Goal: Task Accomplishment & Management: Use online tool/utility

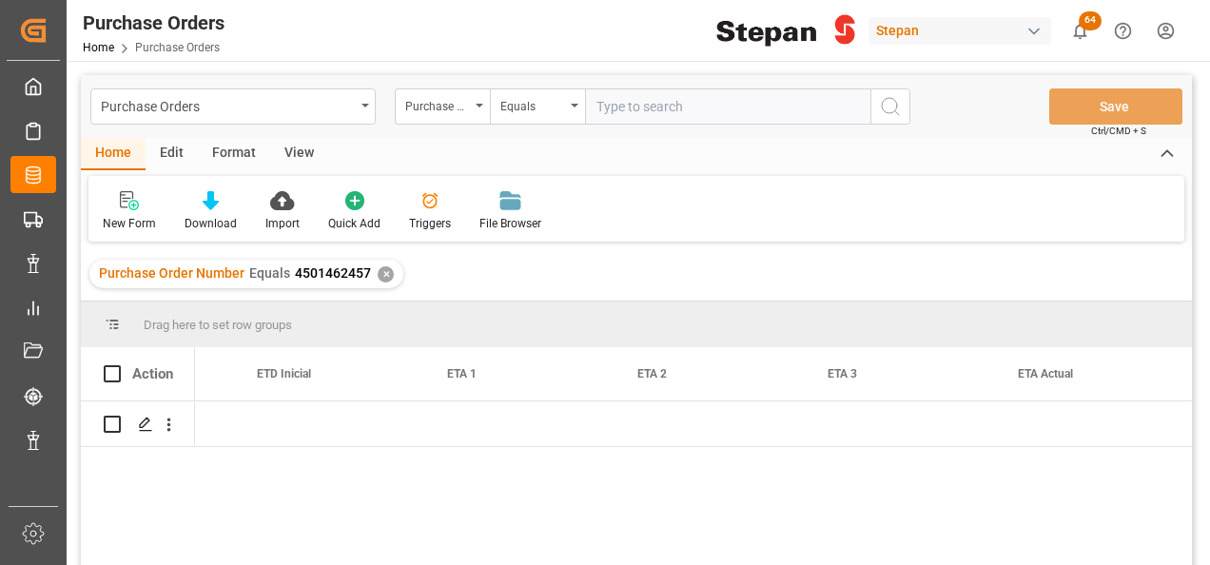
scroll to position [0, 2434]
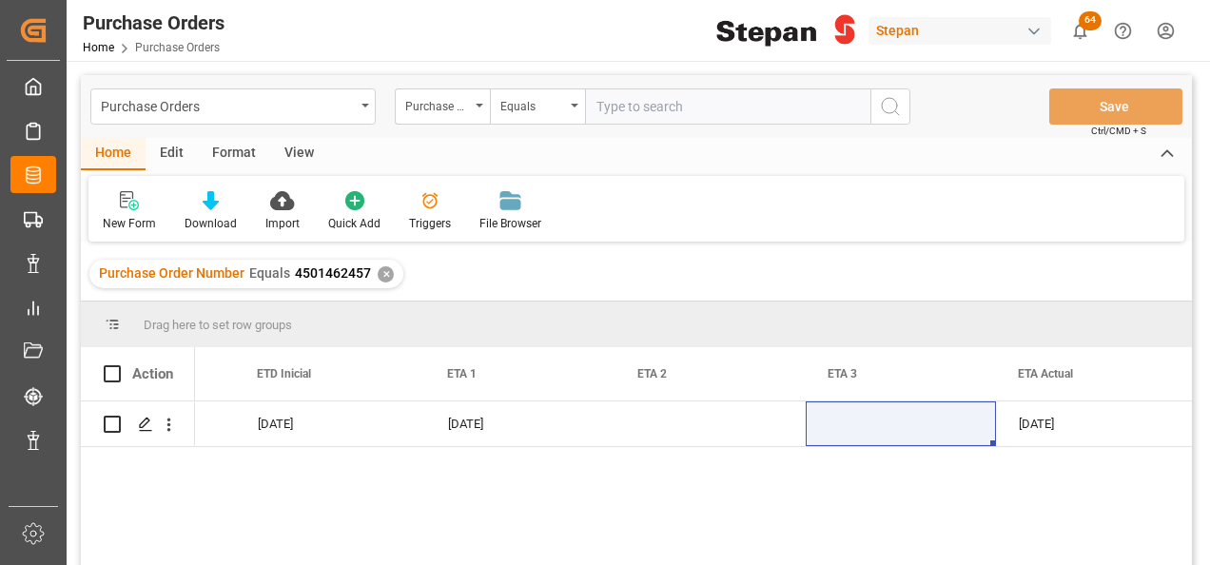
click at [384, 270] on div "✕" at bounding box center [386, 274] width 16 height 16
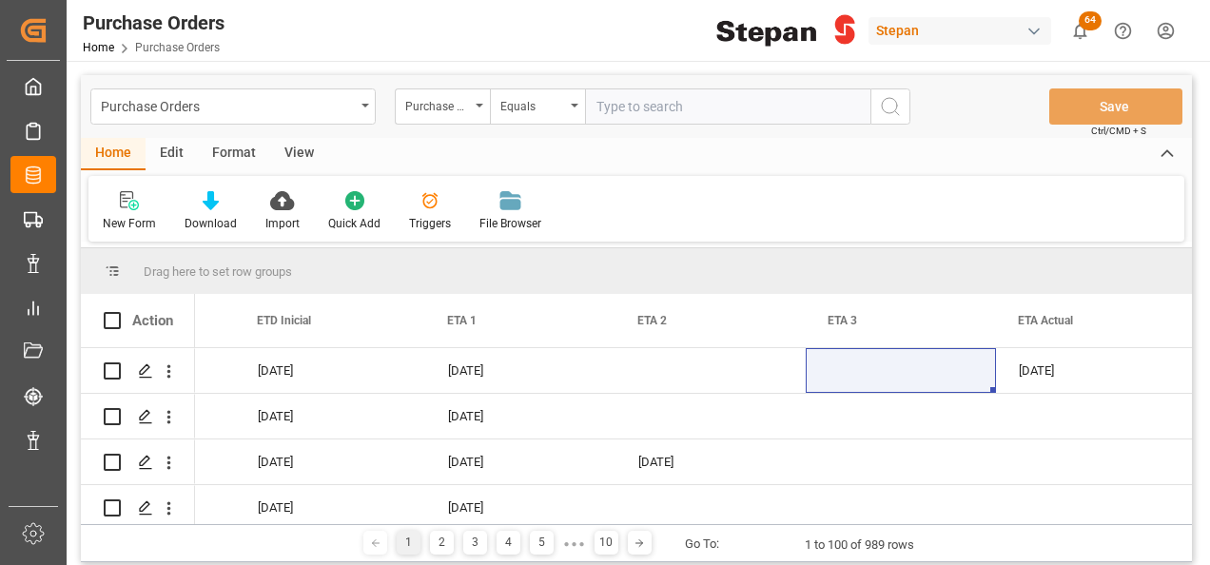
scroll to position [0, 2434]
click at [612, 110] on input "text" at bounding box center [727, 106] width 285 height 36
paste input "4501484345"
type input "4501484345"
click at [896, 107] on icon "search button" at bounding box center [890, 106] width 23 height 23
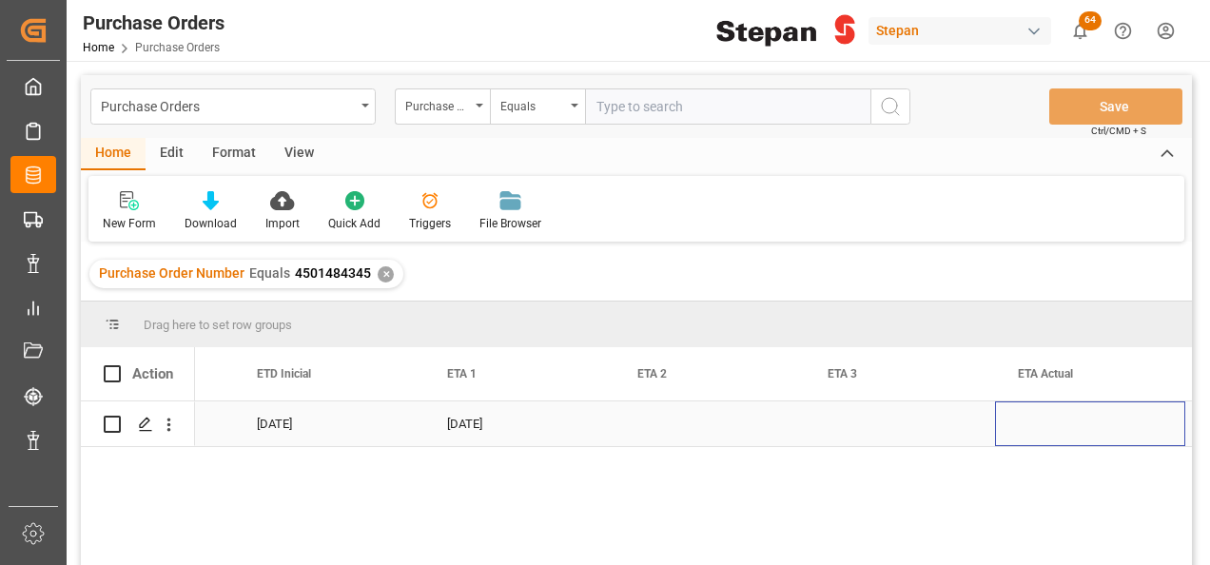
click at [1039, 425] on div "Press SPACE to select this row." at bounding box center [1090, 423] width 190 height 45
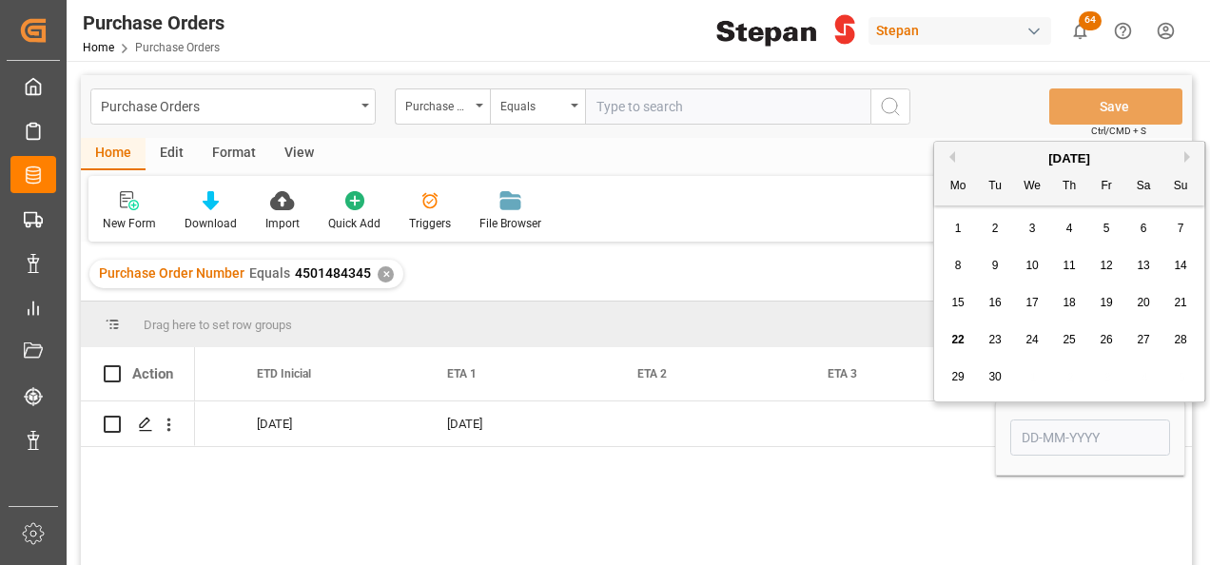
click at [1187, 153] on button "Next Month" at bounding box center [1189, 156] width 11 height 11
click at [1105, 258] on div "10" at bounding box center [1107, 266] width 24 height 23
type input "[DATE]"
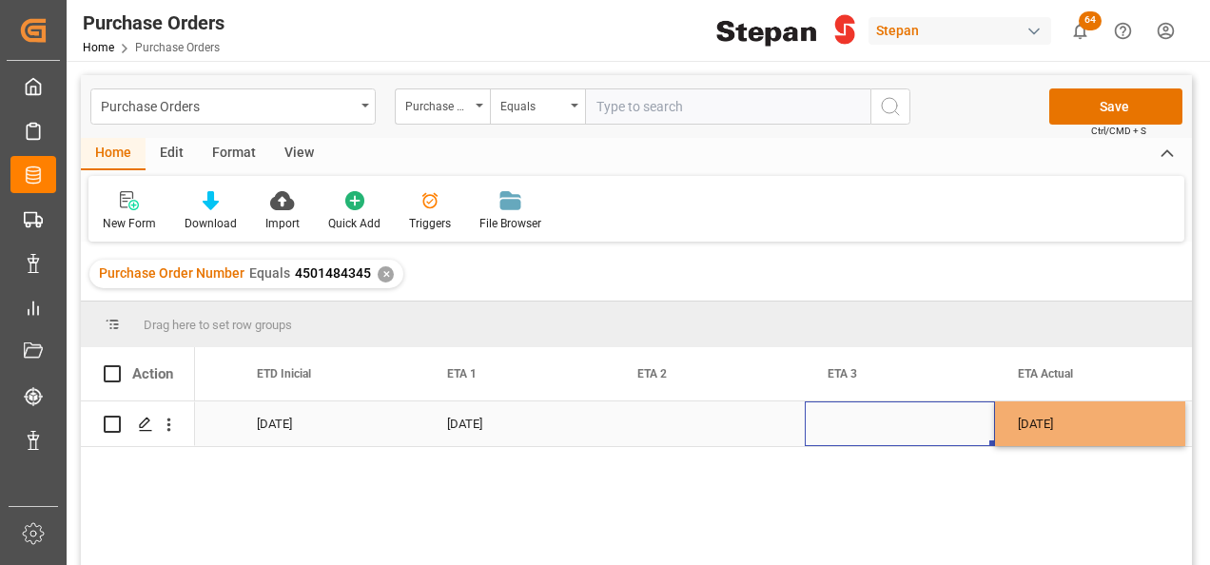
click at [884, 417] on div "Press SPACE to select this row." at bounding box center [900, 423] width 190 height 45
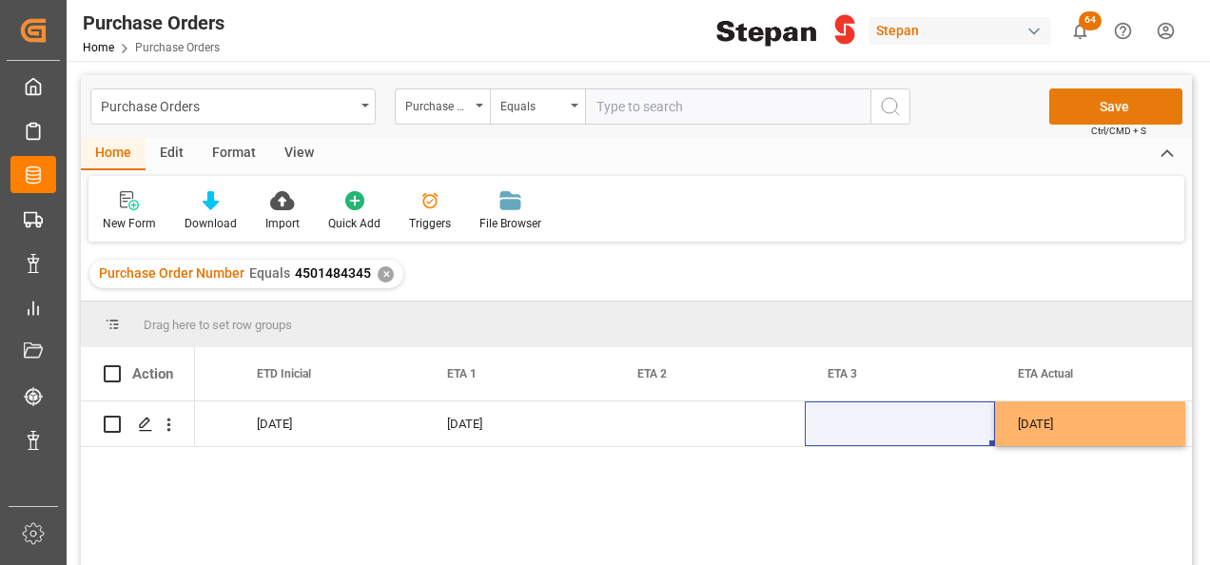
click at [1116, 97] on button "Save" at bounding box center [1115, 106] width 133 height 36
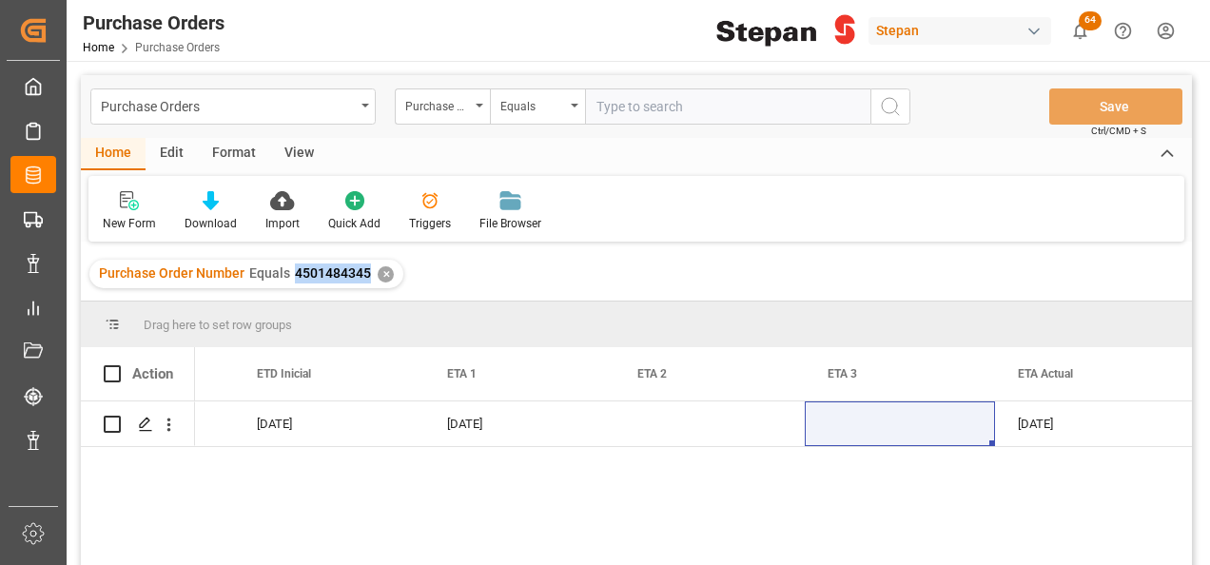
drag, startPoint x: 290, startPoint y: 272, endPoint x: 368, endPoint y: 278, distance: 78.2
click at [368, 278] on div "Purchase Order Number Equals 4501484345 ✕" at bounding box center [246, 274] width 314 height 29
copy span "4501484345"
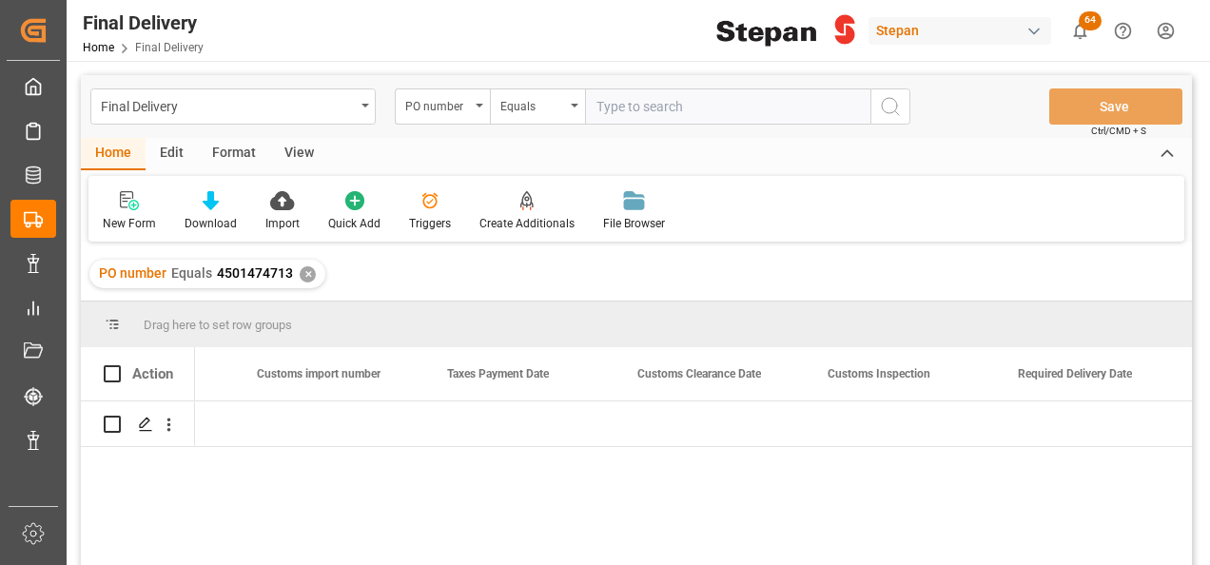
scroll to position [0, 1483]
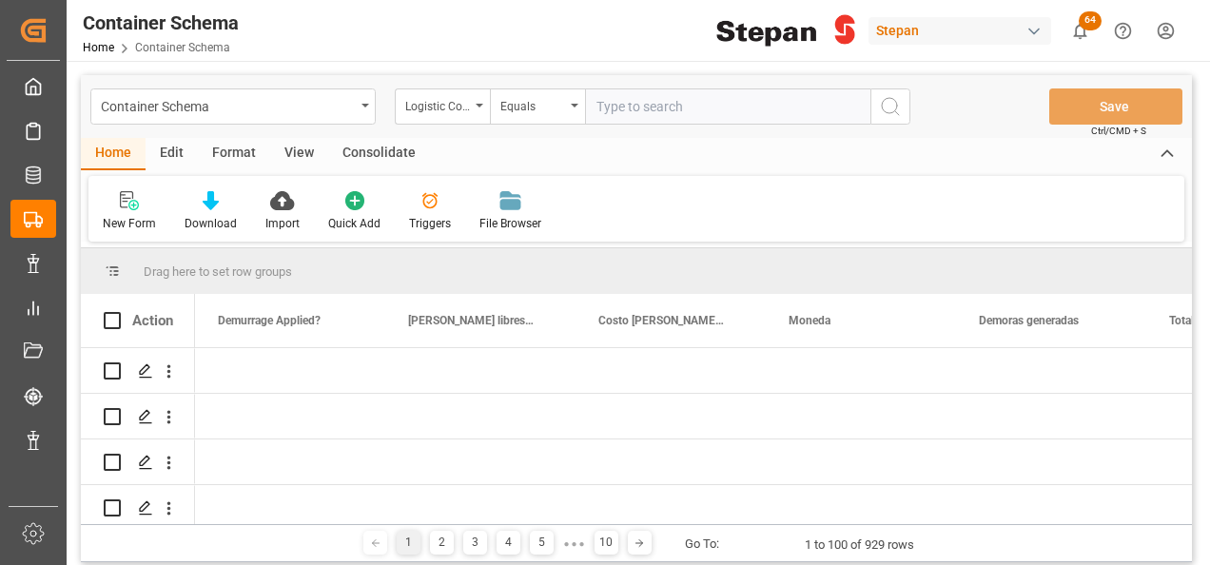
scroll to position [0, 2092]
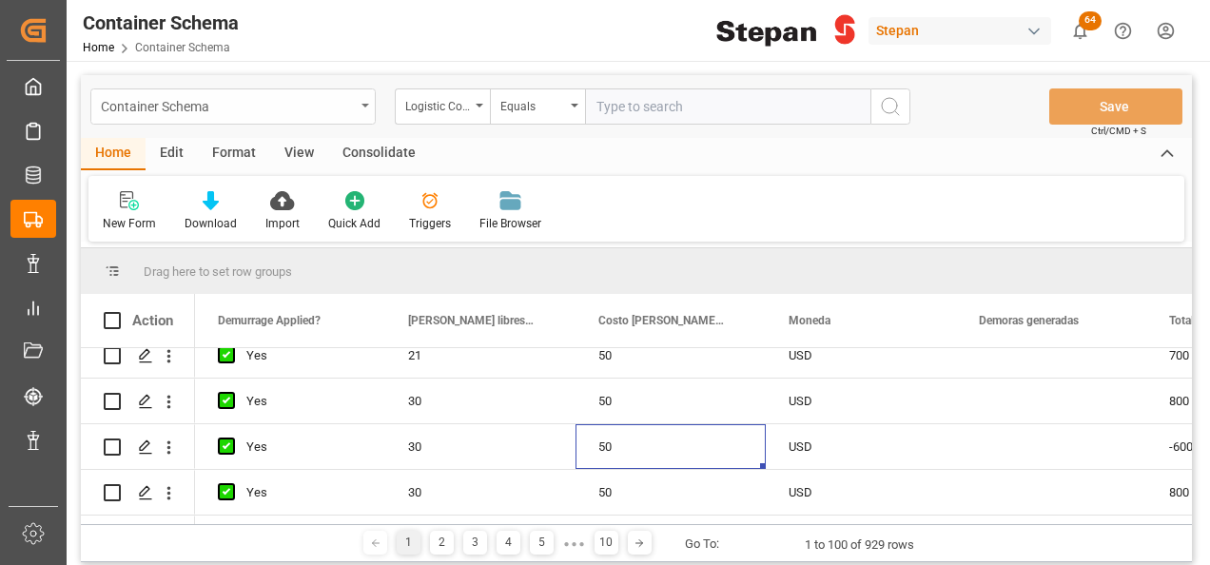
click at [361, 105] on icon "open menu" at bounding box center [365, 106] width 8 height 4
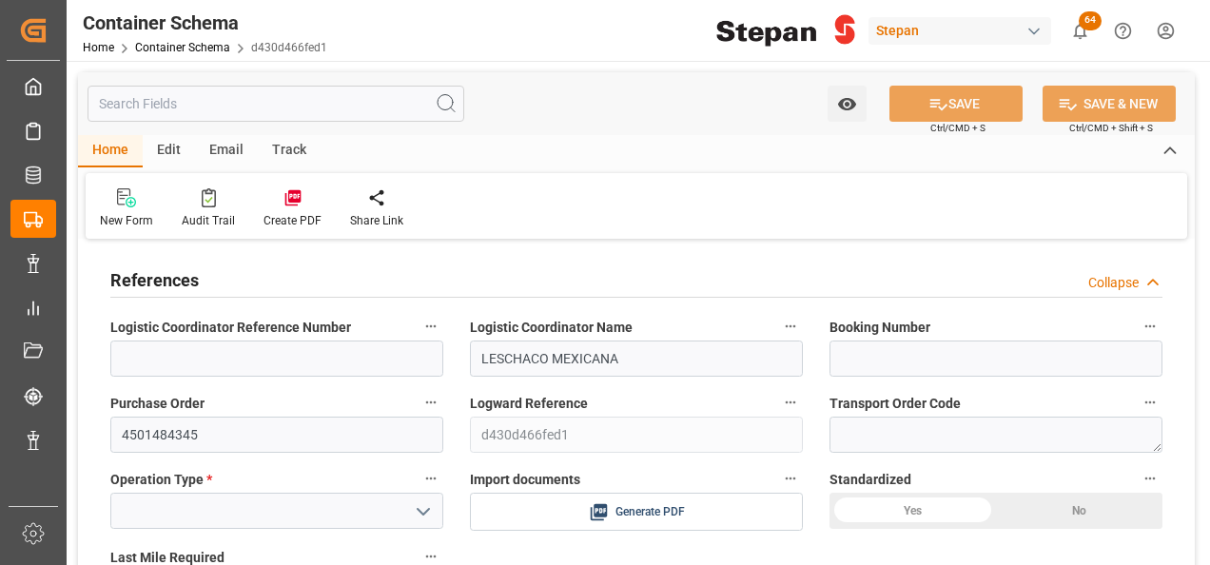
type input "0"
type input "1"
type input "22-09-2025 18:29"
type input "[DATE]"
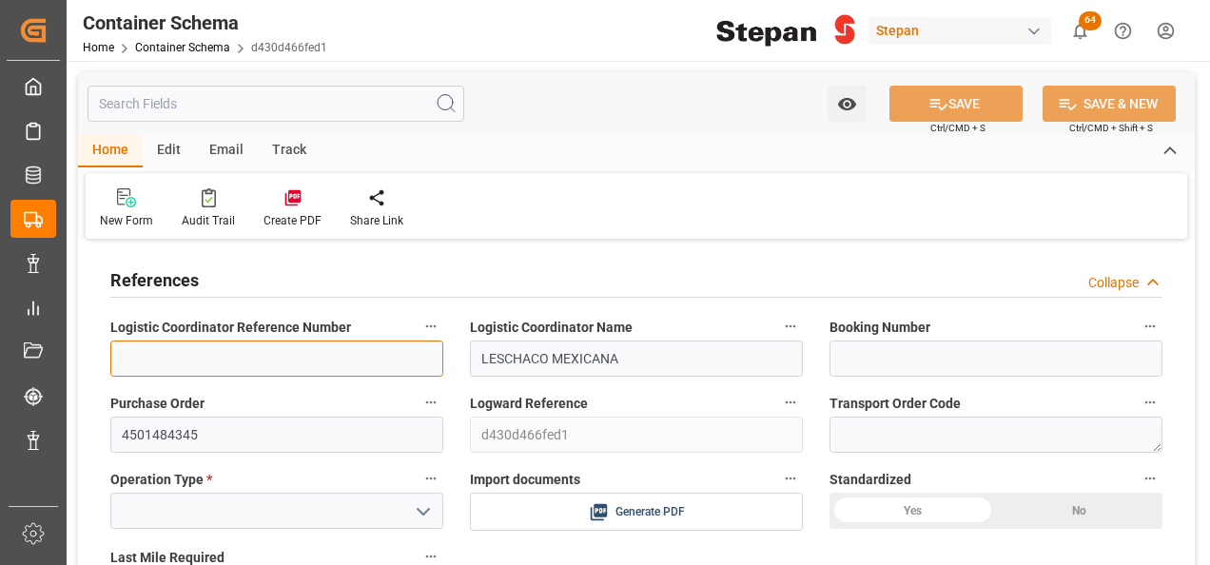
click at [166, 355] on input at bounding box center [276, 358] width 333 height 36
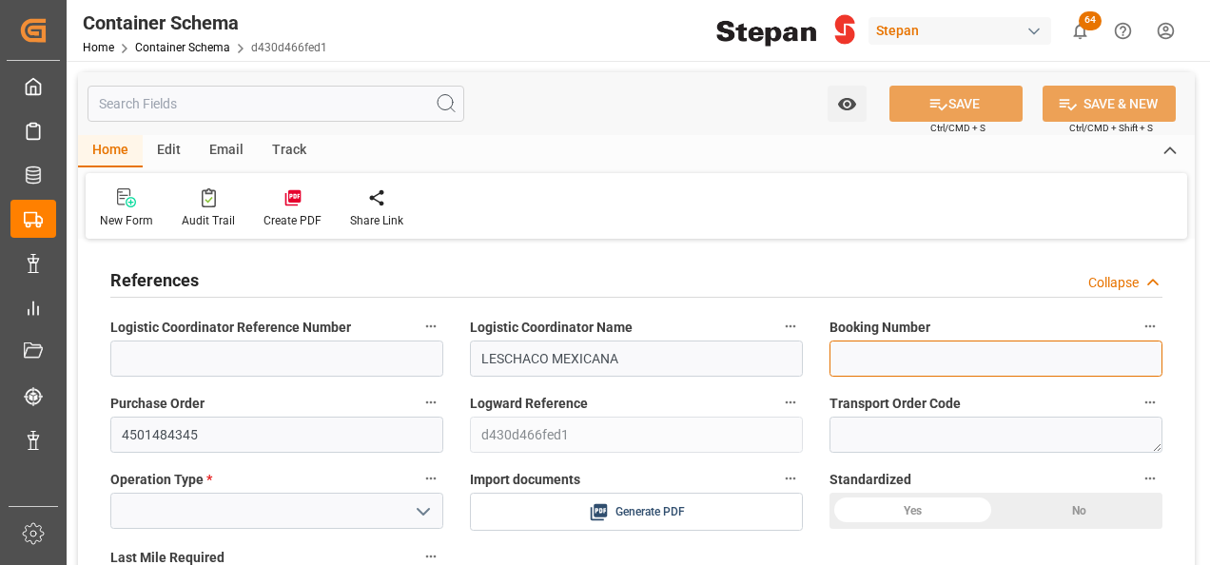
click at [879, 361] on input at bounding box center [995, 358] width 333 height 36
paste input "SHAZKUA48300"
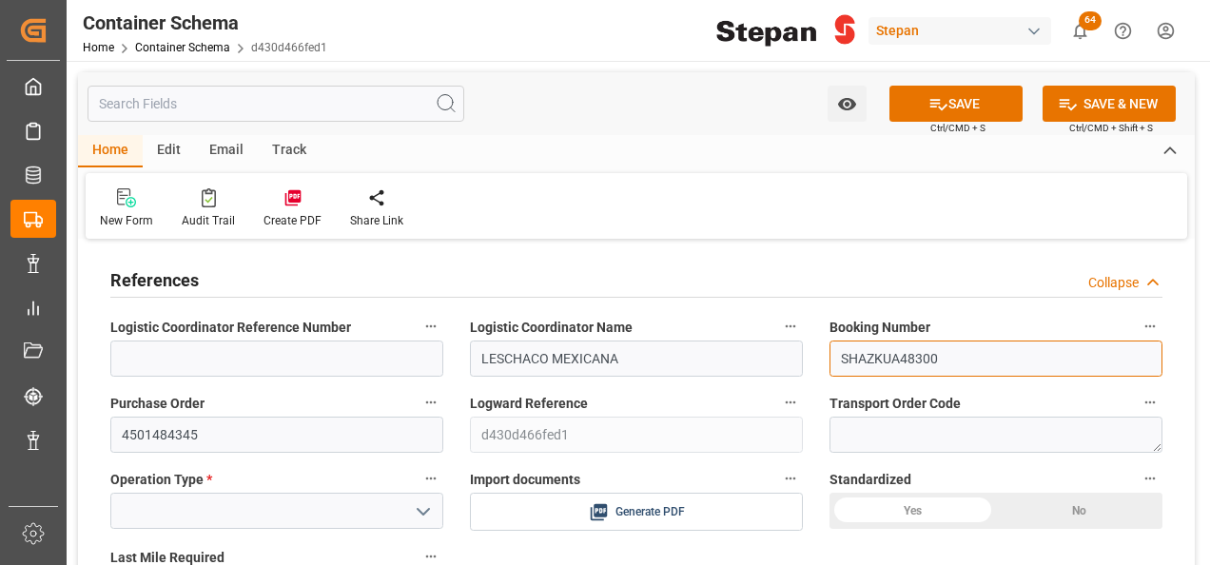
type input "SHAZKUA48300"
click at [420, 507] on icon "open menu" at bounding box center [423, 511] width 23 height 23
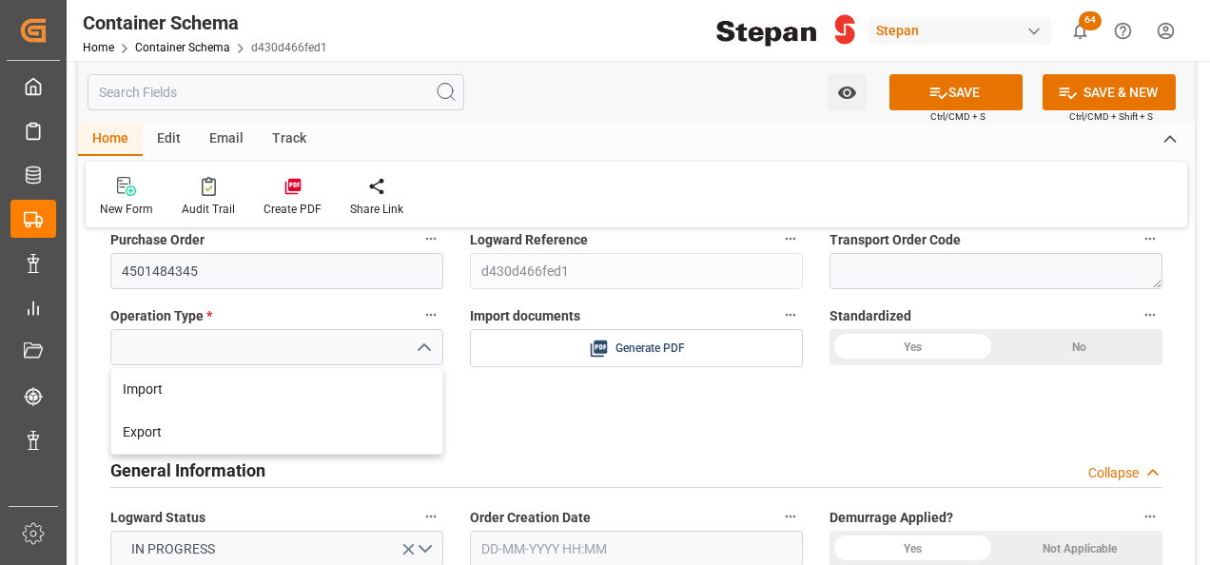
scroll to position [190, 0]
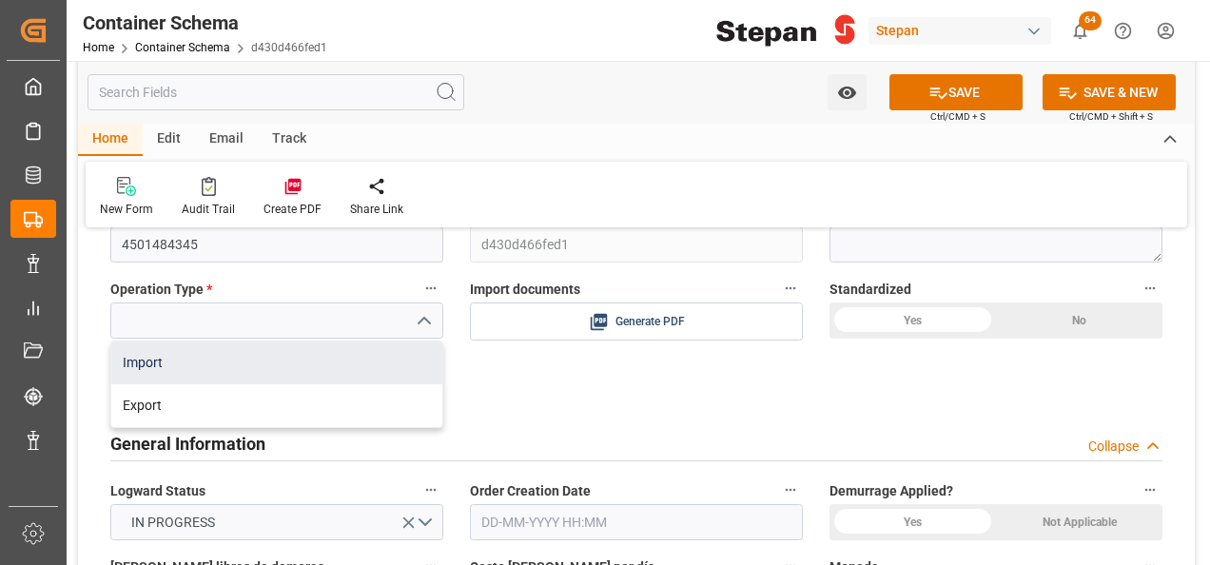
click at [128, 367] on div "Import" at bounding box center [276, 362] width 331 height 43
type input "Import"
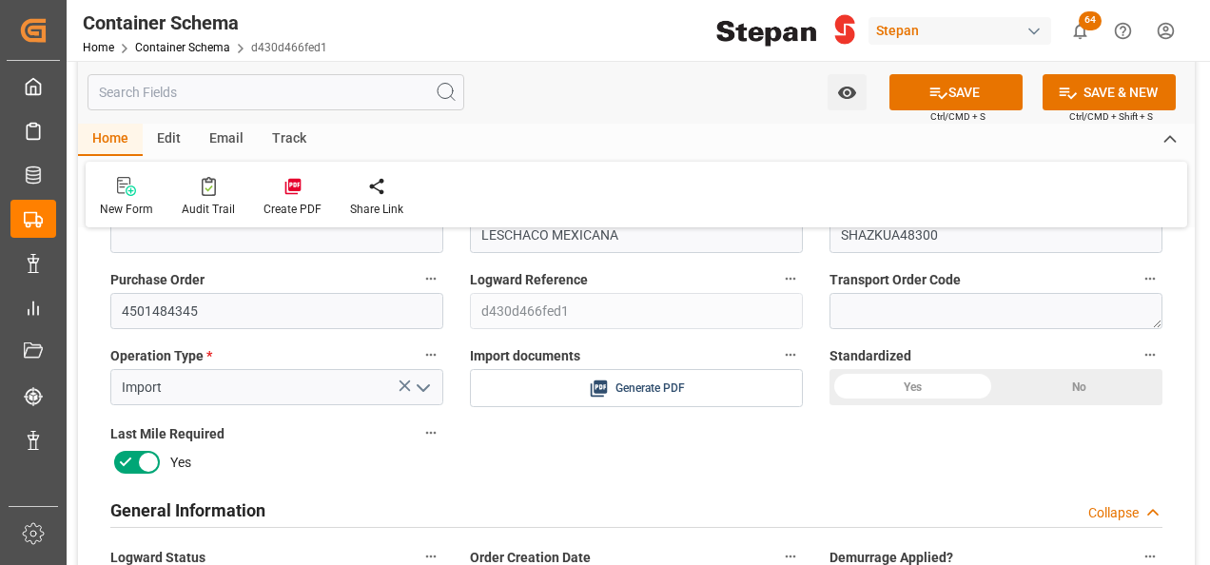
scroll to position [95, 0]
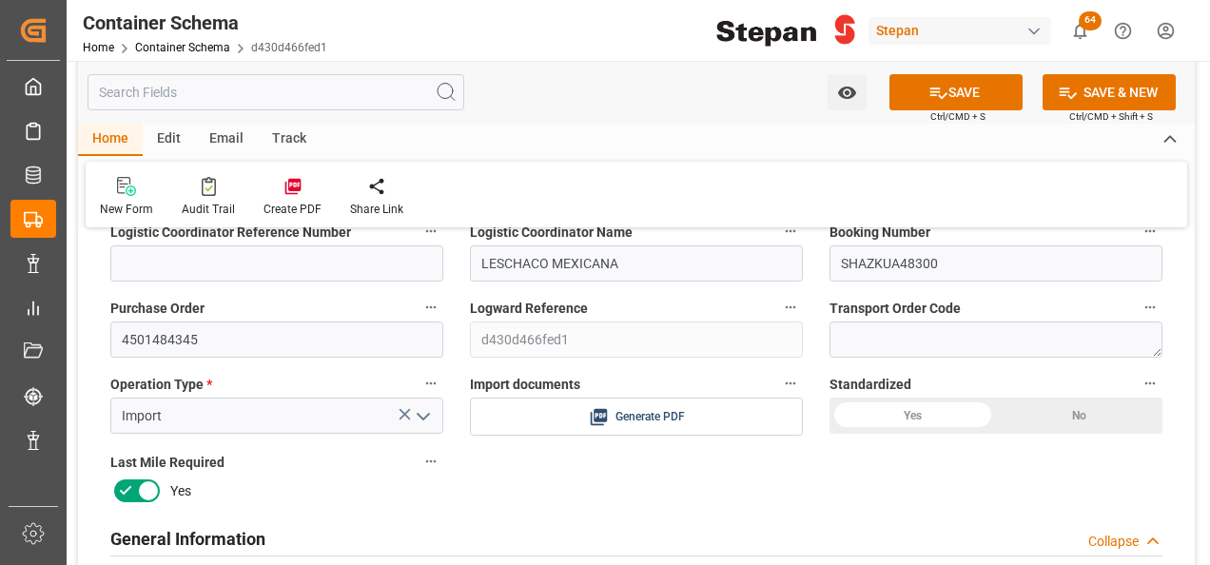
click at [900, 412] on div "Yes" at bounding box center [912, 416] width 166 height 36
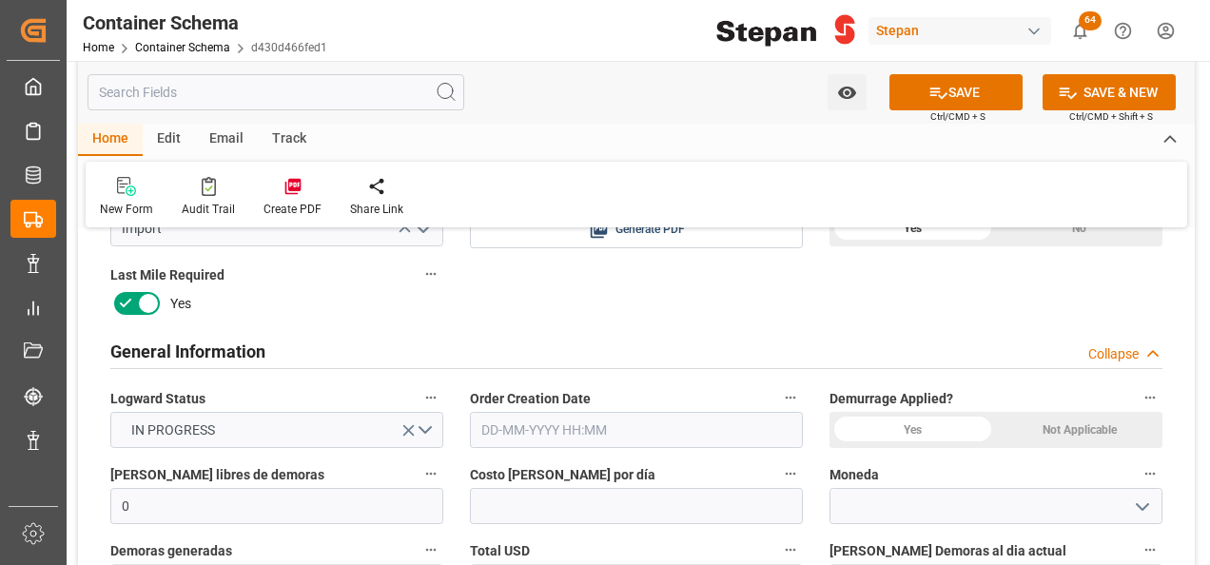
scroll to position [285, 0]
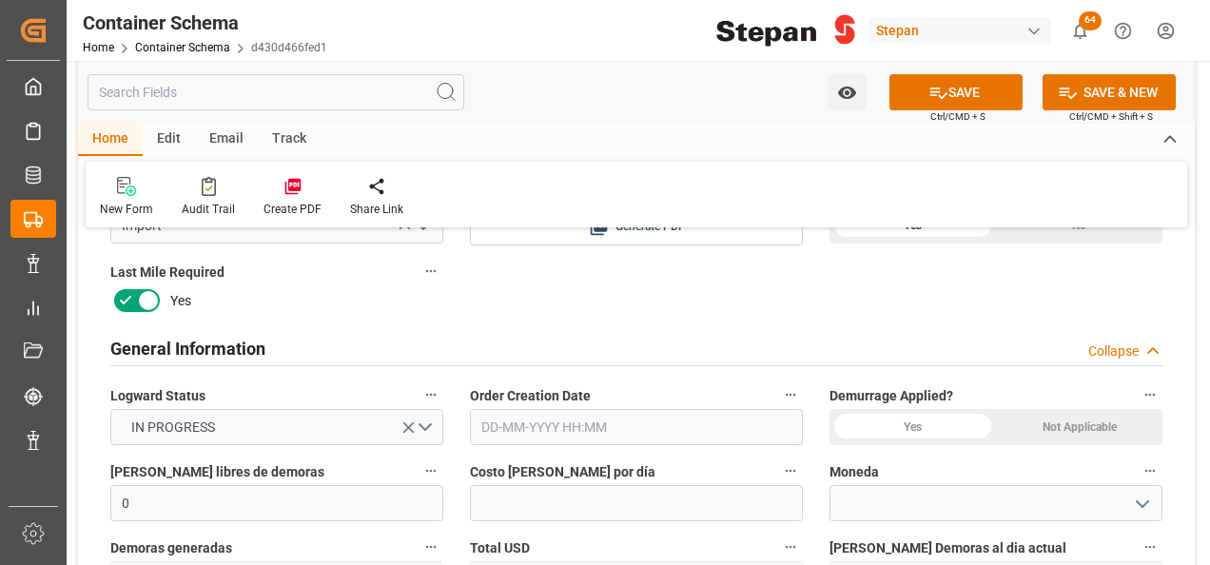
click at [1073, 424] on div "Not Applicable" at bounding box center [1079, 427] width 166 height 36
click at [608, 429] on input "text" at bounding box center [636, 427] width 333 height 36
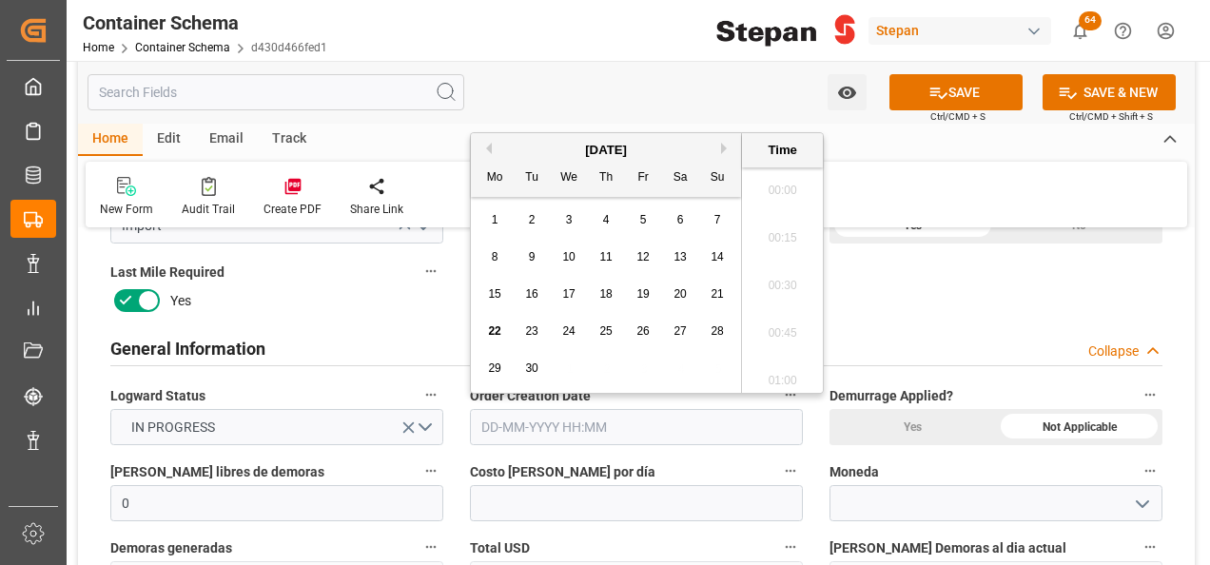
scroll to position [2288, 0]
click at [509, 144] on div "[DATE]" at bounding box center [606, 150] width 270 height 19
click at [496, 330] on span "22" at bounding box center [494, 330] width 12 height 13
type input "22-09-2025 00:00"
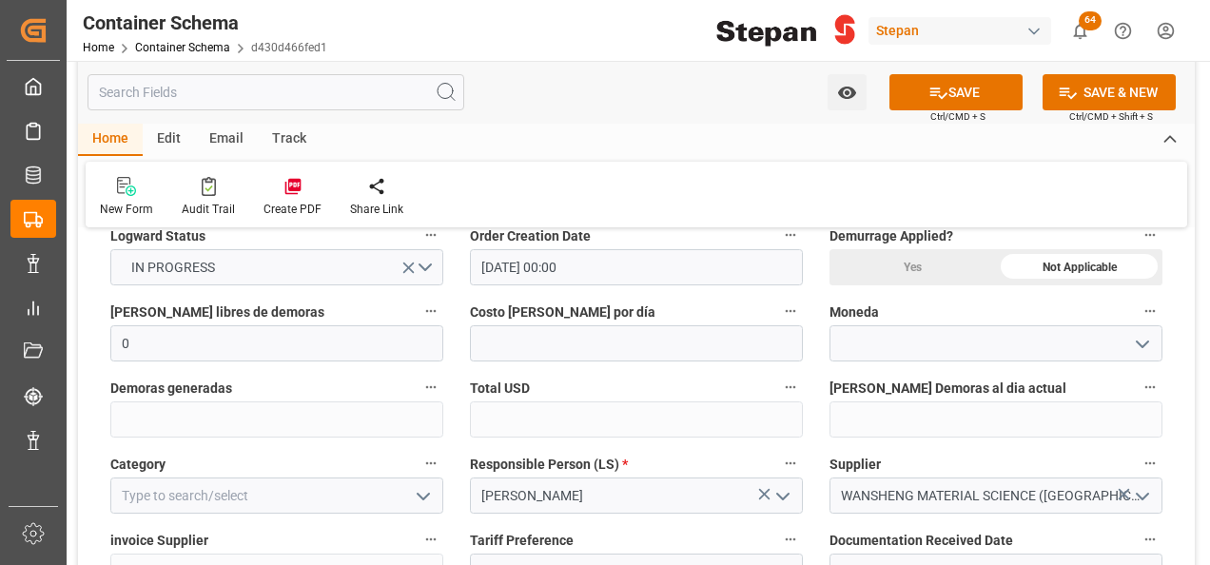
scroll to position [476, 0]
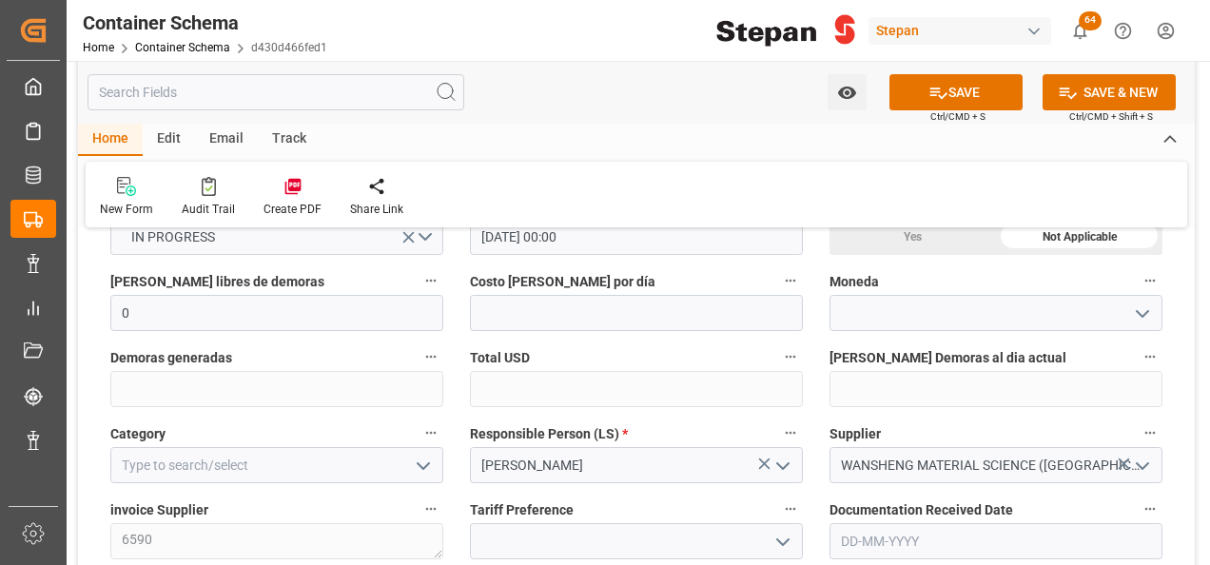
click at [1142, 307] on icon "open menu" at bounding box center [1142, 313] width 23 height 23
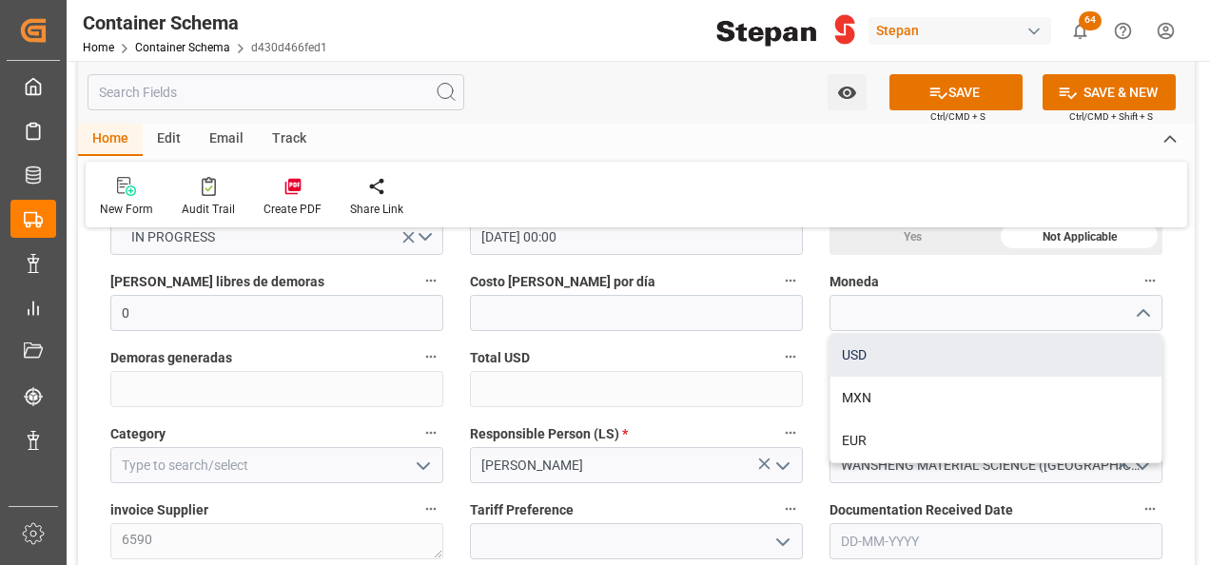
click at [873, 352] on div "USD" at bounding box center [995, 355] width 331 height 43
type input "USD"
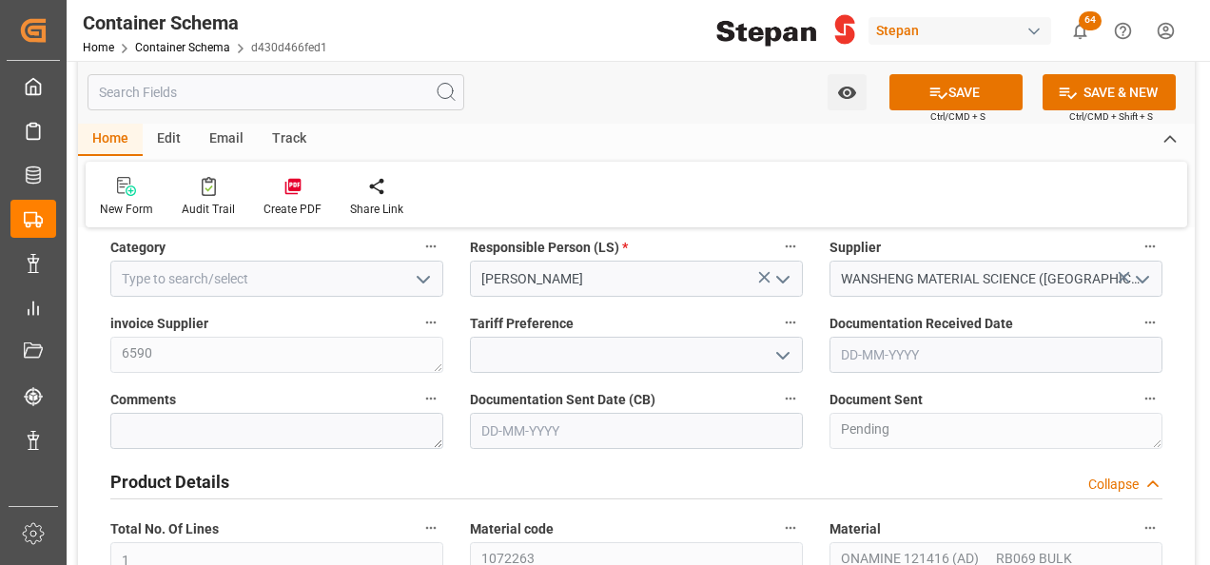
scroll to position [666, 0]
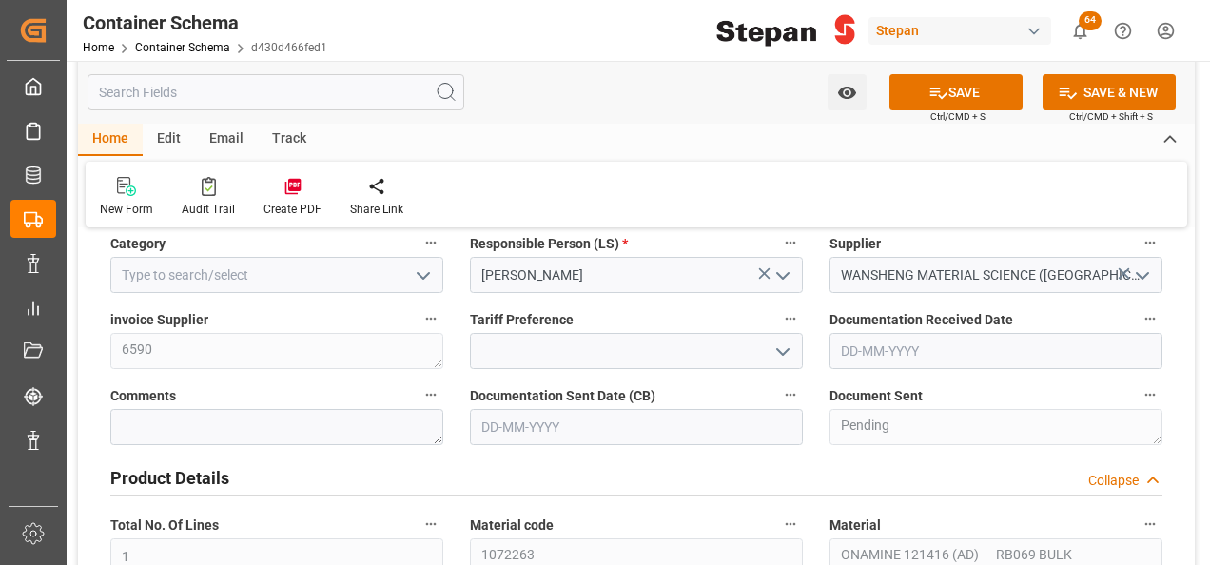
click at [418, 273] on polyline "open menu" at bounding box center [422, 276] width 11 height 6
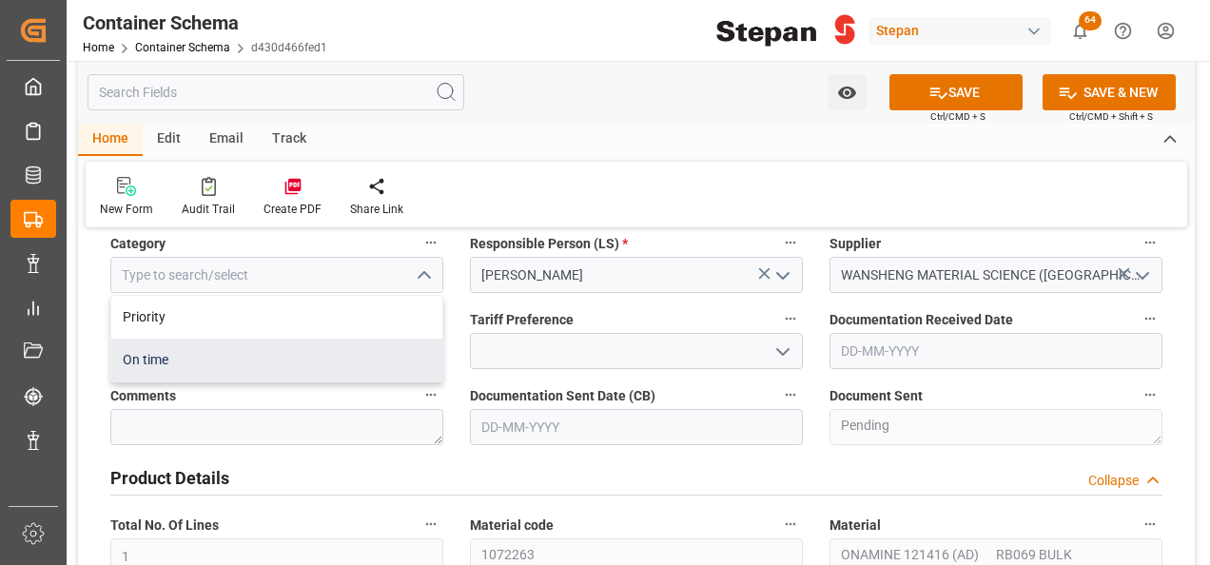
click at [135, 362] on div "On time" at bounding box center [276, 360] width 331 height 43
type input "On time"
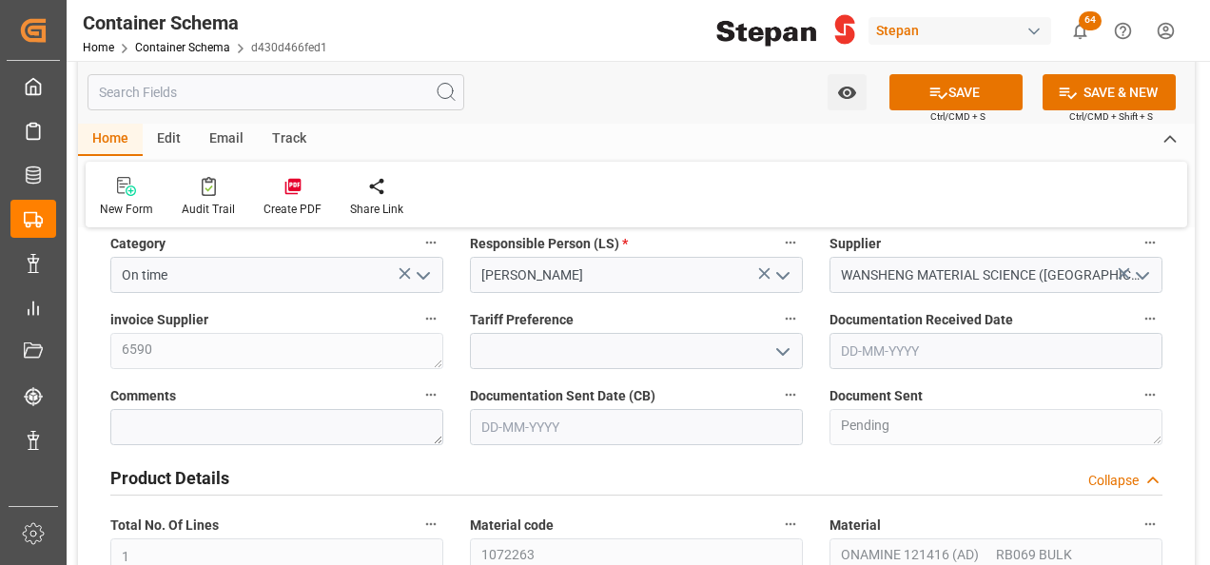
click at [778, 350] on icon "open menu" at bounding box center [782, 351] width 23 height 23
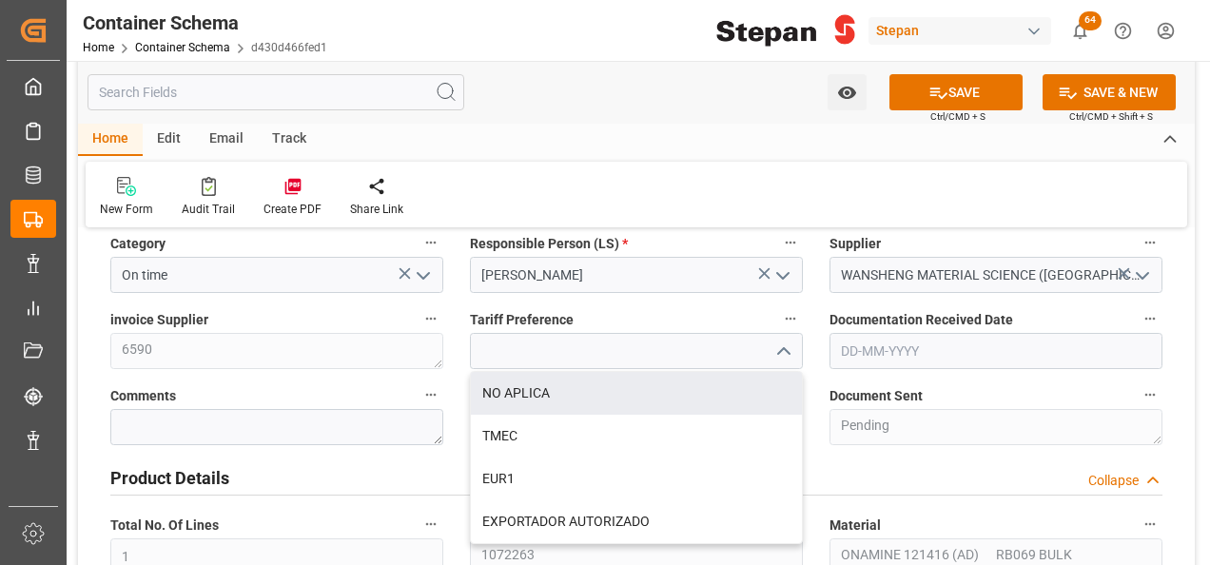
click at [551, 398] on div "NO APLICA" at bounding box center [636, 393] width 331 height 43
type input "NO APLICA"
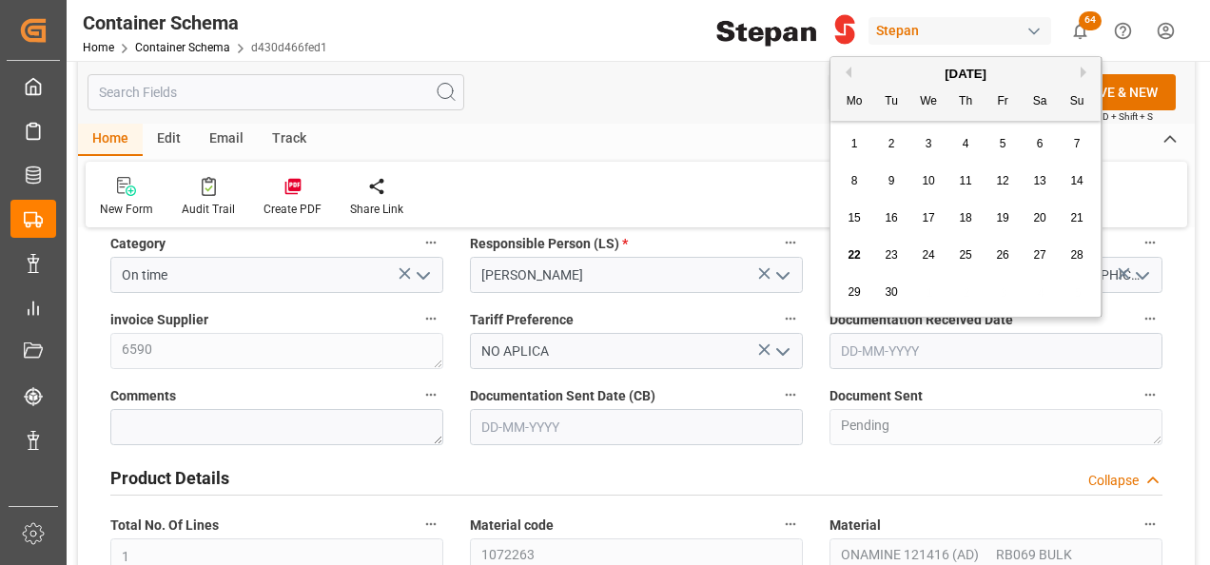
click at [927, 340] on input "text" at bounding box center [995, 351] width 333 height 36
click at [903, 68] on div "[DATE]" at bounding box center [965, 74] width 270 height 19
click at [857, 250] on span "22" at bounding box center [853, 254] width 12 height 13
type input "[DATE]"
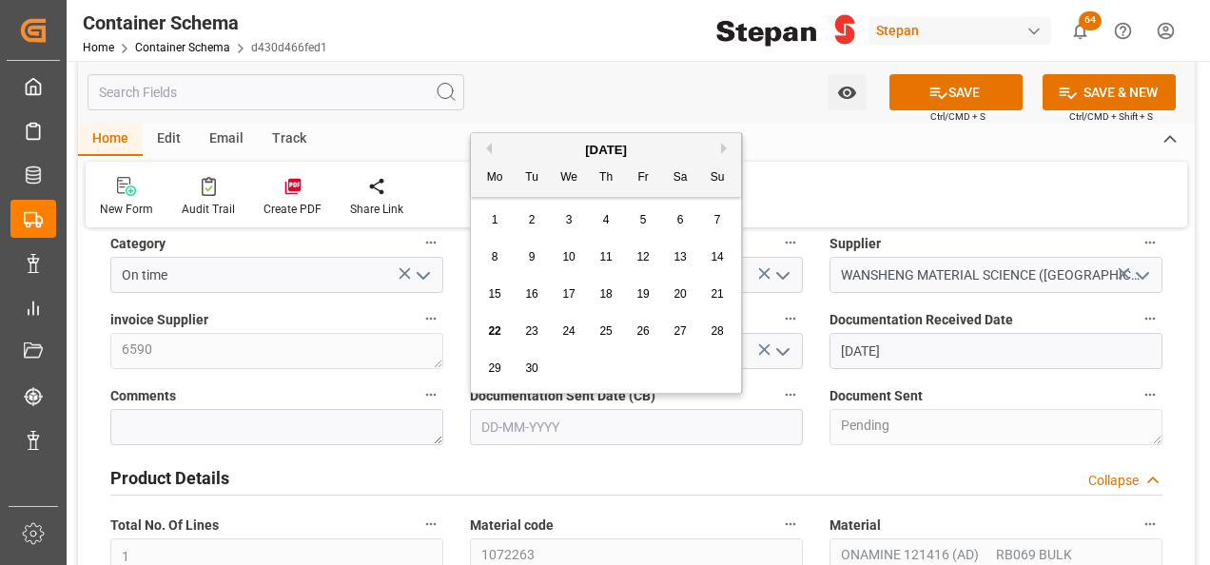
click at [579, 422] on input "text" at bounding box center [636, 427] width 333 height 36
click at [526, 133] on div "September 2025 Mo Tu We Th Fr Sa Su" at bounding box center [606, 165] width 270 height 64
click at [493, 332] on span "22" at bounding box center [494, 330] width 12 height 13
type input "[DATE]"
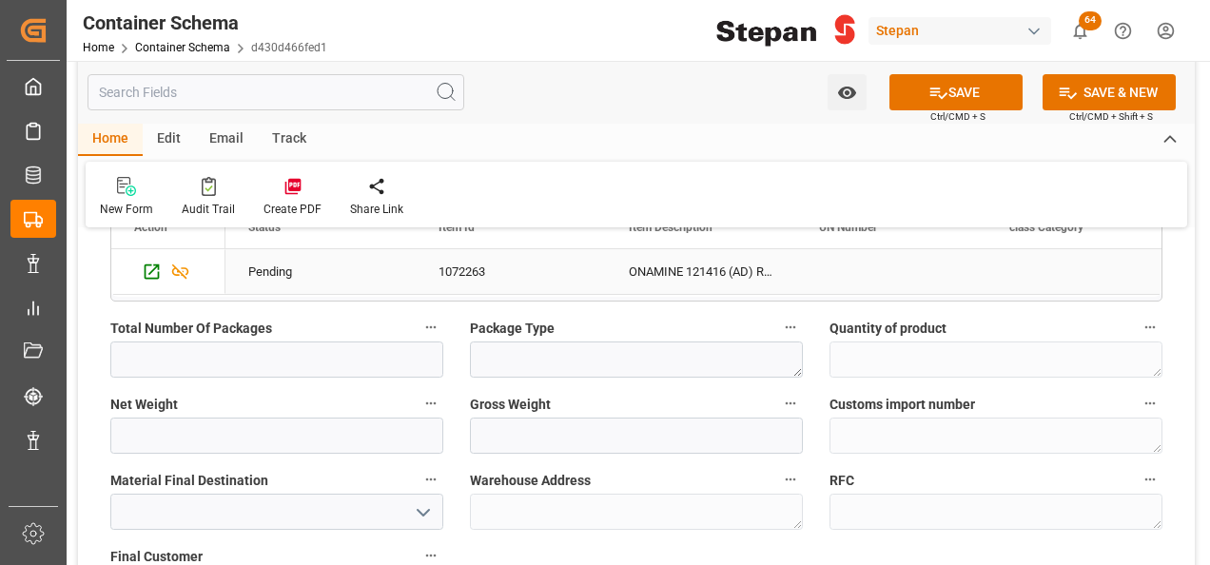
scroll to position [1331, 0]
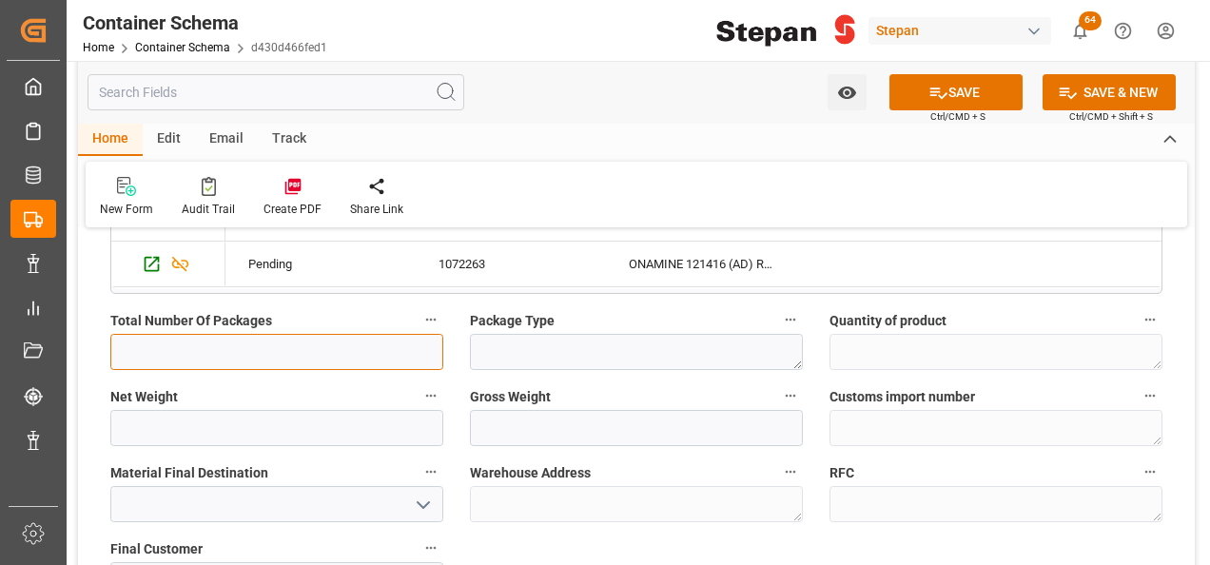
click at [221, 348] on input "text" at bounding box center [276, 352] width 333 height 36
type input "18"
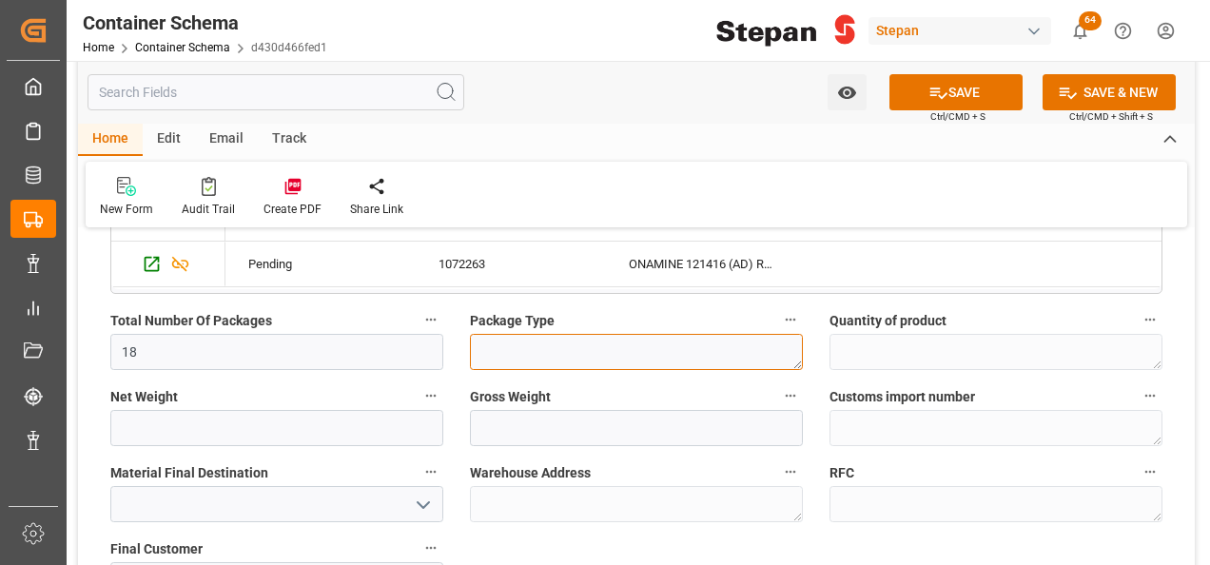
click at [558, 352] on textarea at bounding box center [636, 352] width 333 height 36
type textarea "IBC"
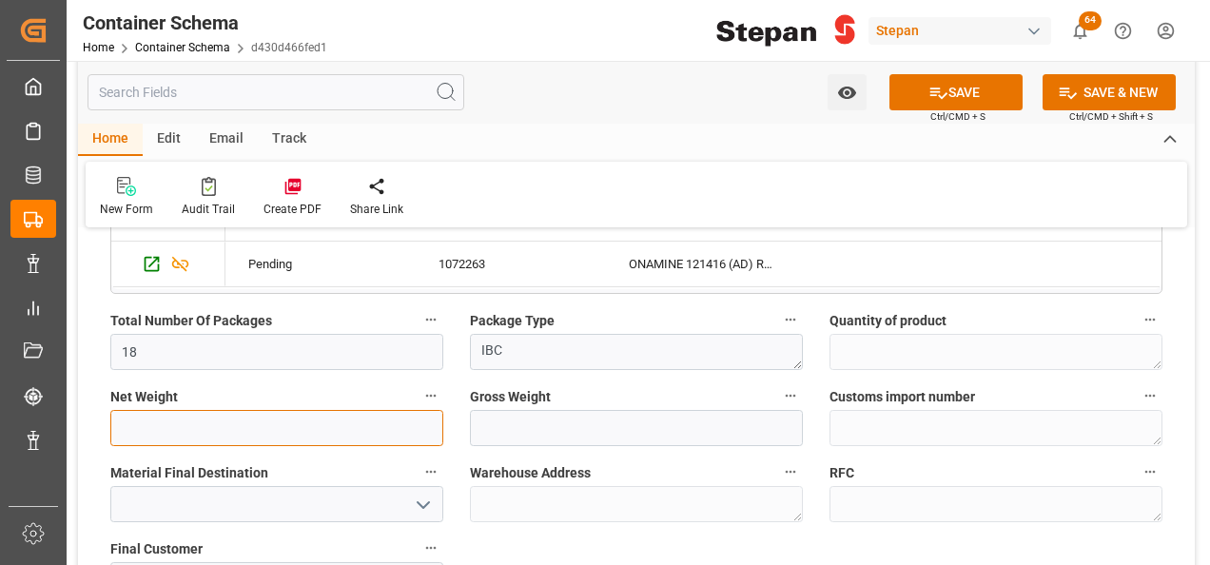
click at [208, 428] on input "text" at bounding box center [276, 428] width 333 height 36
click at [165, 435] on input "text" at bounding box center [276, 428] width 333 height 36
type input "14400"
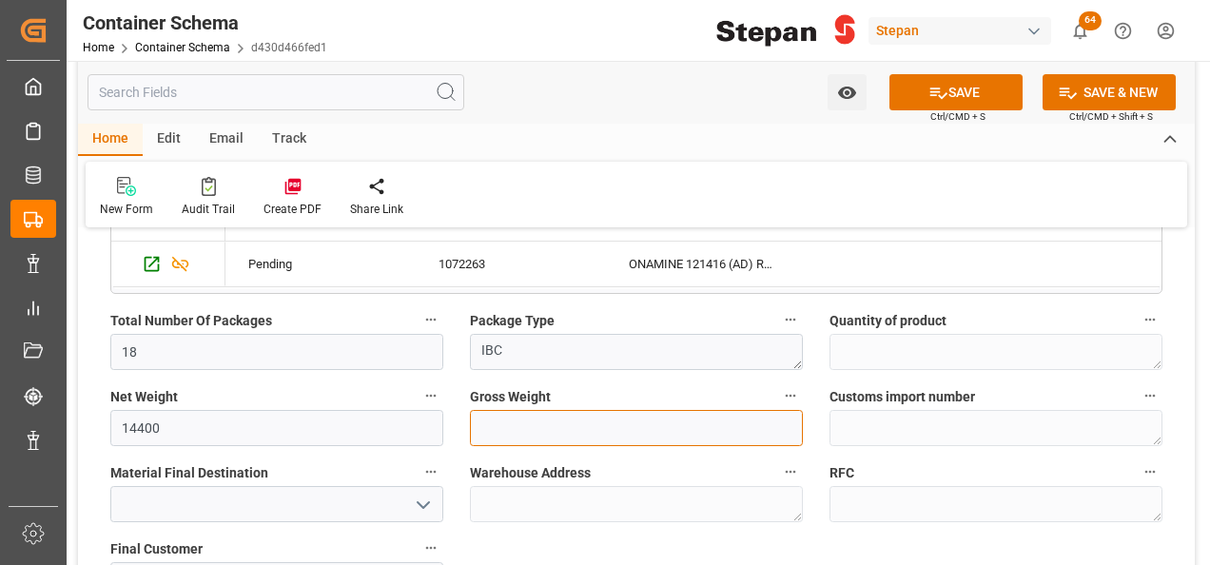
click at [504, 434] on input "text" at bounding box center [636, 428] width 333 height 36
type input "15426"
click at [430, 502] on icon "open menu" at bounding box center [423, 505] width 23 height 23
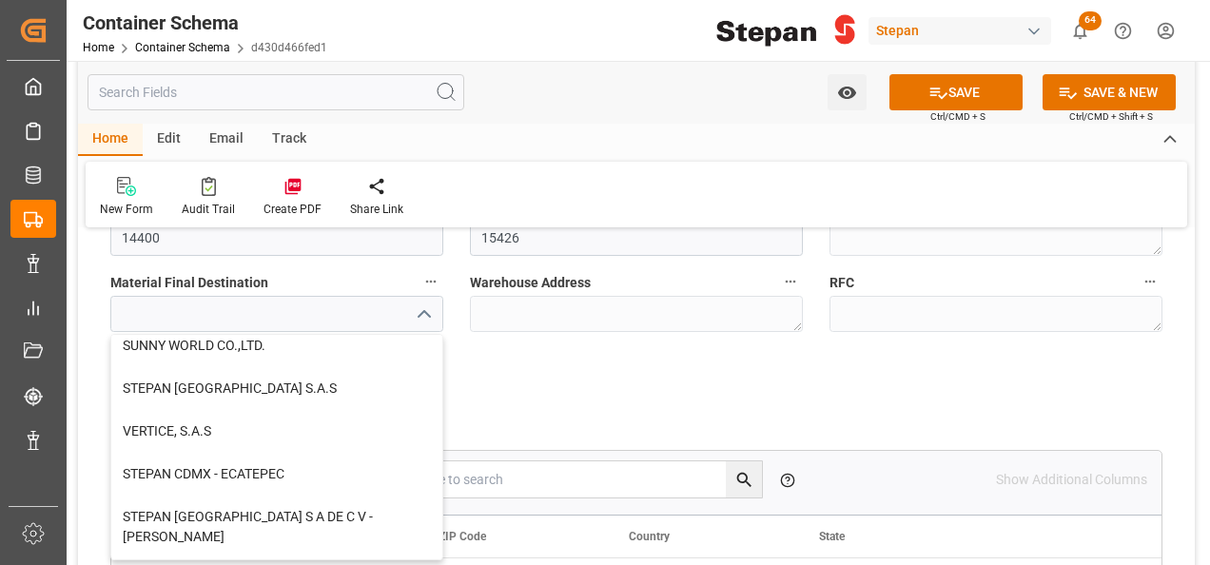
scroll to position [476, 0]
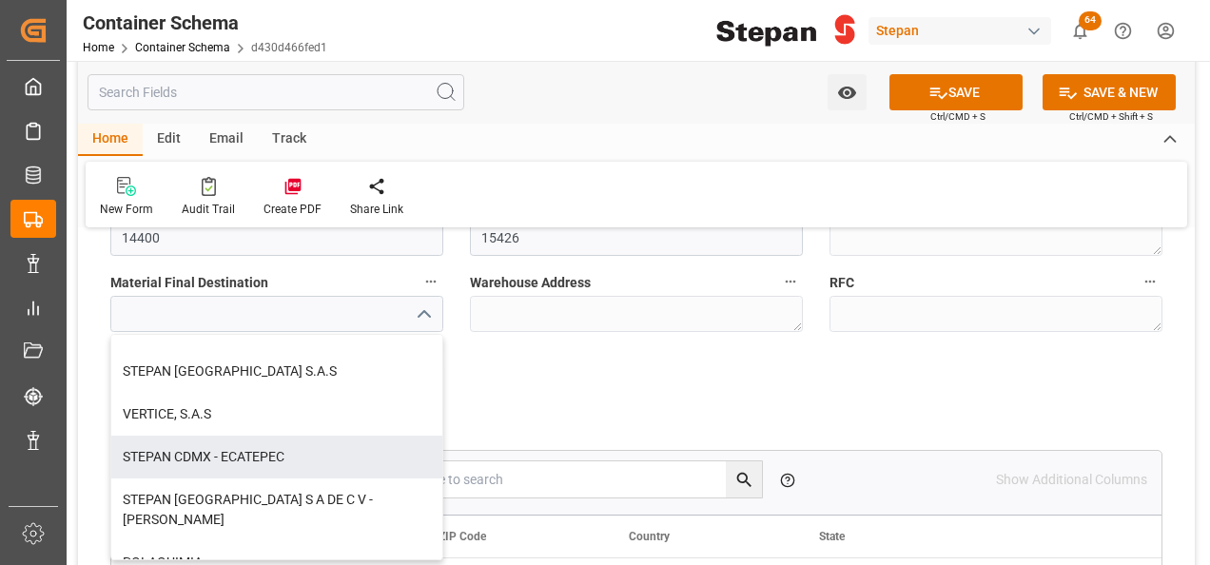
drag, startPoint x: 179, startPoint y: 451, endPoint x: 197, endPoint y: 452, distance: 18.1
click at [179, 452] on div "STEPAN CDMX - ECATEPEC" at bounding box center [276, 457] width 331 height 43
type input "STEPAN CDMX - ECATEPEC"
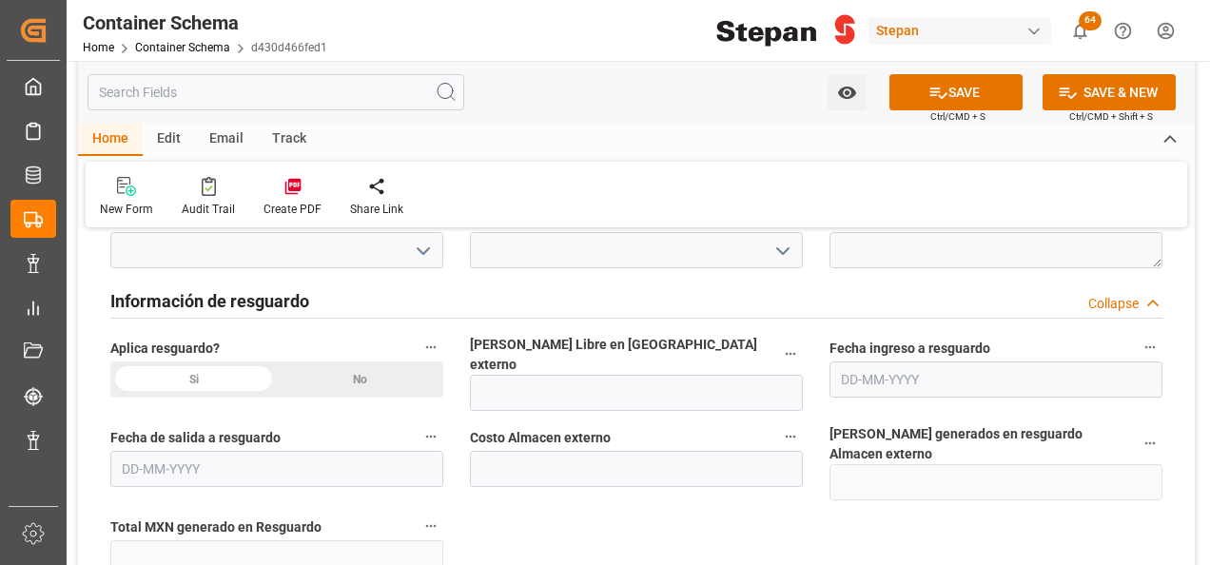
scroll to position [1997, 0]
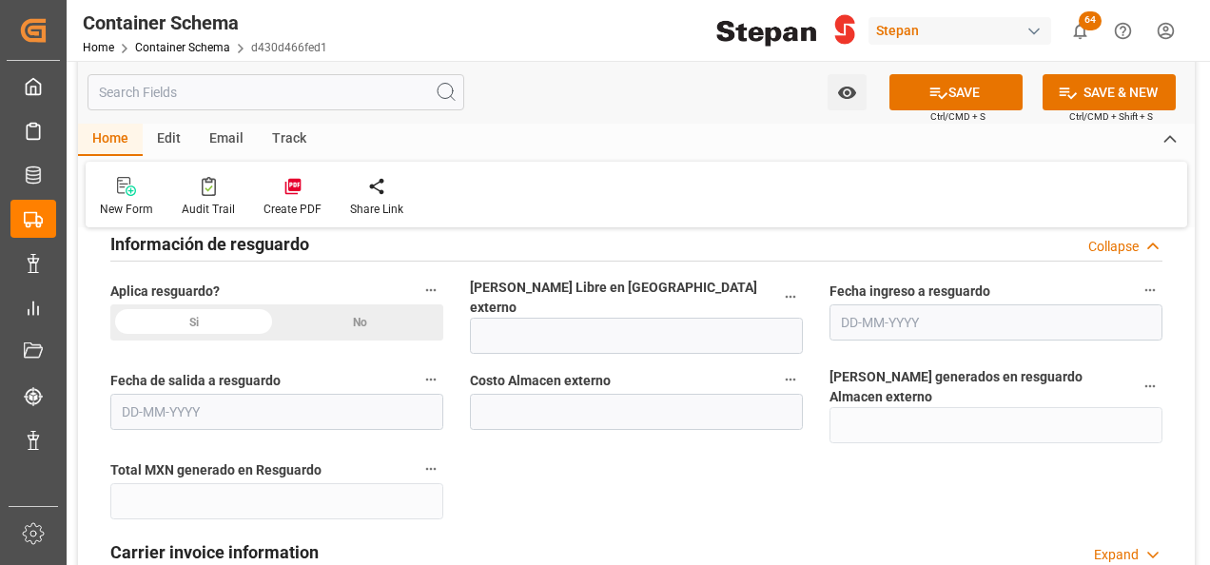
click at [375, 318] on div "No" at bounding box center [360, 322] width 166 height 36
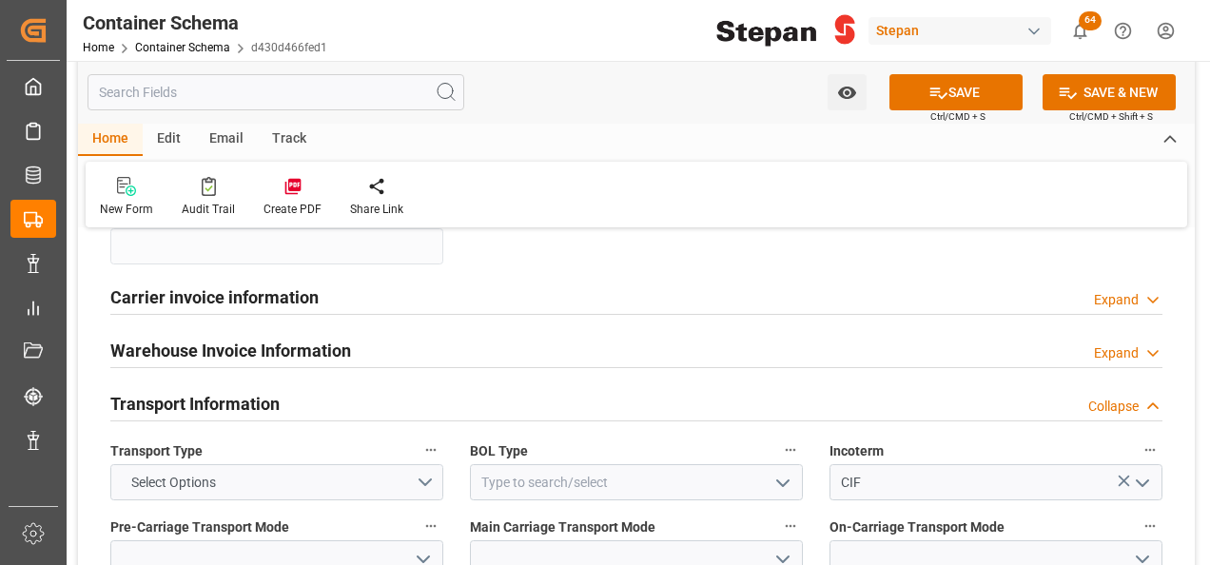
scroll to position [2282, 0]
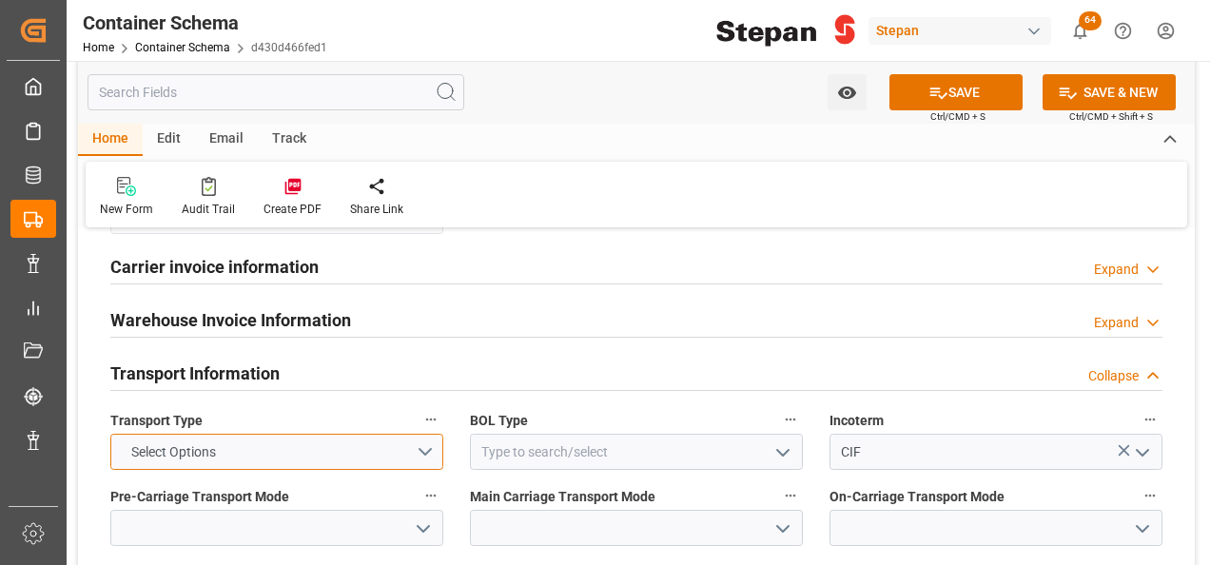
click at [417, 434] on button "Select Options" at bounding box center [276, 452] width 333 height 36
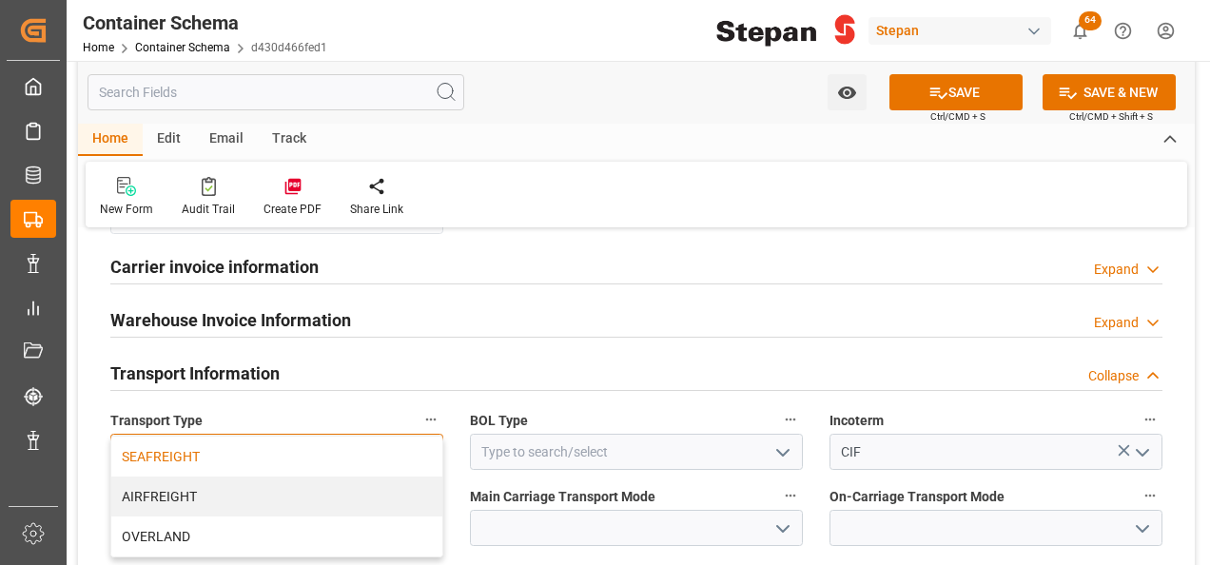
click at [153, 437] on div "SEAFREIGHT" at bounding box center [276, 457] width 331 height 40
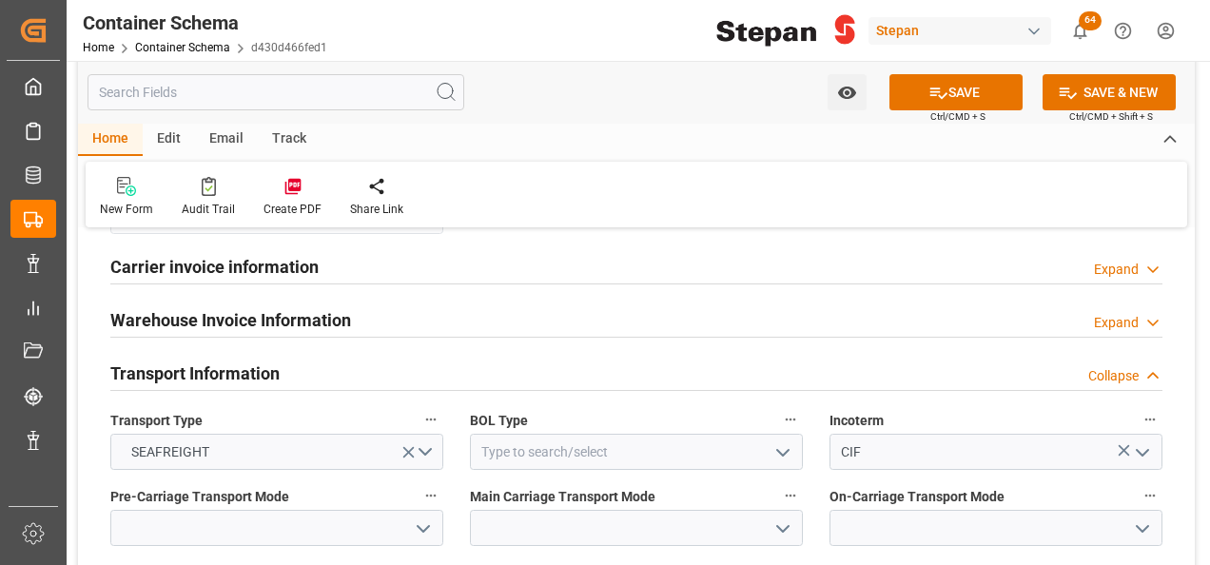
click at [776, 441] on icon "open menu" at bounding box center [782, 452] width 23 height 23
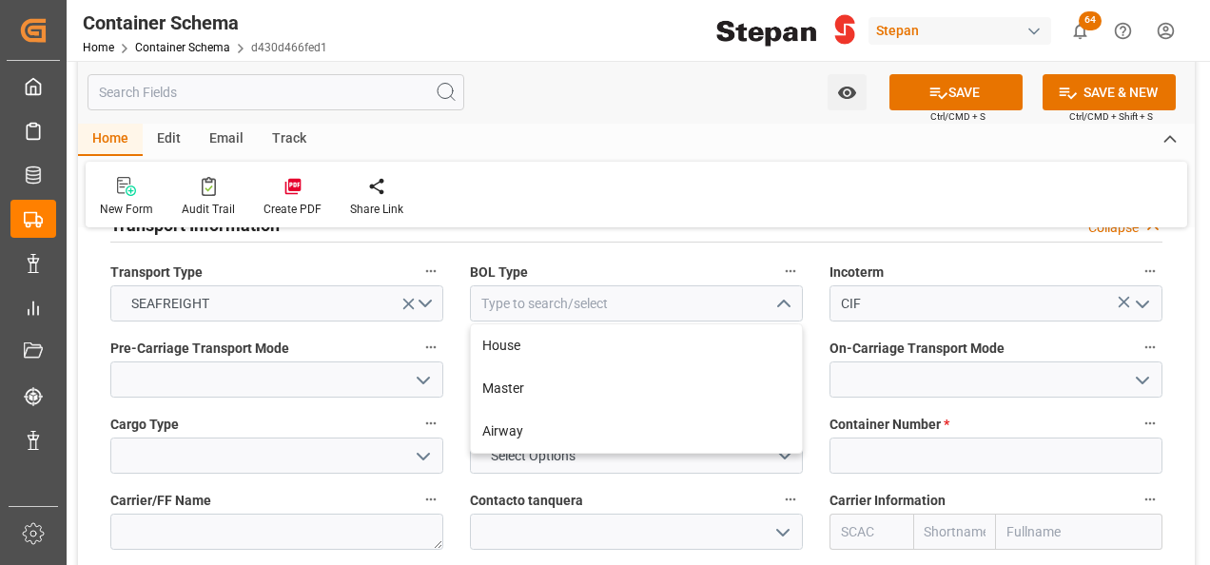
scroll to position [2473, 0]
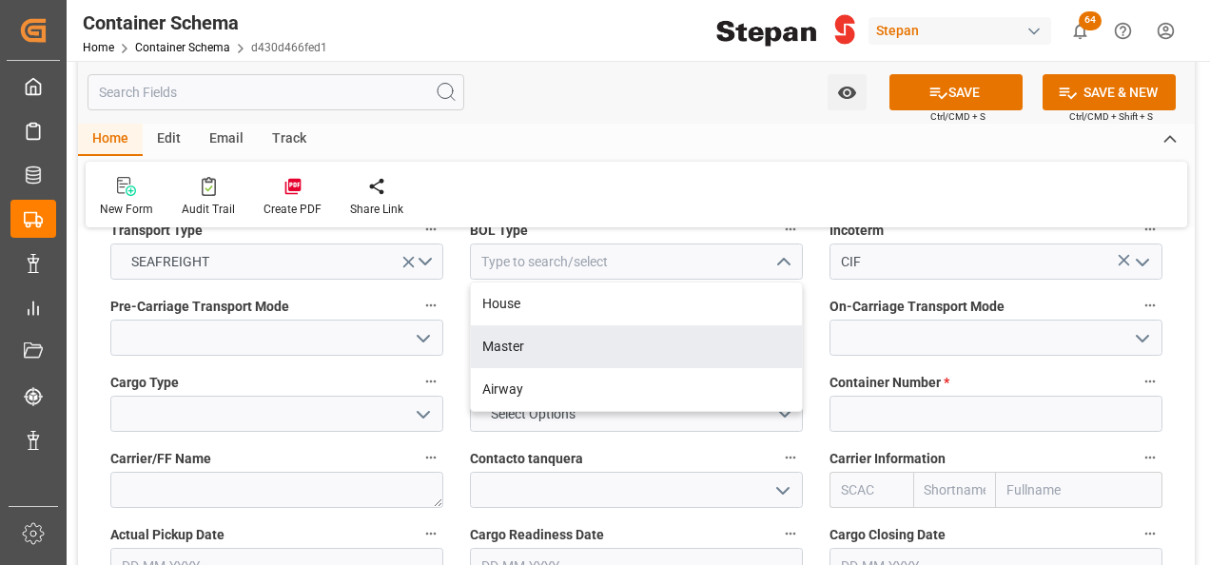
click at [502, 325] on div "Master" at bounding box center [636, 346] width 331 height 43
type input "Master"
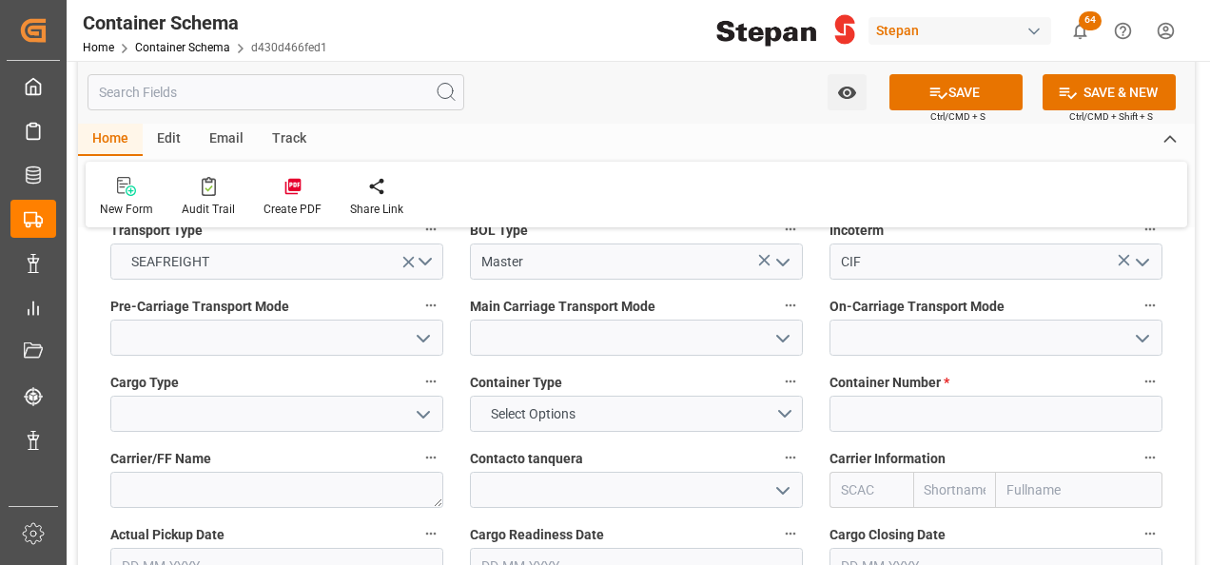
click at [418, 327] on icon "open menu" at bounding box center [423, 338] width 23 height 23
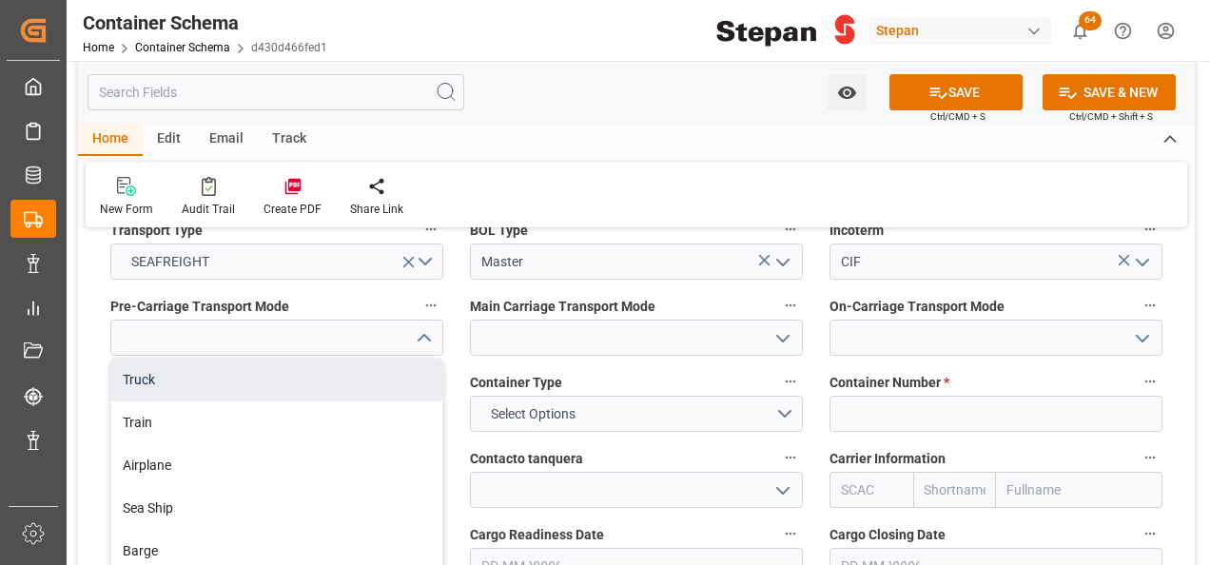
click at [143, 359] on div "Truck" at bounding box center [276, 380] width 331 height 43
type input "Truck"
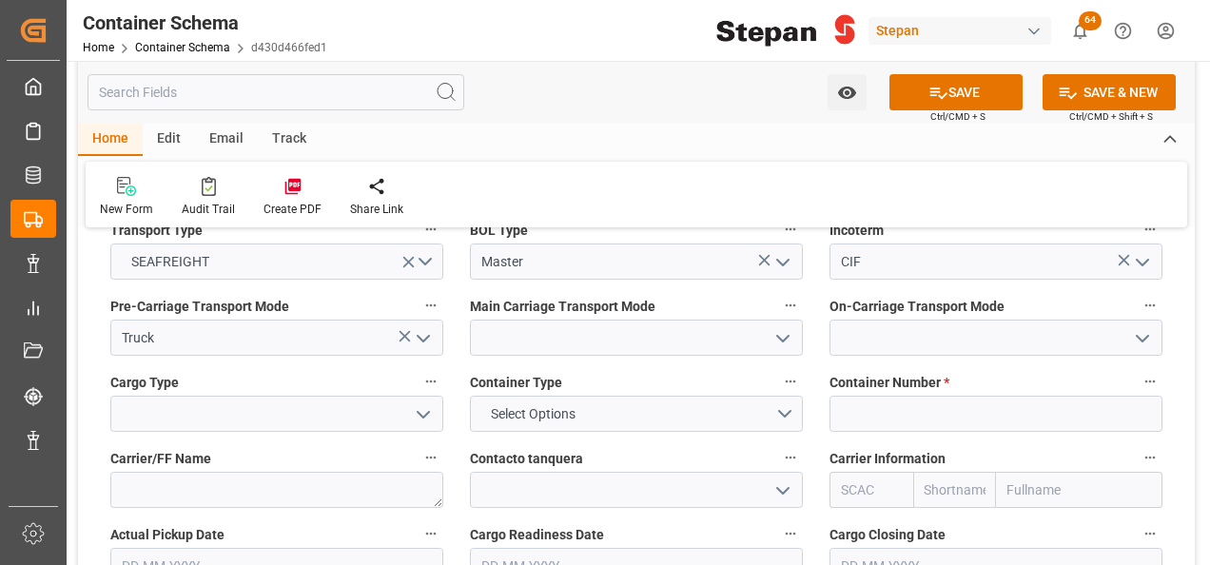
click at [784, 327] on icon "open menu" at bounding box center [782, 338] width 23 height 23
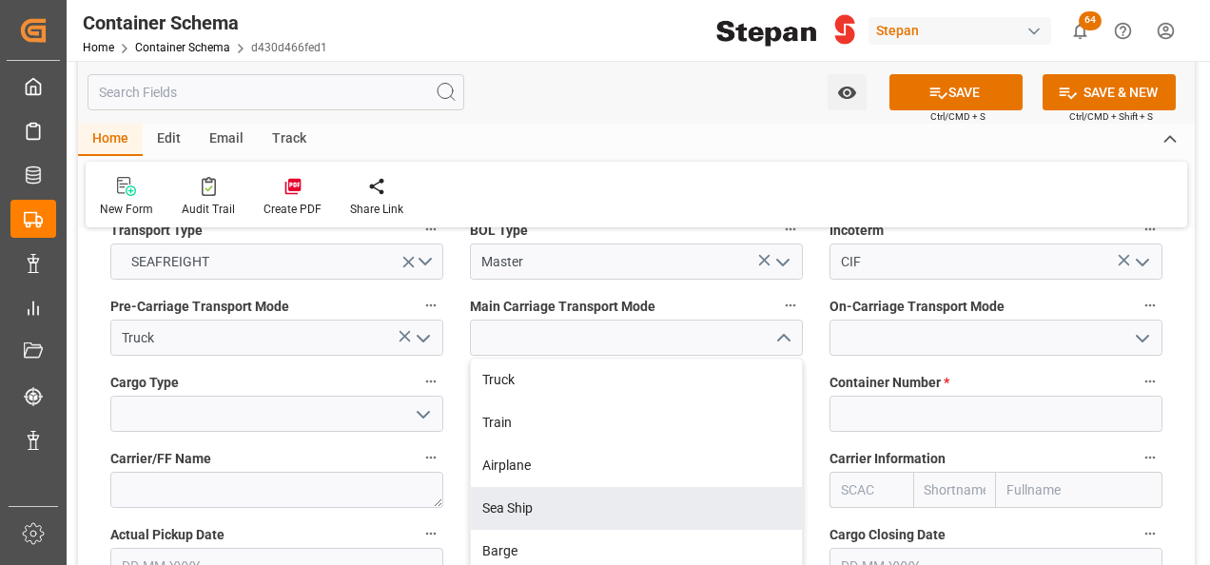
click at [481, 487] on div "Sea Ship" at bounding box center [636, 508] width 331 height 43
type input "Sea Ship"
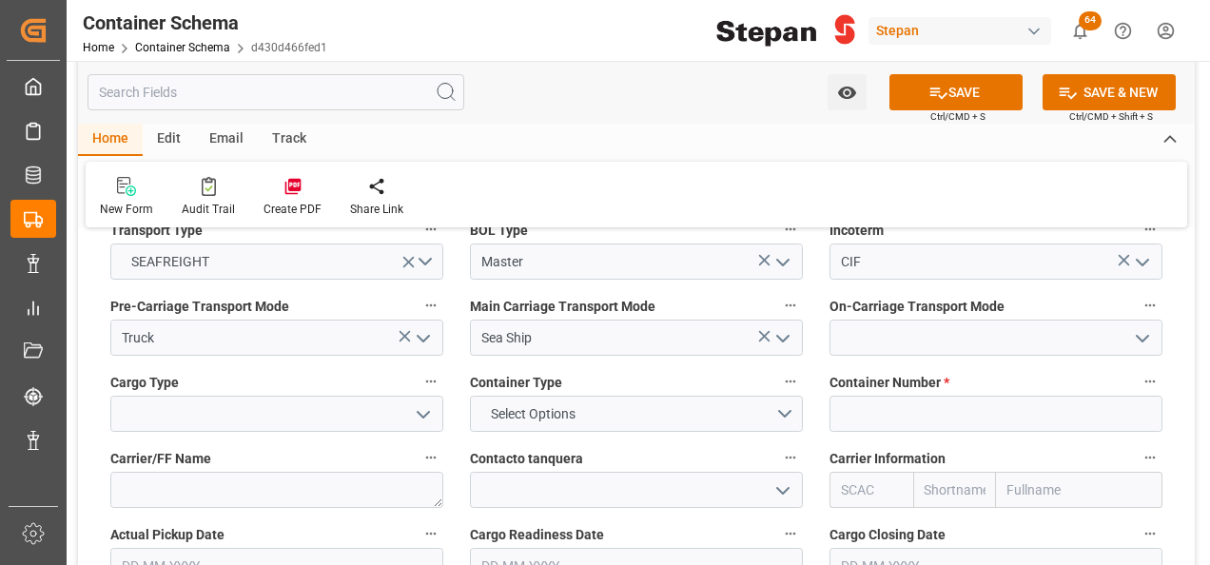
drag, startPoint x: 1142, startPoint y: 301, endPoint x: 1132, endPoint y: 301, distance: 10.5
click at [1143, 327] on icon "open menu" at bounding box center [1142, 338] width 23 height 23
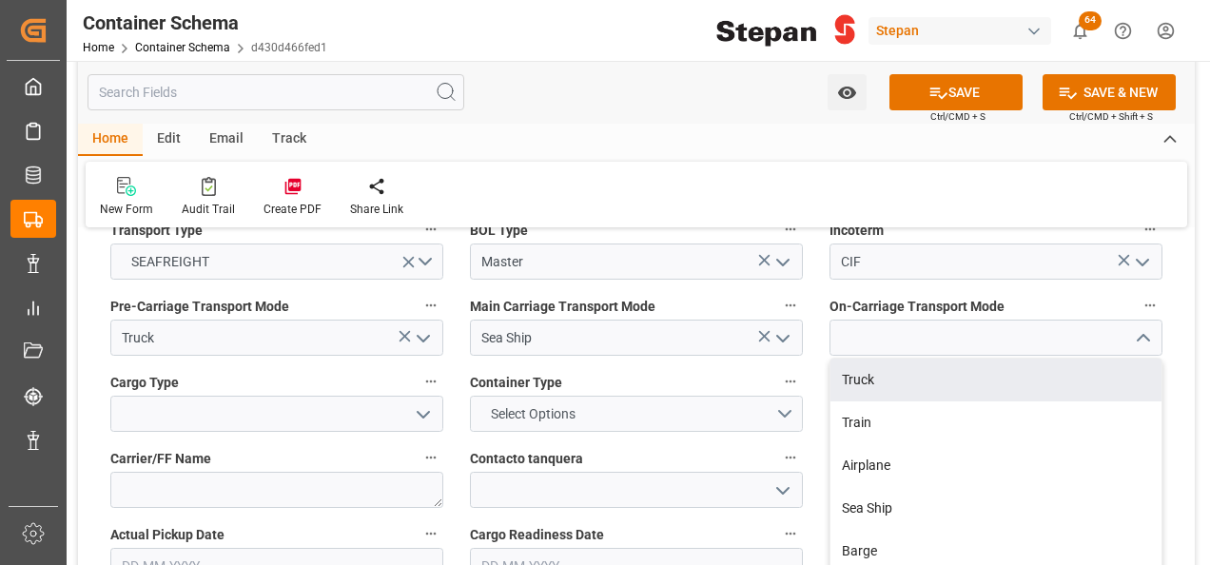
drag, startPoint x: 850, startPoint y: 346, endPoint x: 789, endPoint y: 369, distance: 65.0
click at [850, 359] on div "Truck" at bounding box center [995, 380] width 331 height 43
type input "Truck"
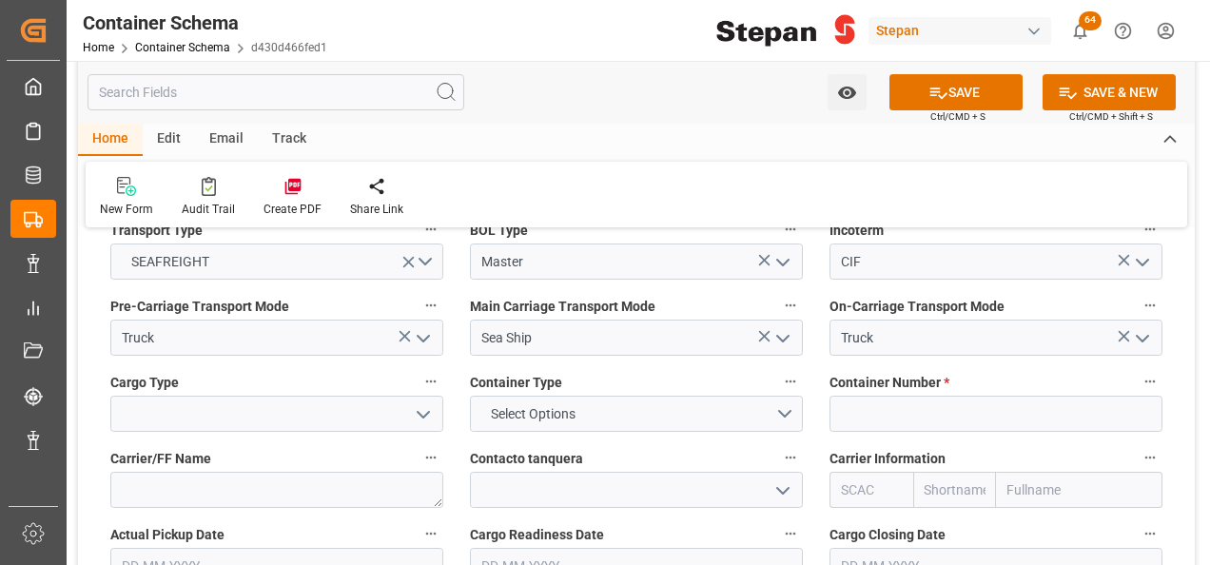
click at [430, 403] on icon "open menu" at bounding box center [423, 414] width 23 height 23
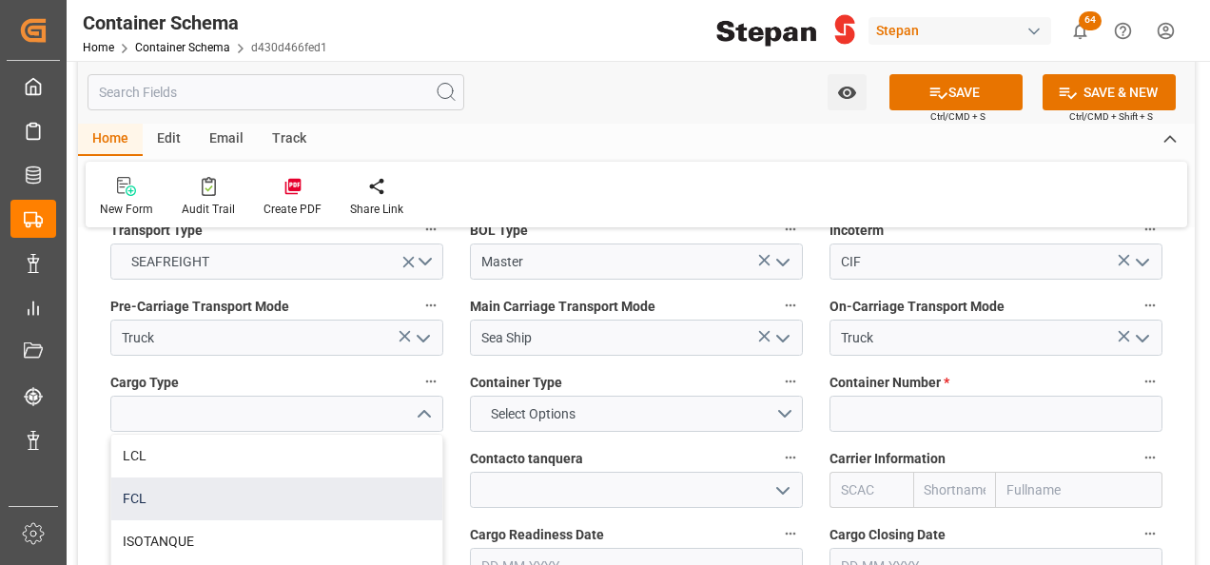
click at [154, 477] on div "FCL" at bounding box center [276, 498] width 331 height 43
type input "FCL"
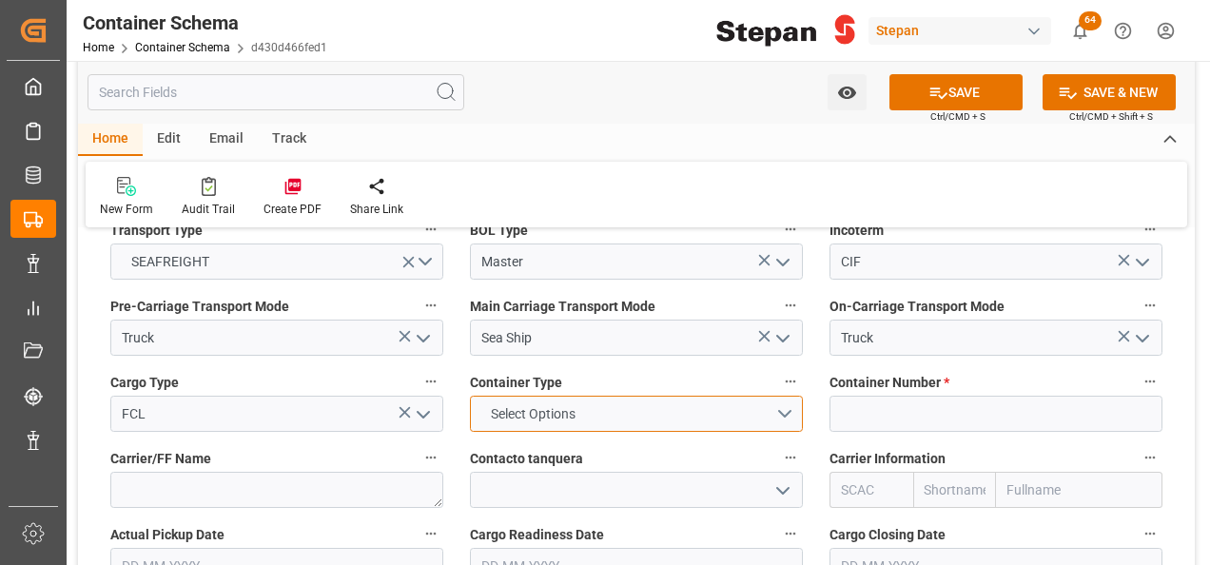
click at [778, 396] on button "Select Options" at bounding box center [636, 414] width 333 height 36
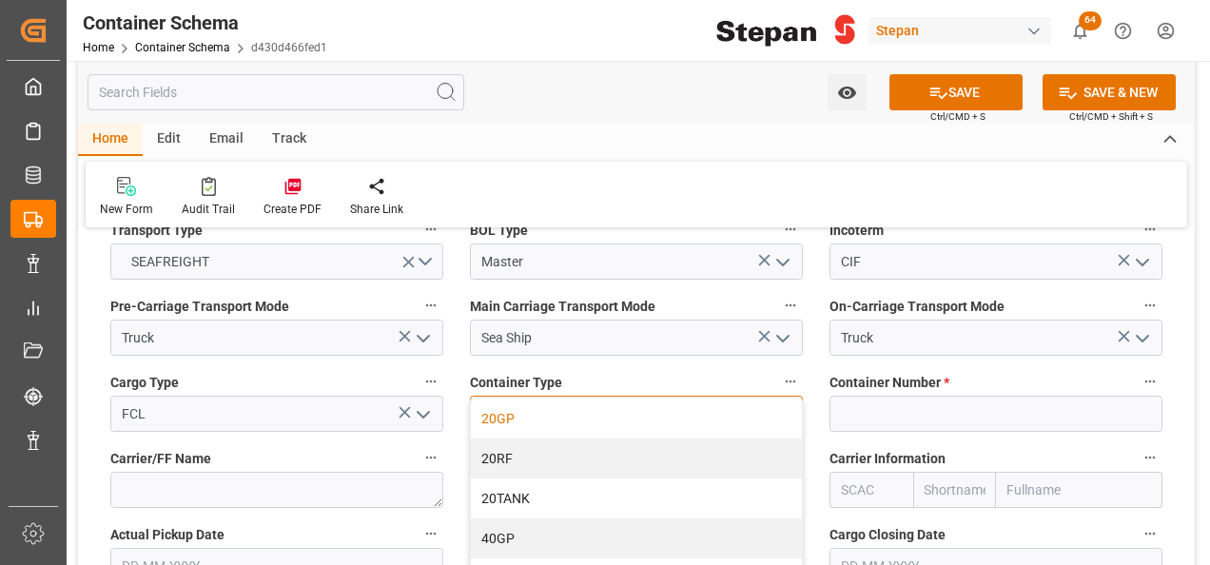
click at [494, 398] on div "20GP" at bounding box center [636, 418] width 331 height 40
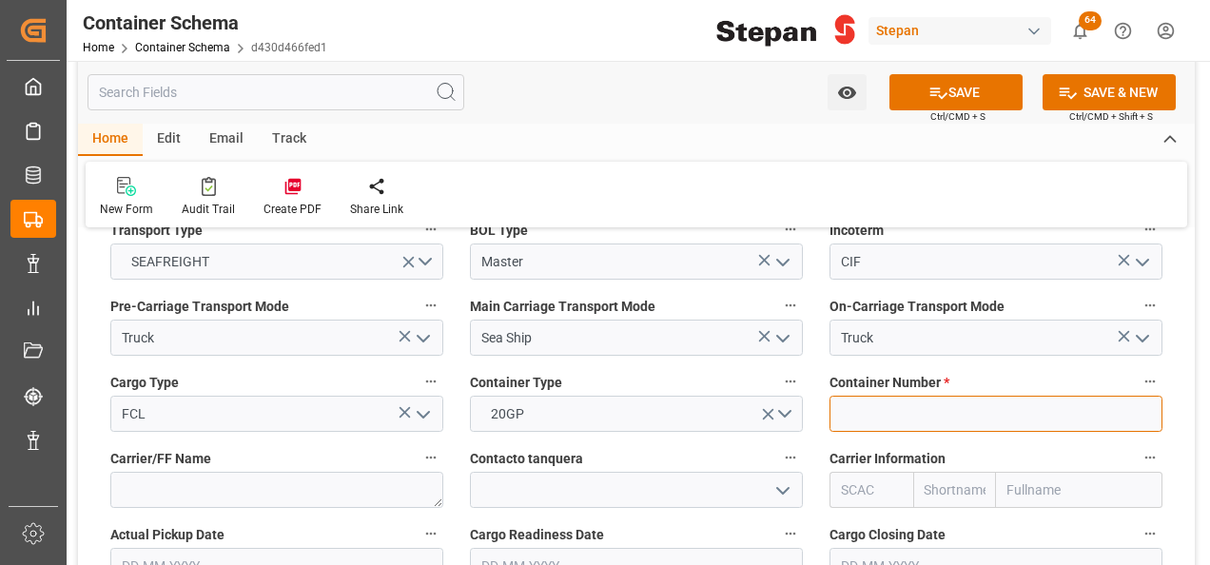
click at [918, 396] on input at bounding box center [995, 414] width 333 height 36
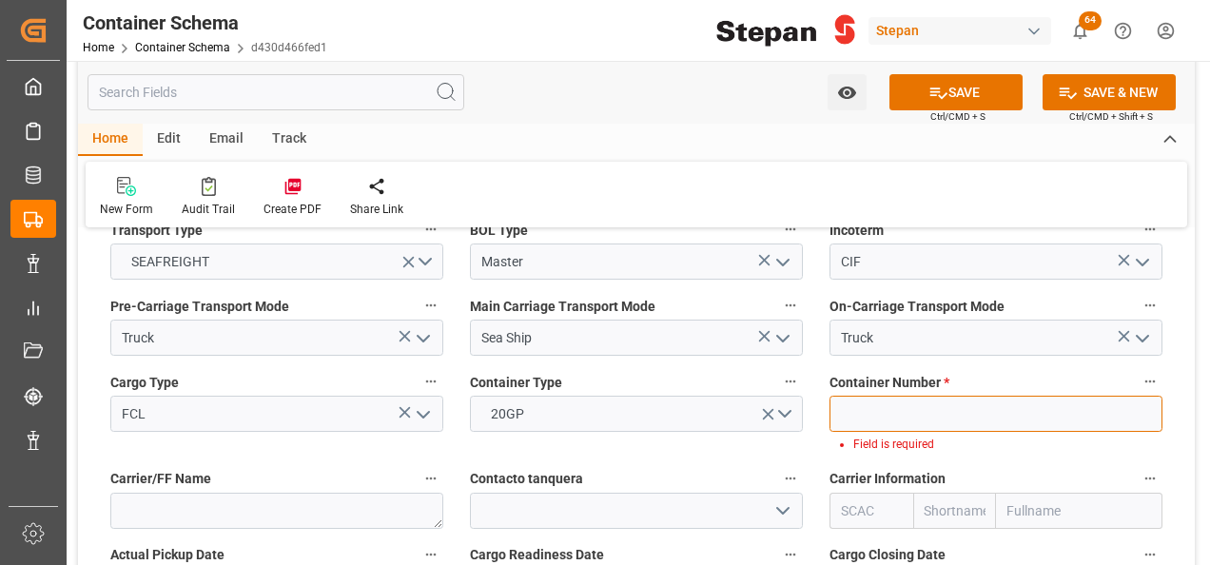
paste input "HMMU2247535"
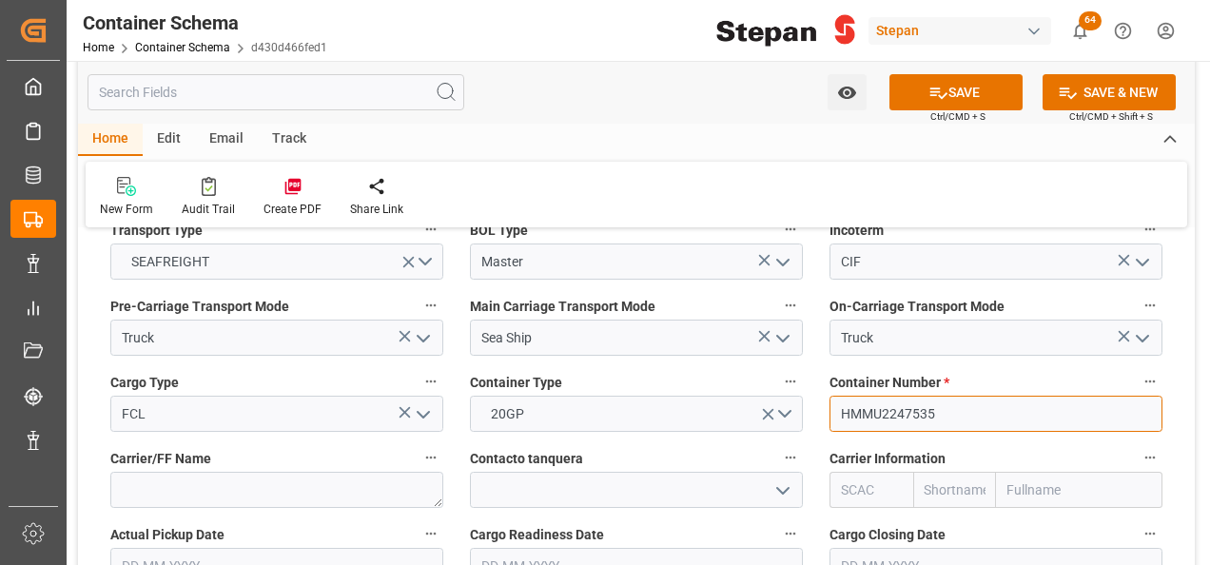
type input "HMMU2247535"
click at [1056, 472] on input "text" at bounding box center [1079, 490] width 166 height 36
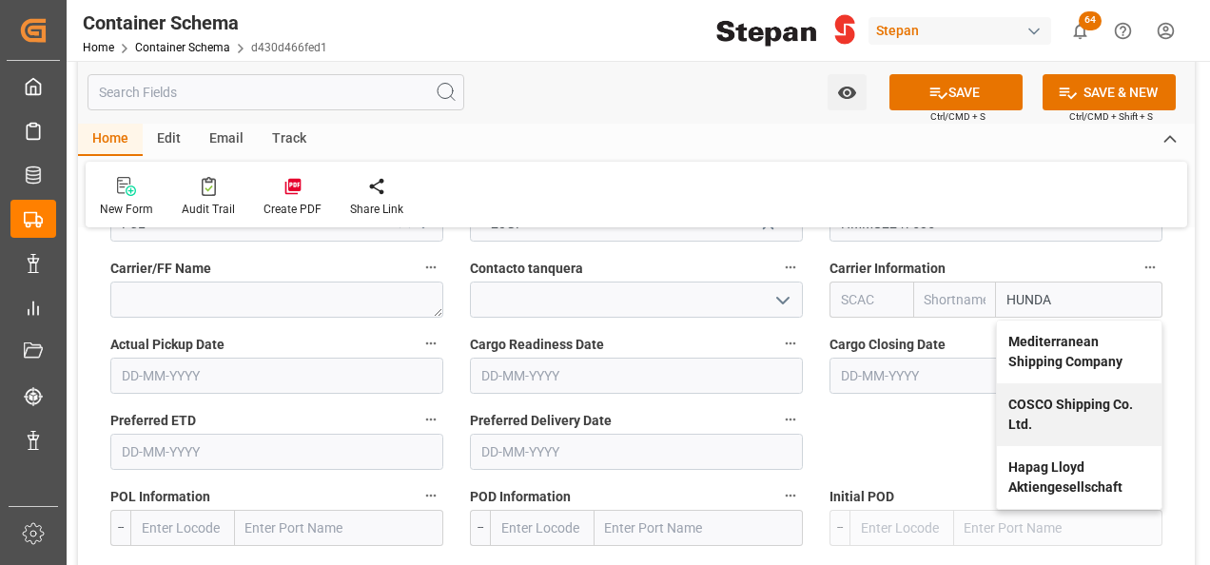
scroll to position [2568, 0]
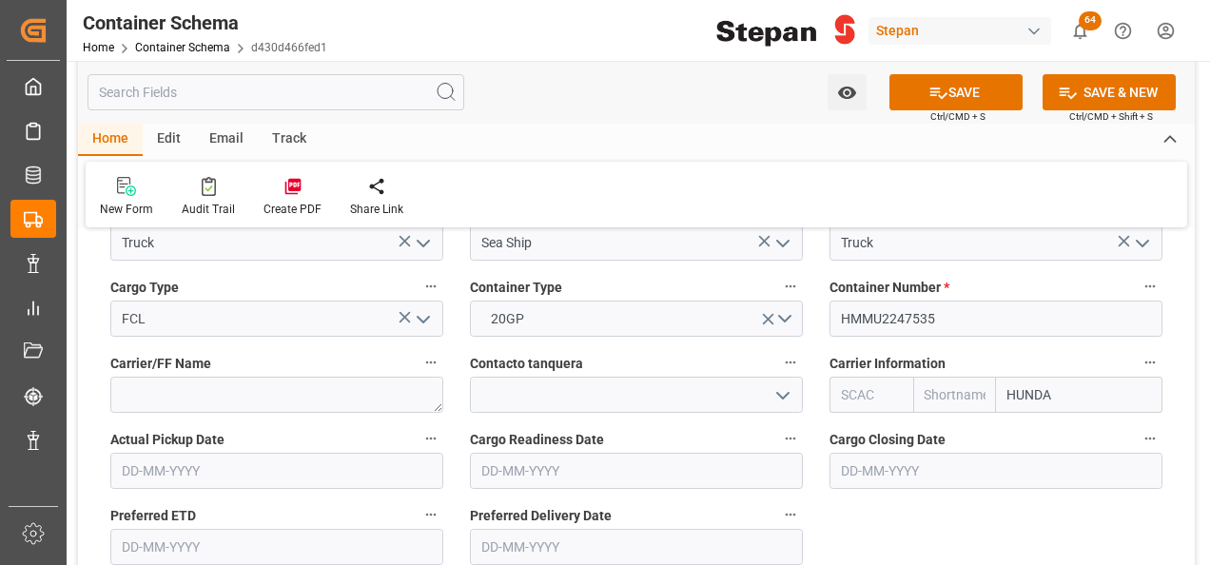
drag, startPoint x: 1058, startPoint y: 367, endPoint x: 983, endPoint y: 367, distance: 74.2
click at [983, 377] on div "HUNDA" at bounding box center [995, 395] width 333 height 36
click at [1063, 377] on input "HMM" at bounding box center [1079, 395] width 166 height 36
drag, startPoint x: 1051, startPoint y: 360, endPoint x: 993, endPoint y: 366, distance: 58.3
click at [993, 377] on div "HMM" at bounding box center [995, 395] width 333 height 36
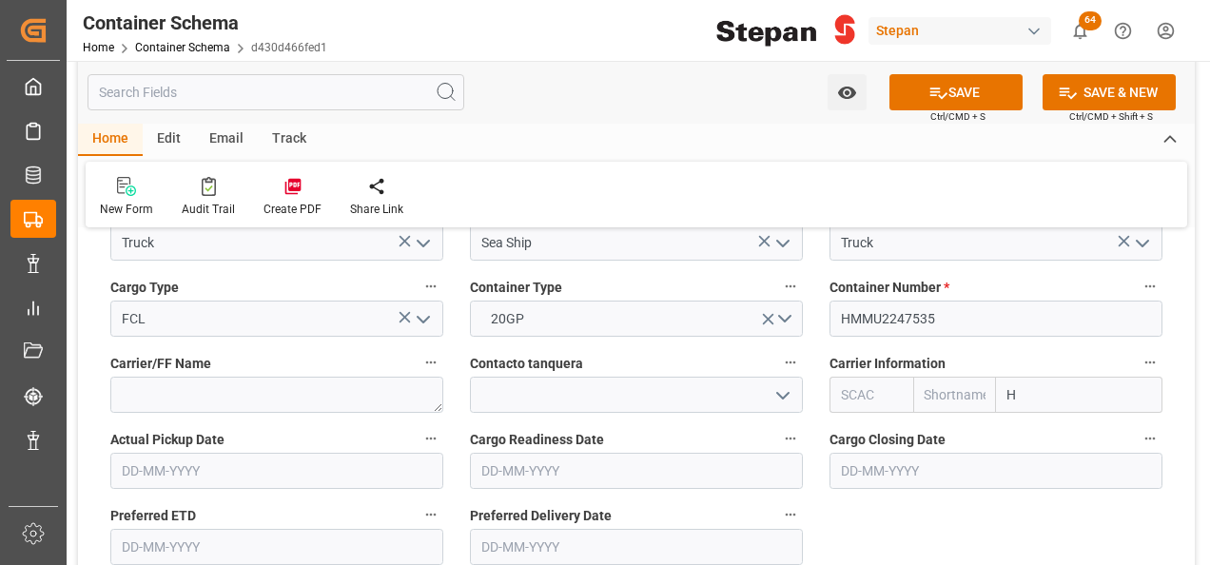
type input "HY"
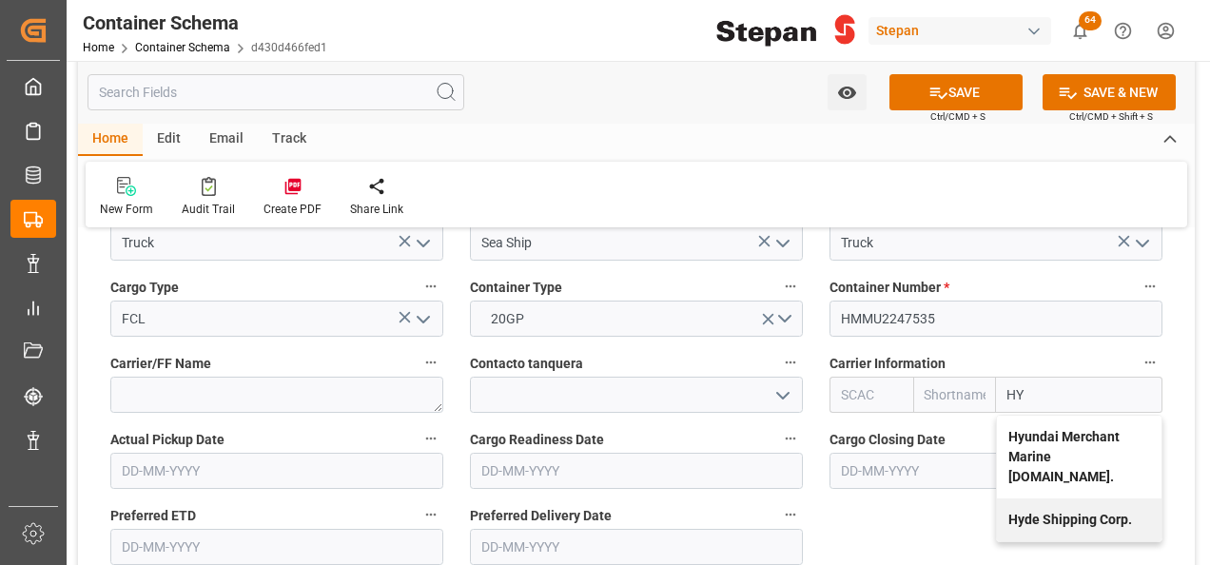
click at [1050, 429] on b "Hyundai Merchant Marine Co.Ltd." at bounding box center [1063, 456] width 111 height 55
type input "HDMU"
type input "Hyundai"
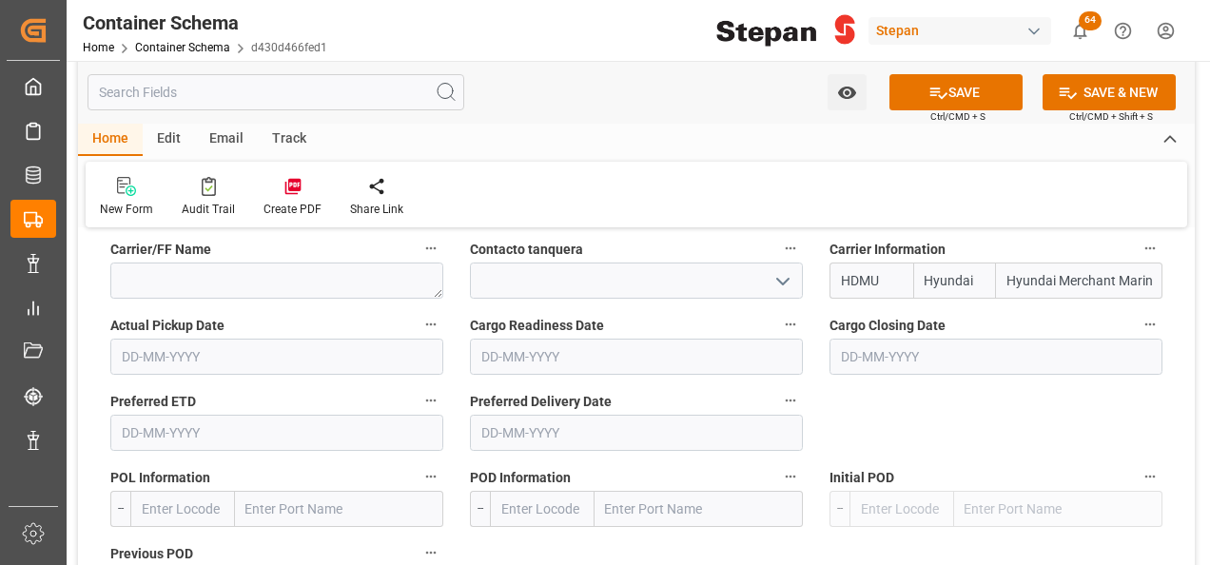
scroll to position [2758, 0]
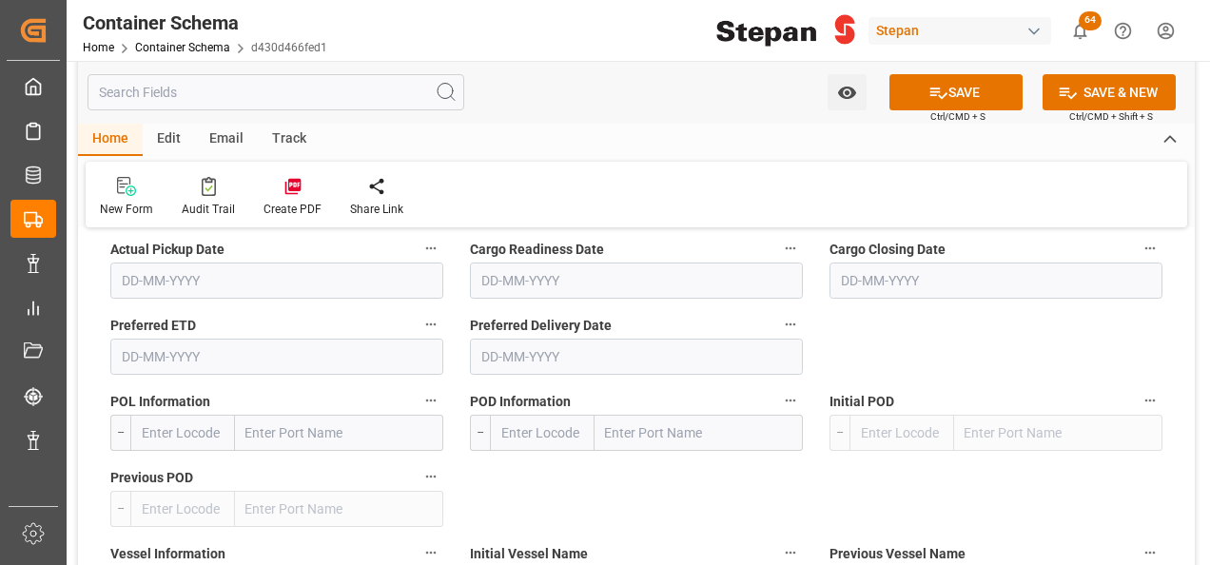
type input "Hyundai Merchant Marine Co.Ltd."
click at [275, 415] on input "text" at bounding box center [339, 433] width 208 height 36
paste input "SHANGHAI"
type input "SHANGHAI"
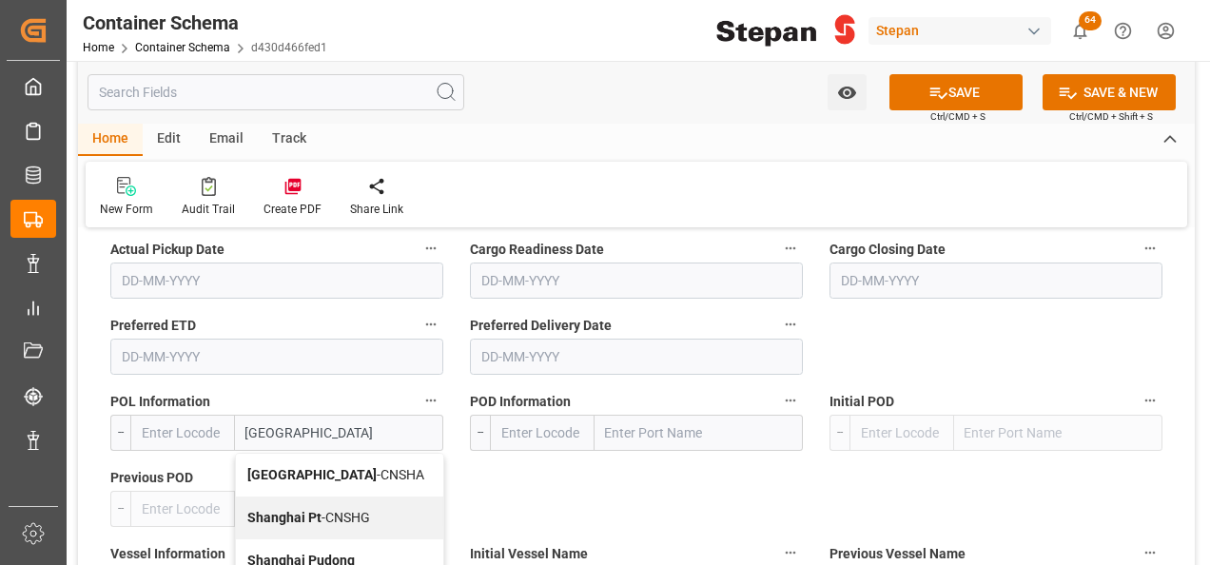
drag, startPoint x: 270, startPoint y: 484, endPoint x: 274, endPoint y: 451, distance: 33.5
click at [275, 467] on b "Shanghai" at bounding box center [311, 474] width 129 height 15
type input "CNSHA"
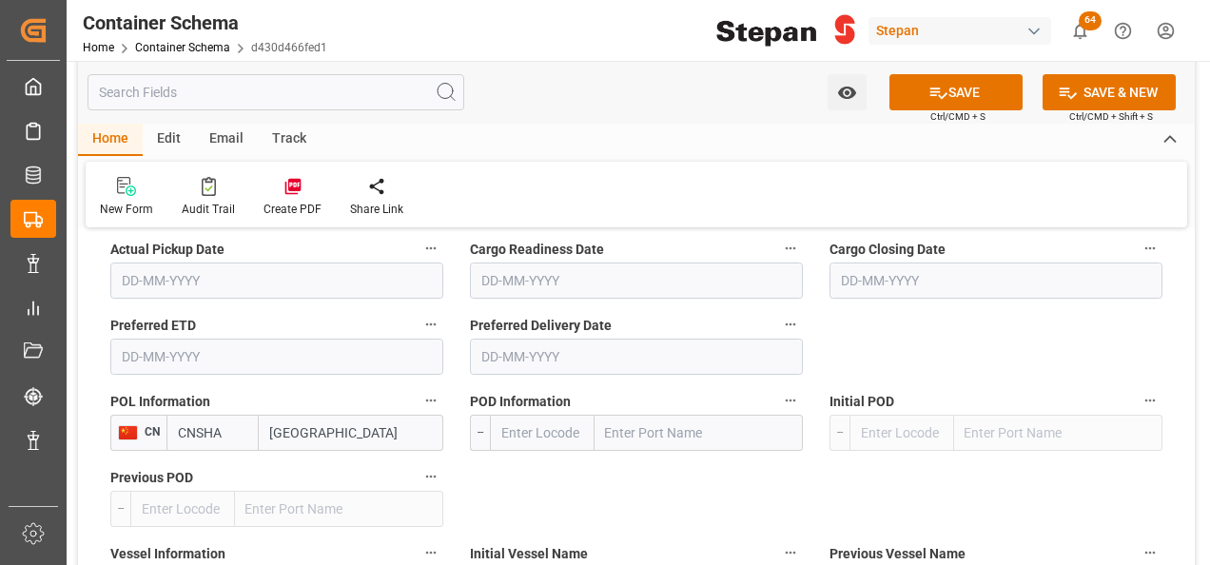
type input "Shanghai"
click at [656, 415] on input "text" at bounding box center [698, 433] width 208 height 36
type input "manzanillo"
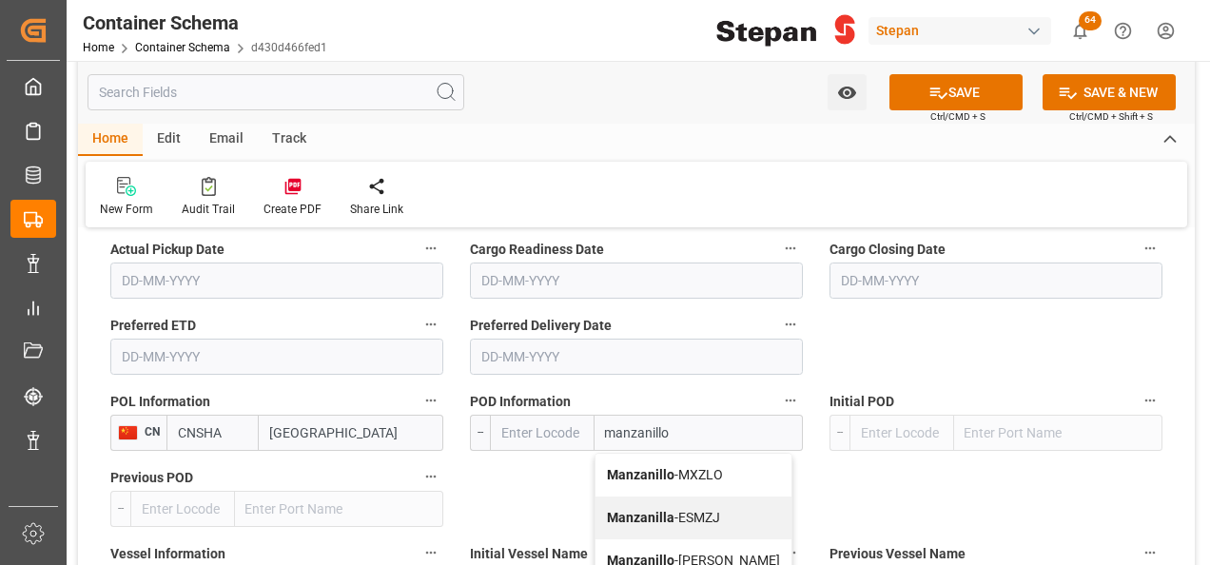
click at [637, 467] on b "Manzanillo" at bounding box center [641, 474] width 68 height 15
type input "MXZLO"
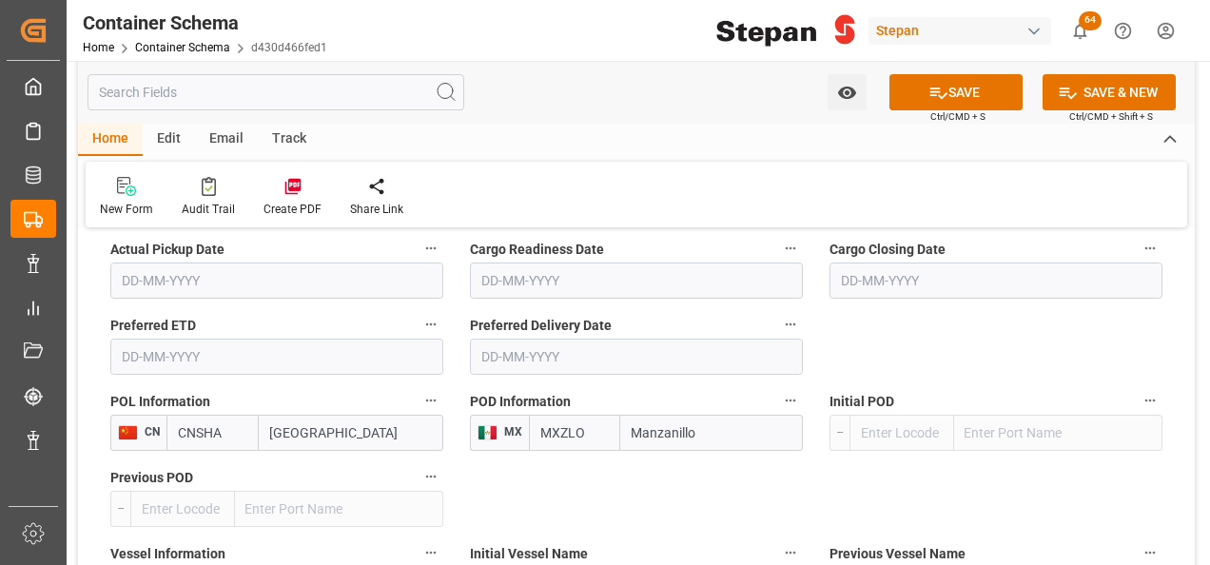
scroll to position [3043, 0]
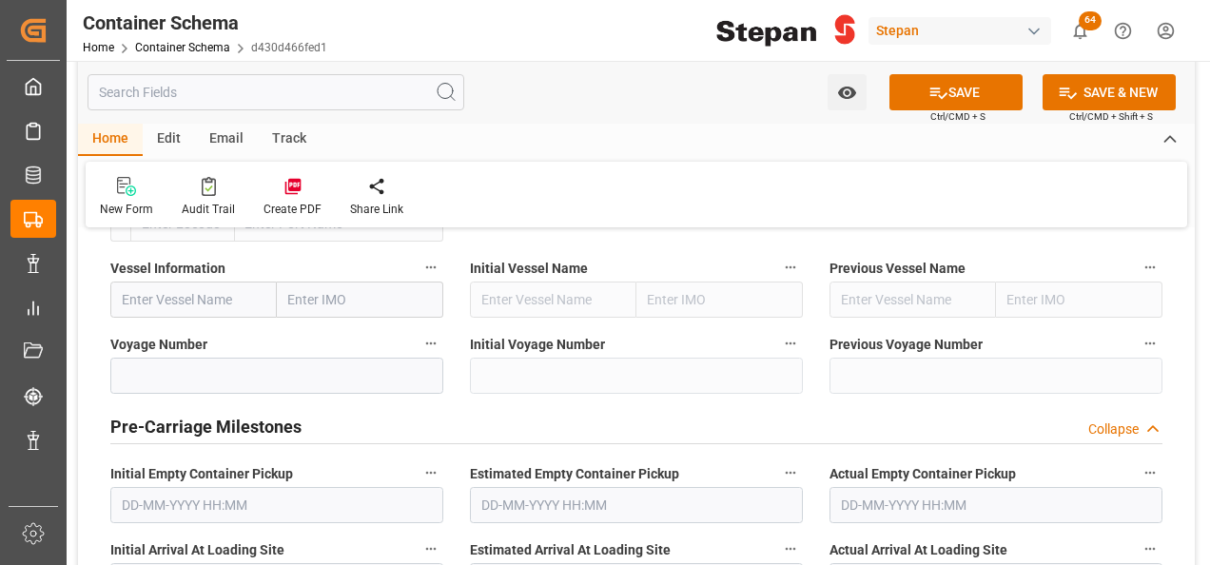
type input "Manzanillo"
click at [164, 282] on input "text" at bounding box center [193, 300] width 166 height 36
paste input "HYUNDAI GRACE"
type input "HYUNDAI GRACE"
click at [179, 334] on b "HYUNDAI GRACE" at bounding box center [174, 341] width 102 height 15
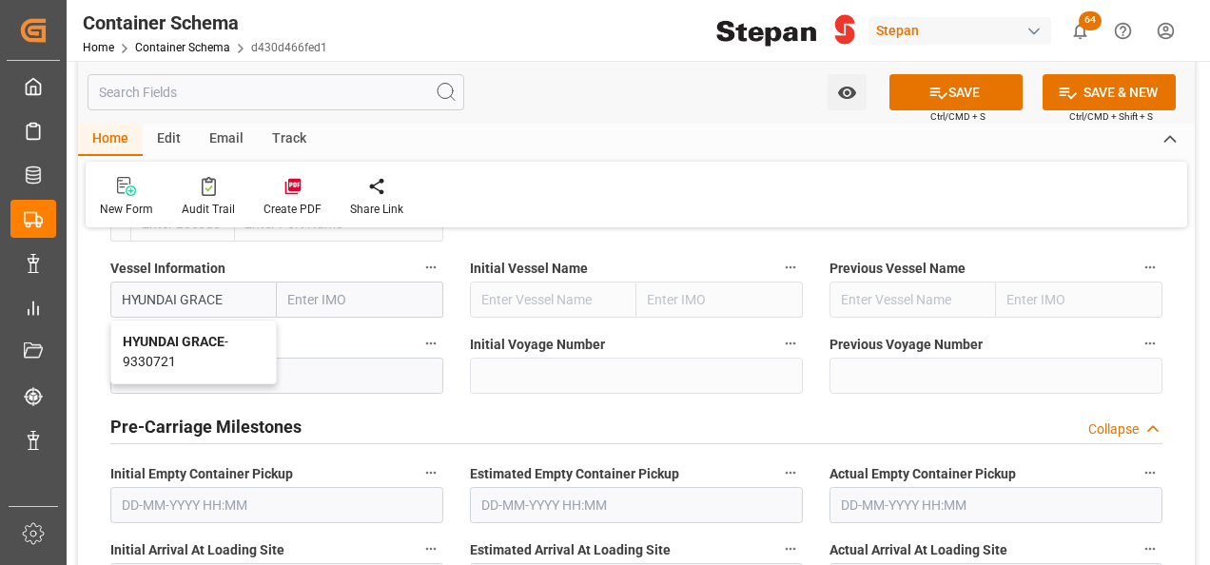
type input "9330721"
type input "HYUNDAI GRACE"
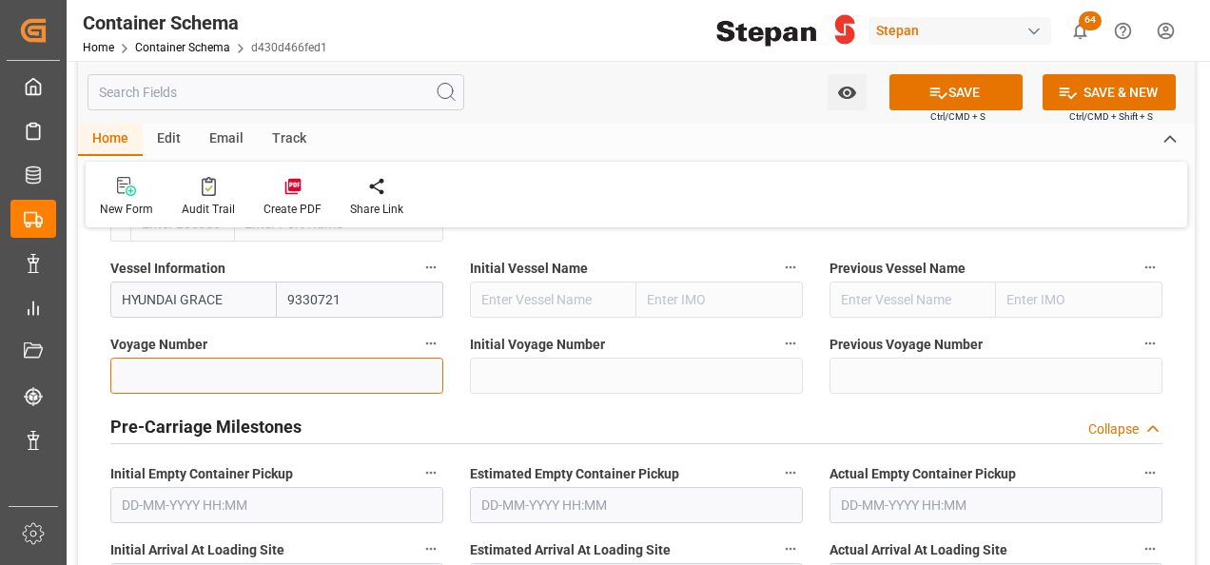
click at [167, 358] on input at bounding box center [276, 376] width 333 height 36
paste input "0149E"
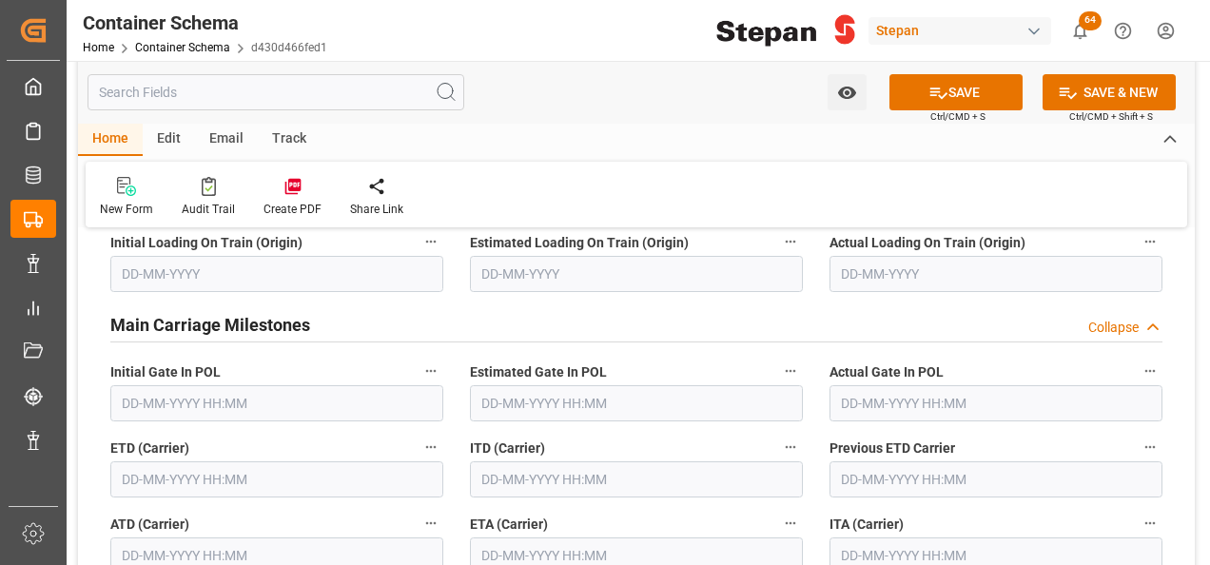
scroll to position [3519, 0]
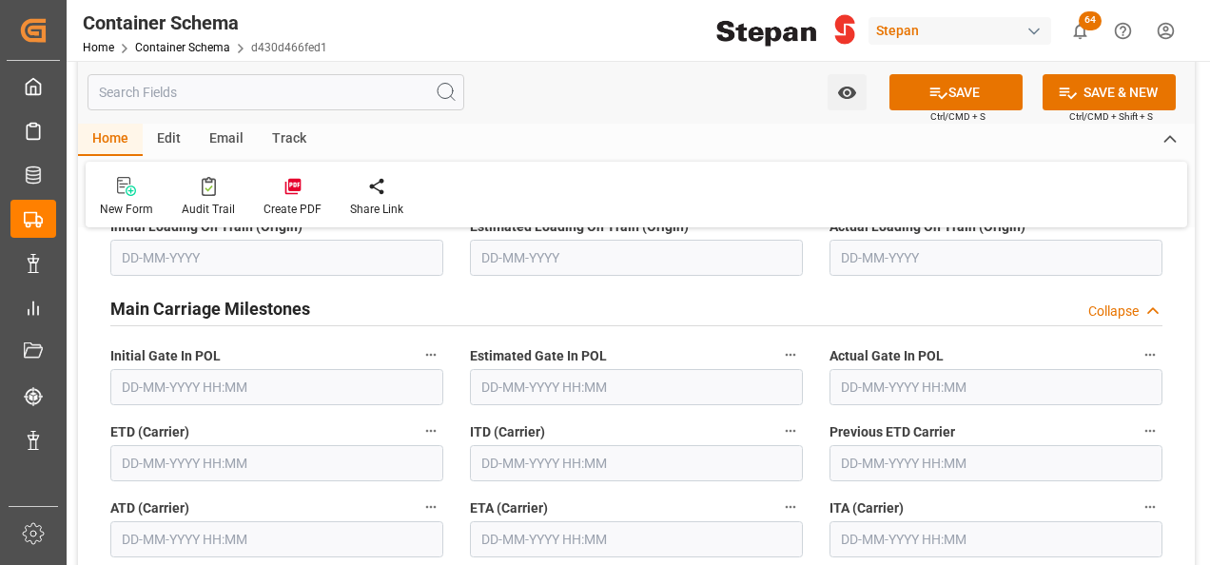
type input "0149E"
click at [200, 369] on input "text" at bounding box center [276, 387] width 333 height 36
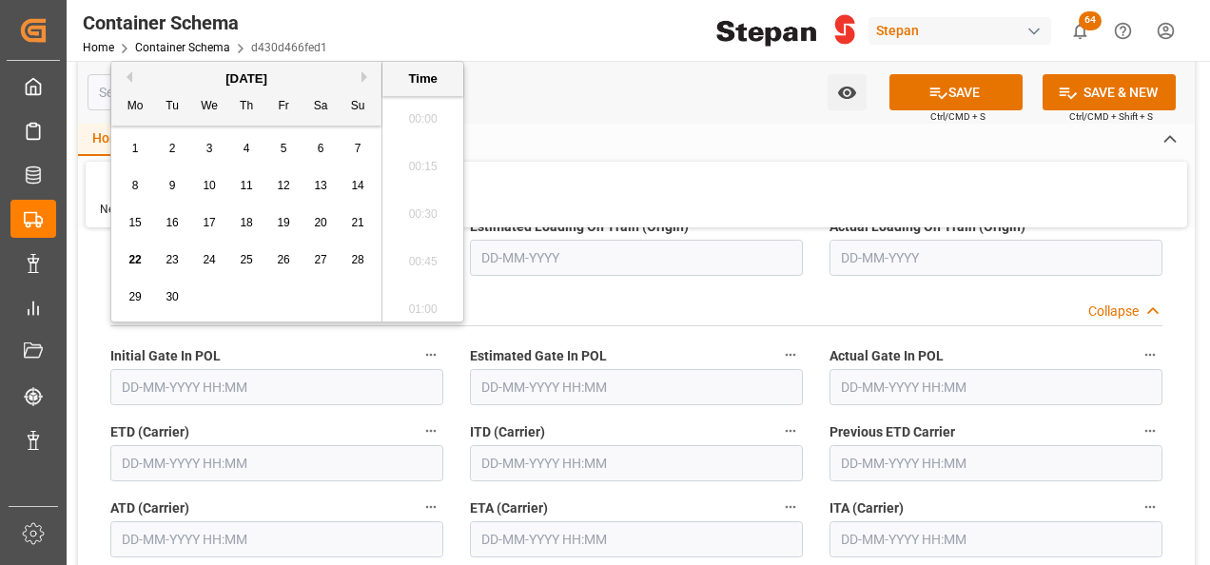
scroll to position [2288, 0]
click at [215, 223] on span "17" at bounding box center [209, 222] width 12 height 13
type input "17-09-2025 00:00"
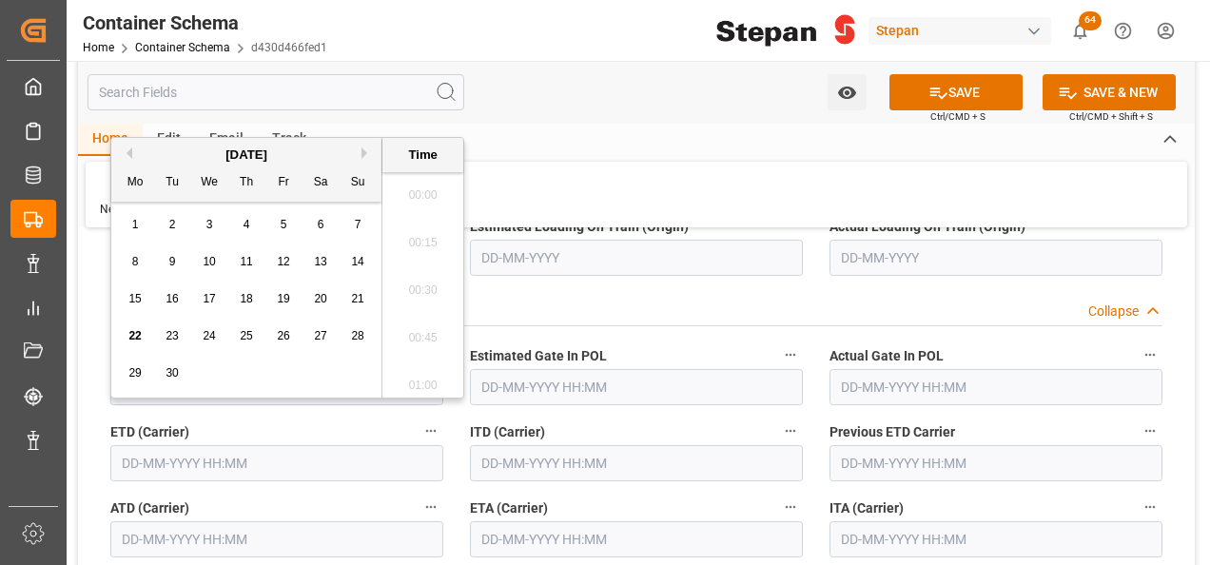
click at [152, 445] on input "text" at bounding box center [276, 463] width 333 height 36
click at [209, 292] on span "17" at bounding box center [209, 298] width 12 height 13
type input "17-09-2025 00:00"
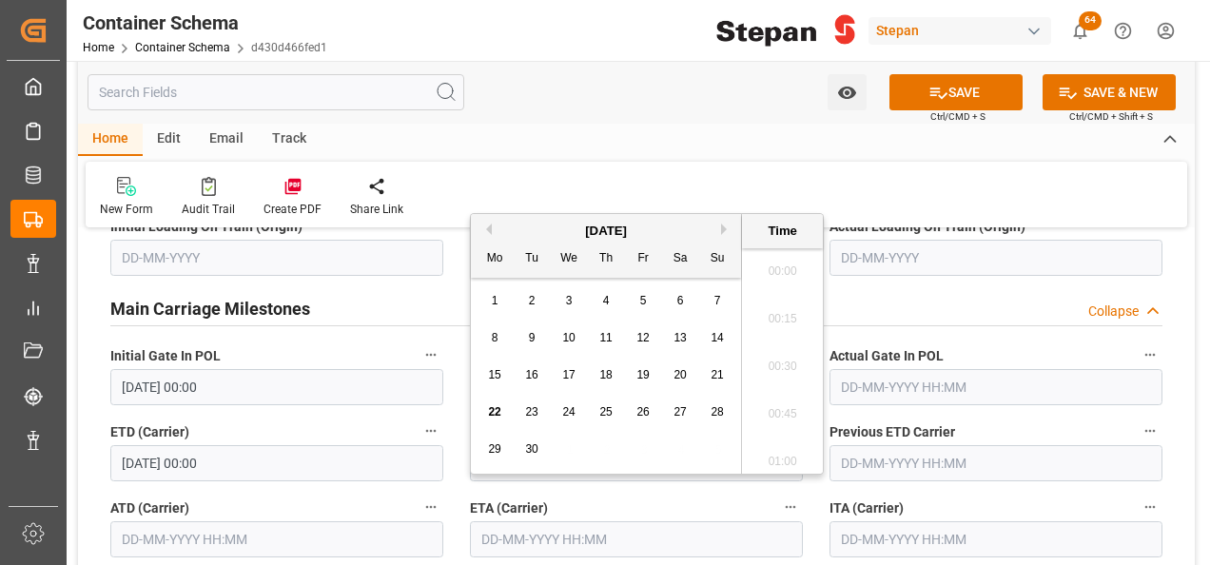
click at [526, 521] on input "text" at bounding box center [636, 539] width 333 height 36
click at [719, 226] on div "[DATE]" at bounding box center [606, 231] width 270 height 19
click at [725, 230] on button "Next Month" at bounding box center [726, 228] width 11 height 11
click at [645, 335] on span "10" at bounding box center [642, 337] width 12 height 13
type input "10-10-2025 00:00"
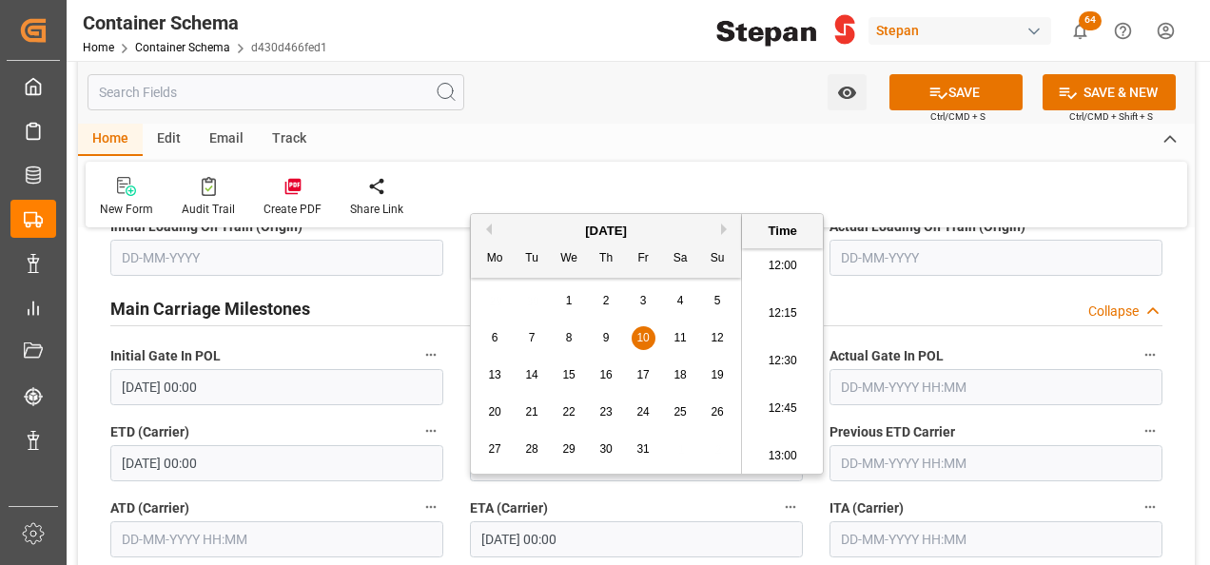
click at [890, 187] on div "New Form Audit Trail Create PDF Share Link" at bounding box center [636, 195] width 1101 height 66
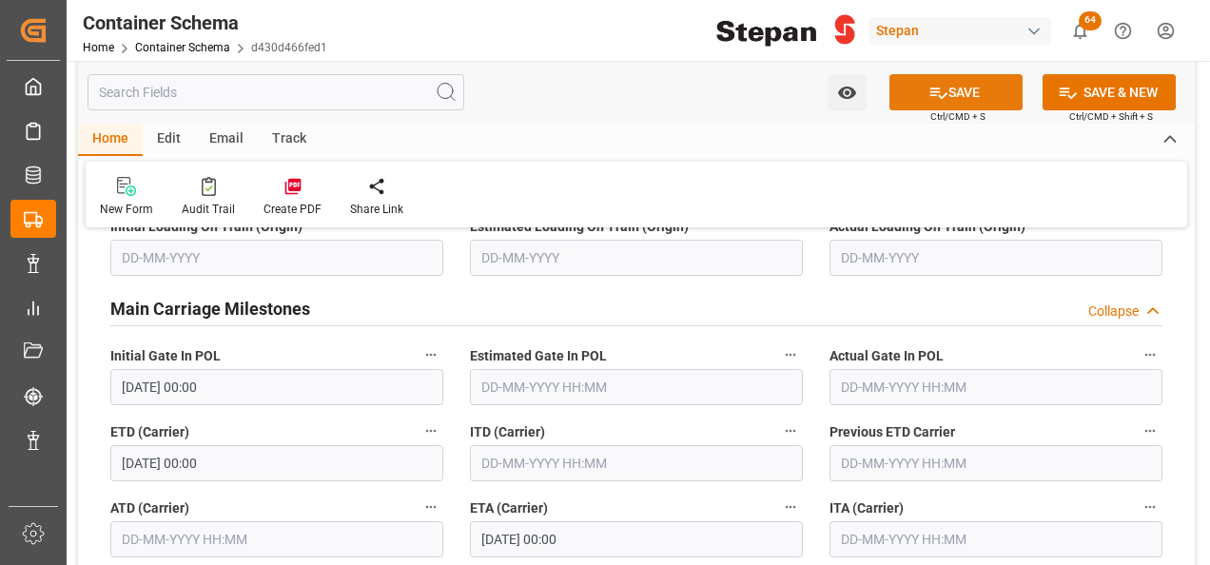
click at [957, 93] on button "SAVE" at bounding box center [955, 92] width 133 height 36
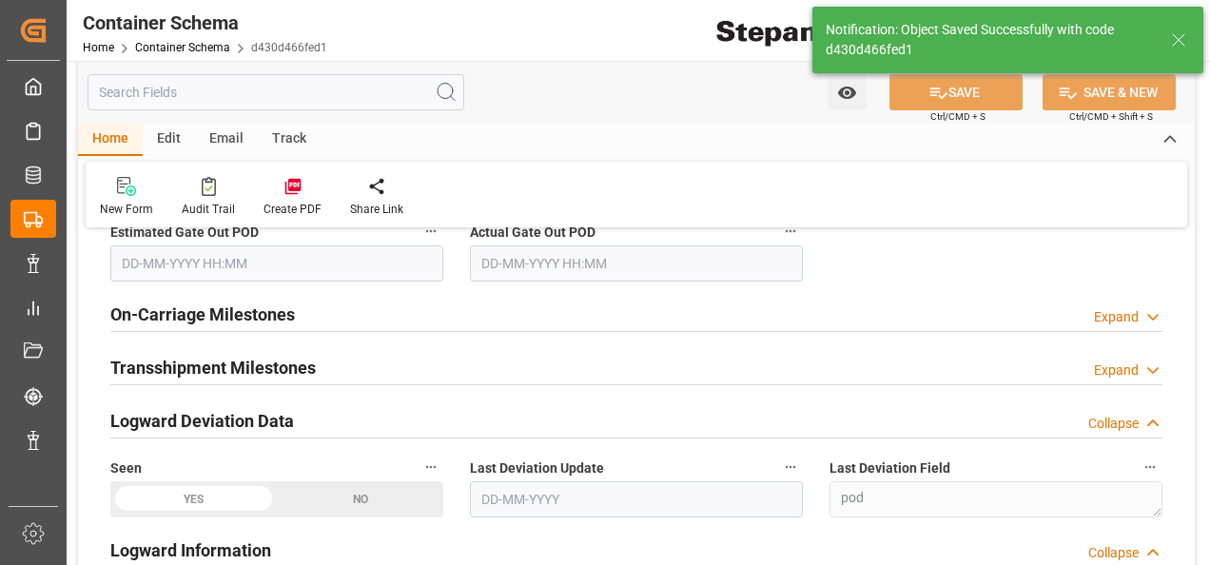
type textarea "Documents Sent"
type textarea "18 IBC"
type textarea "SCM1706025A6"
type input "MXZLO"
type input "Manzanillo"
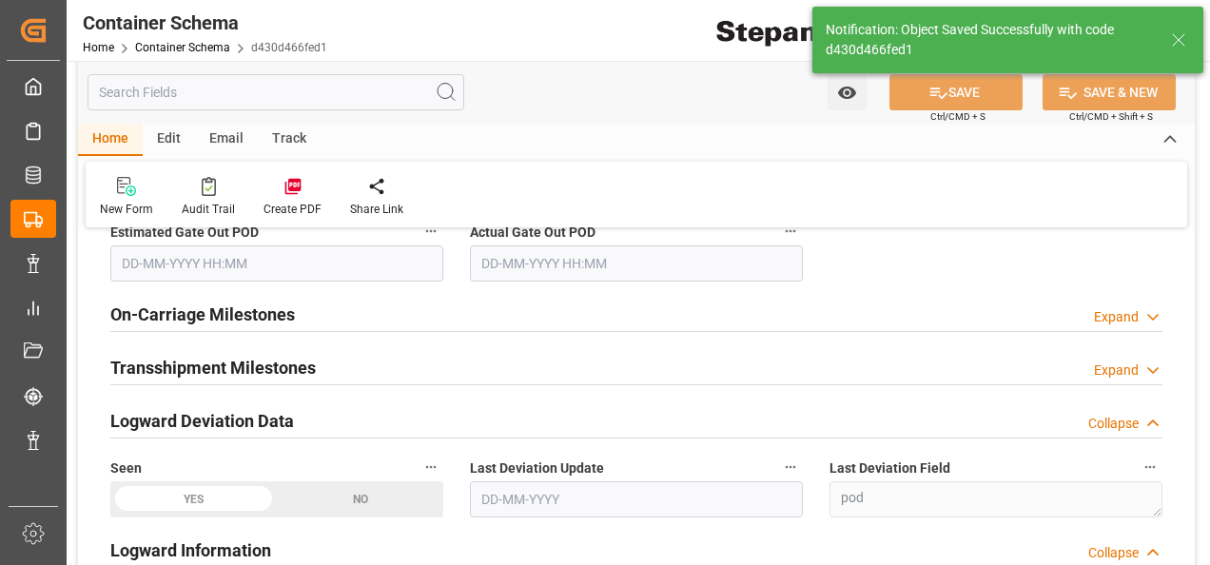
type input "HYUNDAI GRACE"
type input "9330721"
type input "0149E"
type textarea "pod"
type input "0"
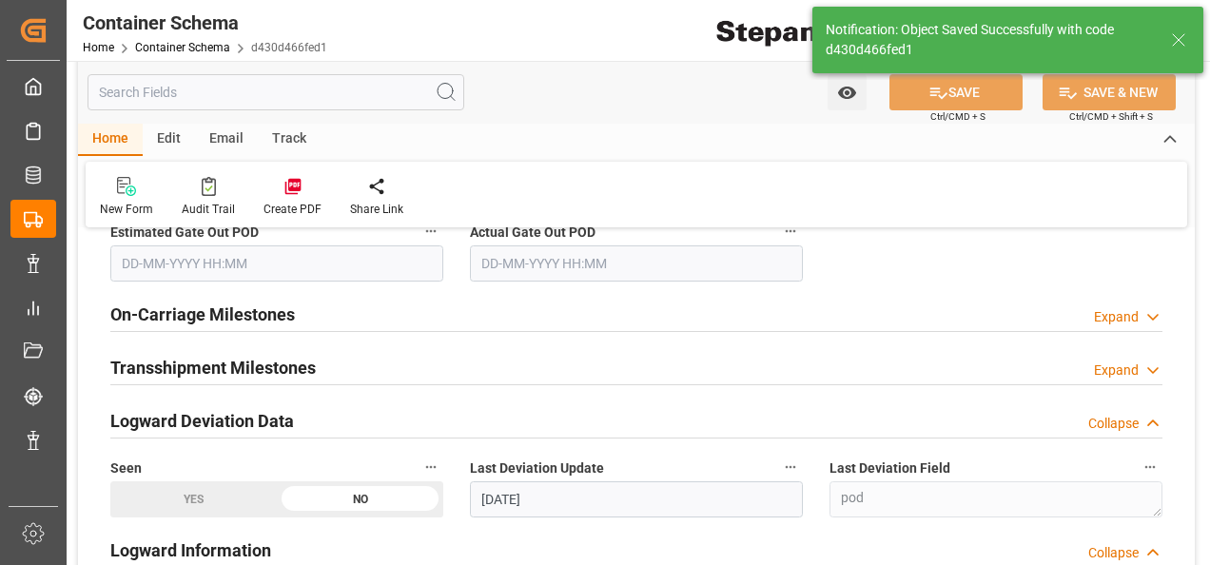
type input "17-09-2025 00:00"
type input "10-10-2025 00:00"
type input "[DATE]"
type input "22-09-2025 18:45"
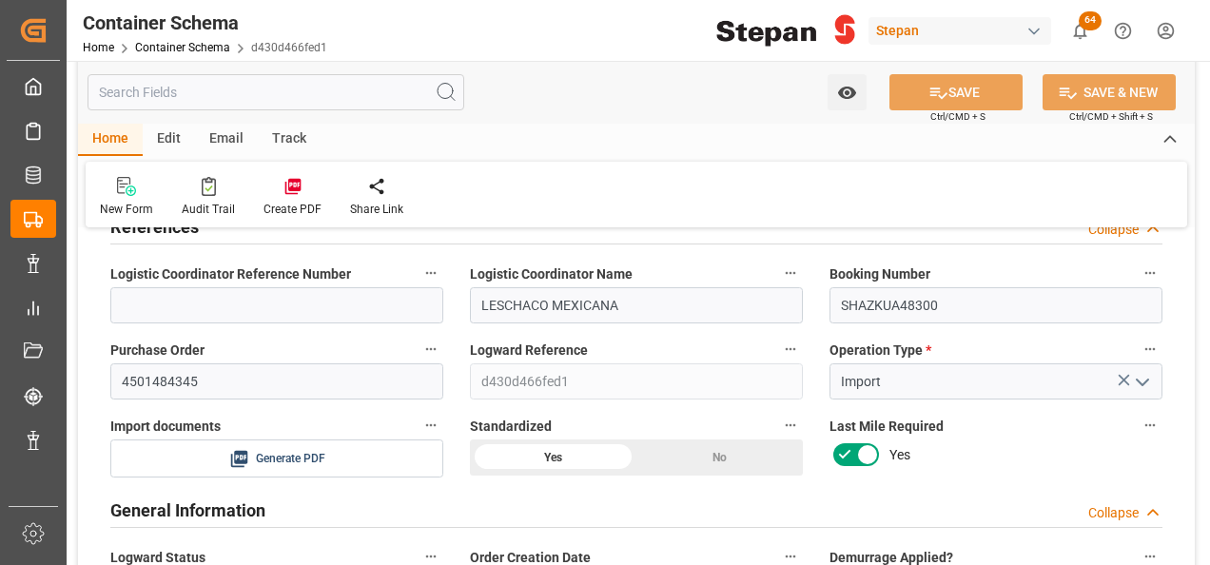
scroll to position [0, 0]
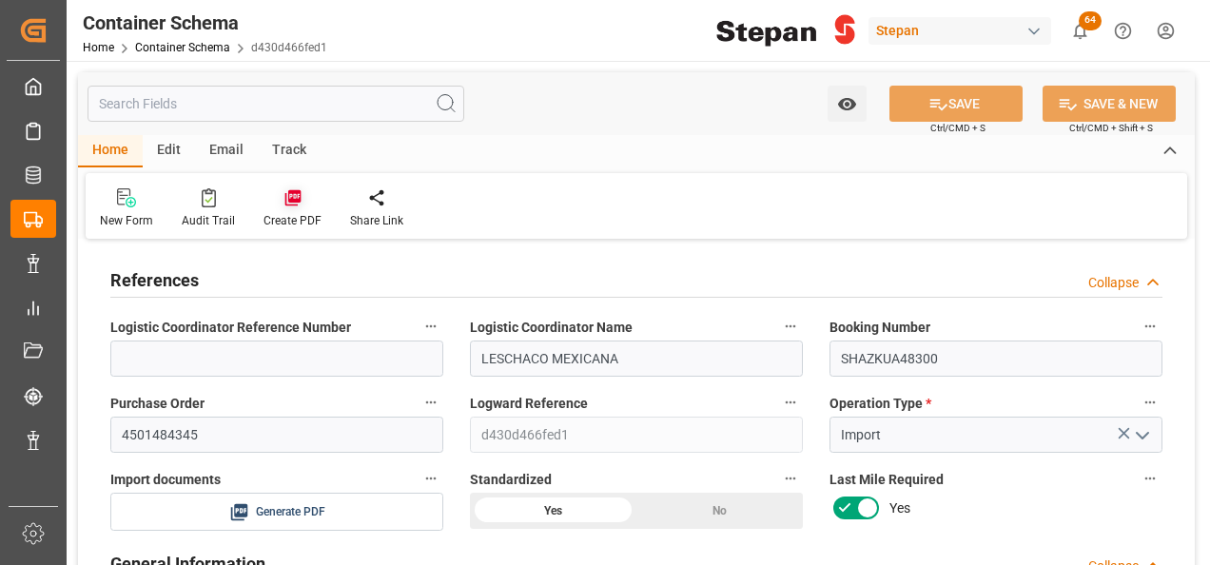
click at [284, 199] on icon at bounding box center [292, 198] width 16 height 16
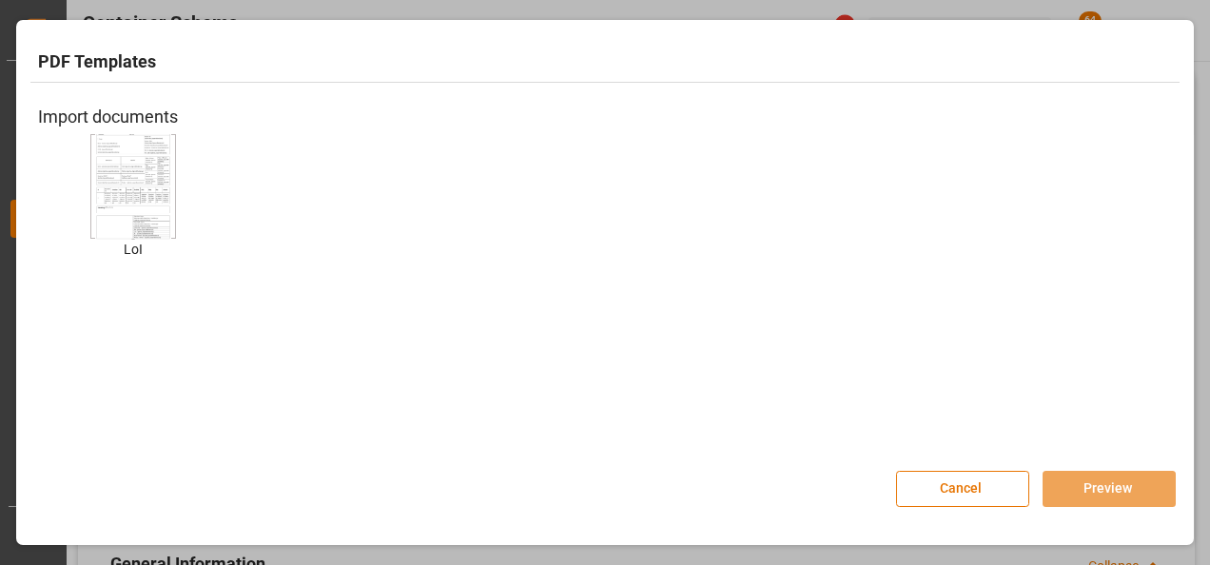
click at [142, 198] on img at bounding box center [133, 185] width 76 height 107
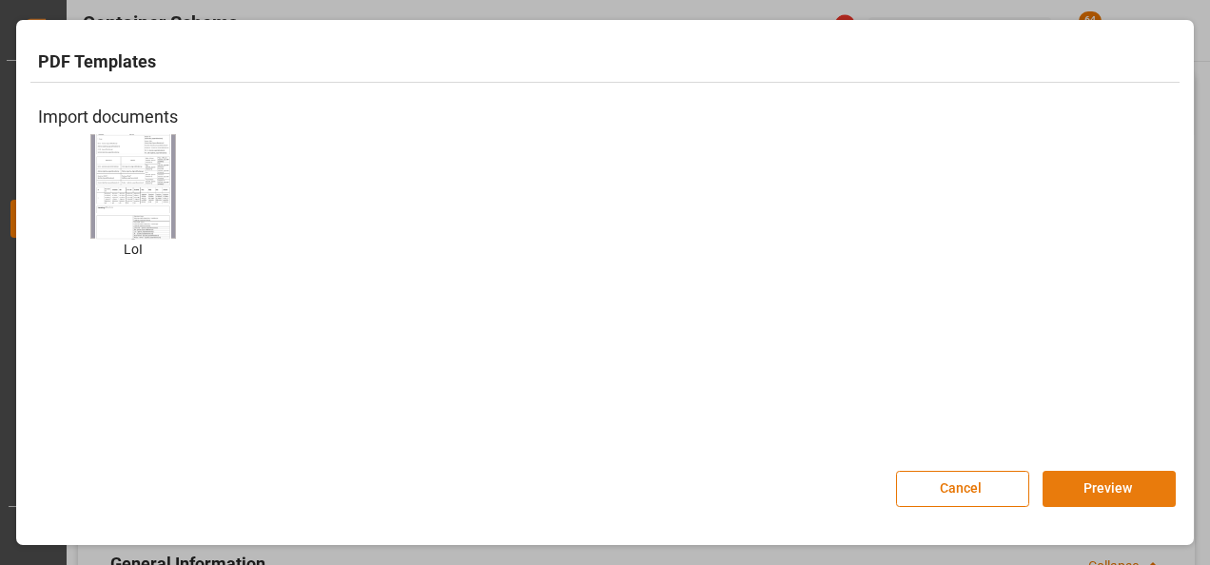
click at [1097, 493] on button "Preview" at bounding box center [1108, 489] width 133 height 36
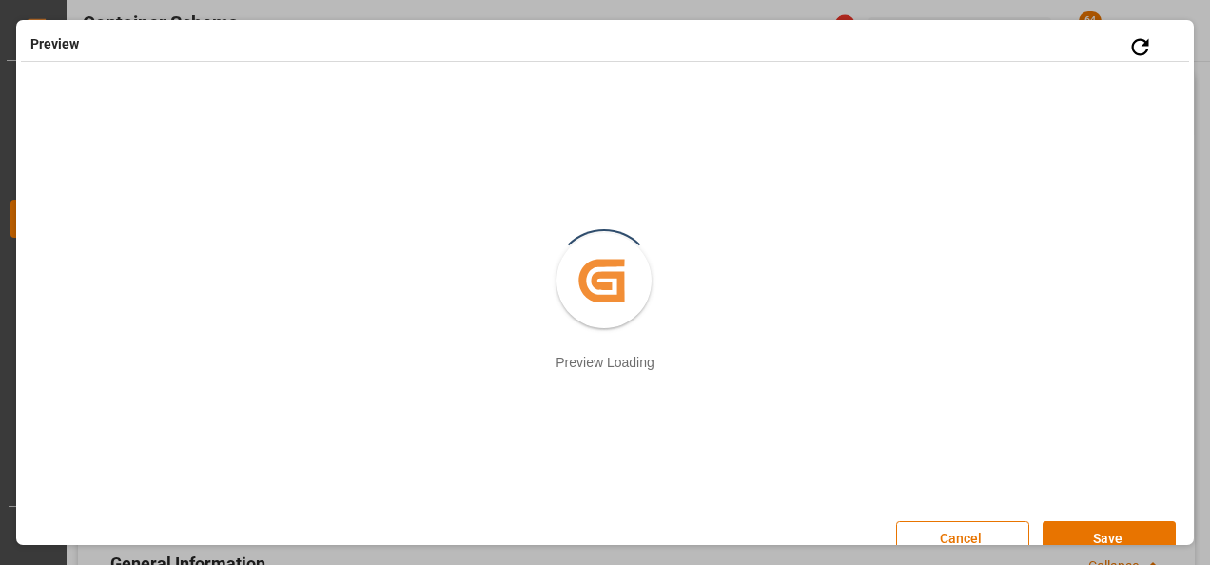
drag, startPoint x: 1104, startPoint y: 534, endPoint x: 1090, endPoint y: 517, distance: 22.3
click at [1103, 534] on button "Save" at bounding box center [1108, 539] width 133 height 36
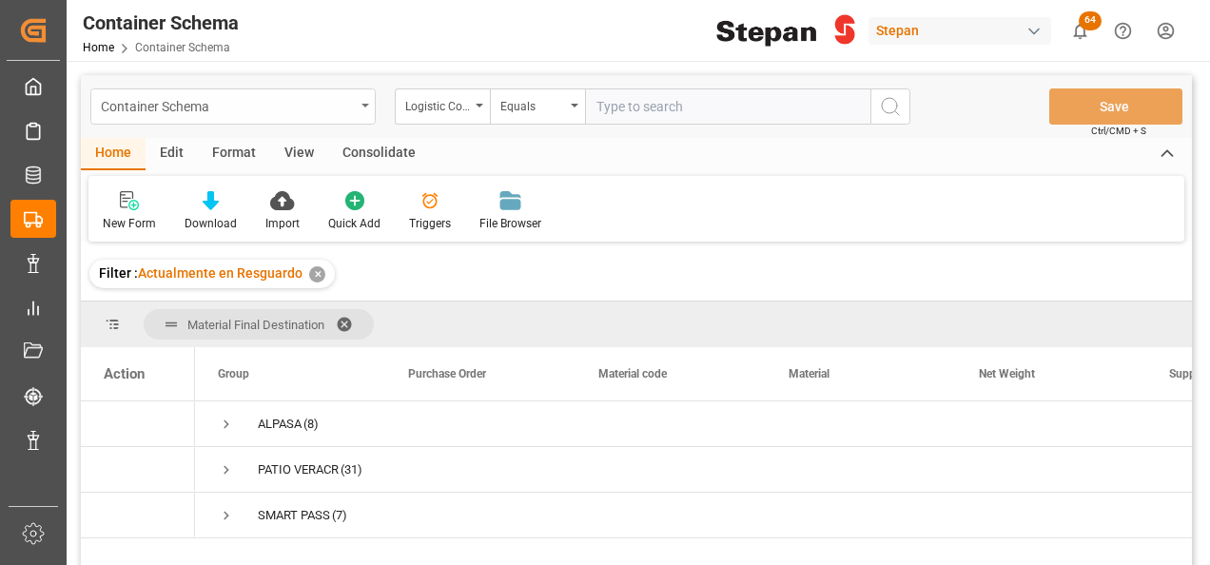
click at [352, 107] on div "Container Schema" at bounding box center [228, 105] width 254 height 24
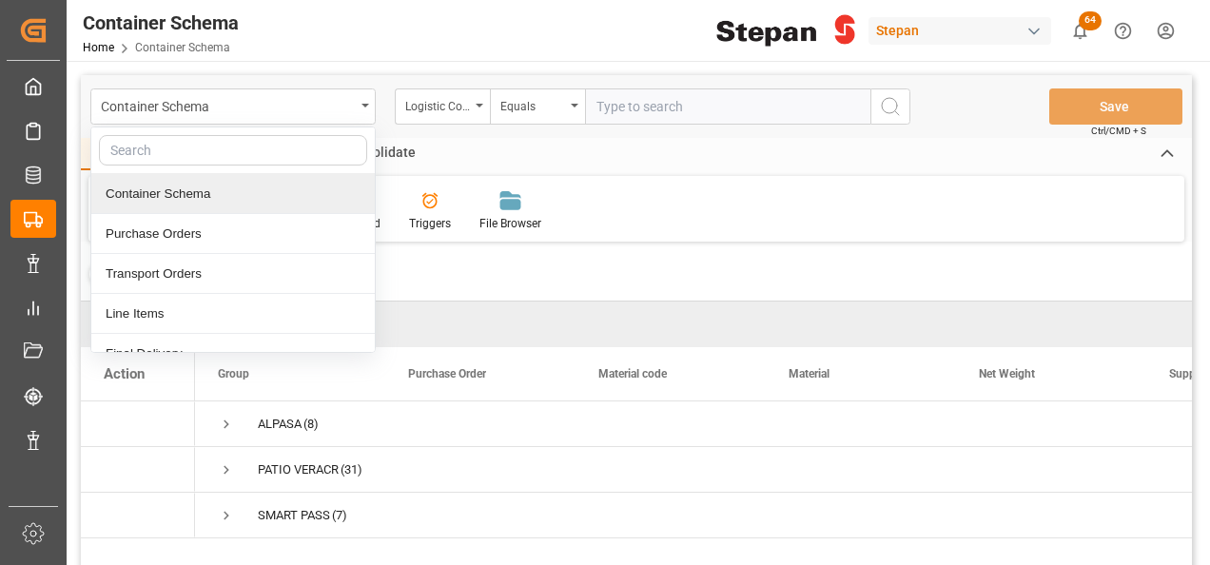
click at [138, 202] on div "Container Schema" at bounding box center [232, 194] width 283 height 40
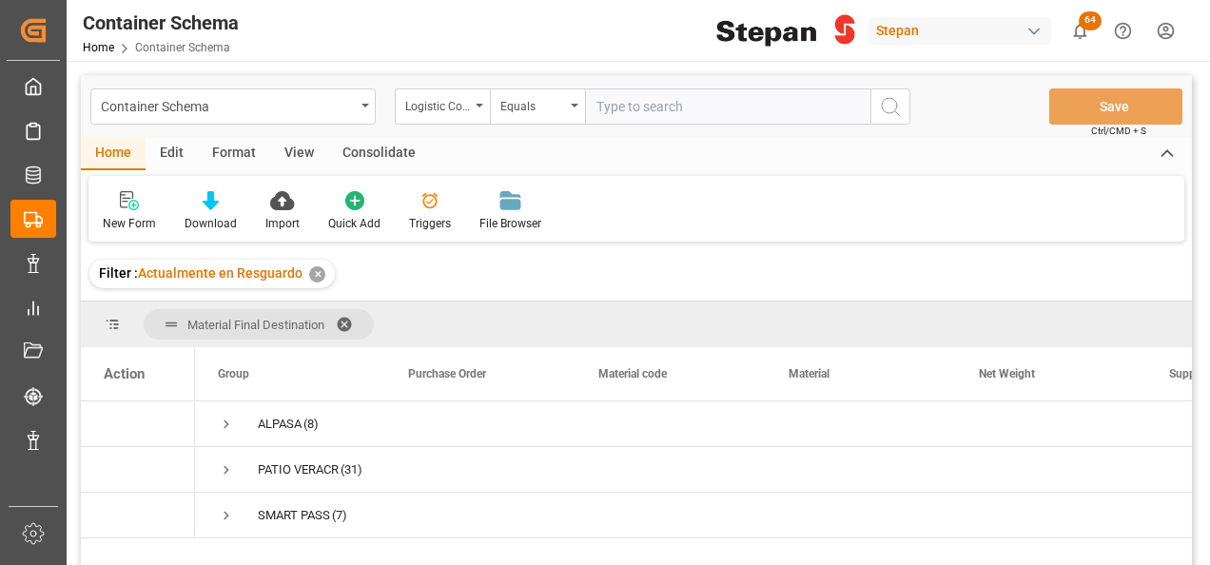
click at [315, 274] on div "✕" at bounding box center [317, 274] width 16 height 16
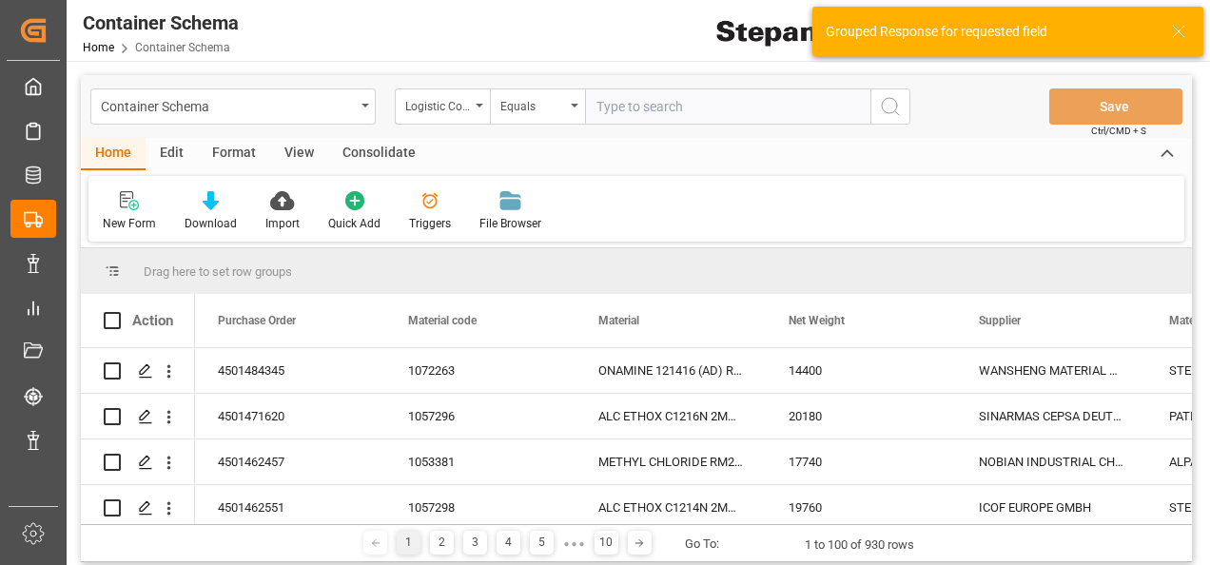
click at [1181, 29] on icon at bounding box center [1178, 31] width 23 height 23
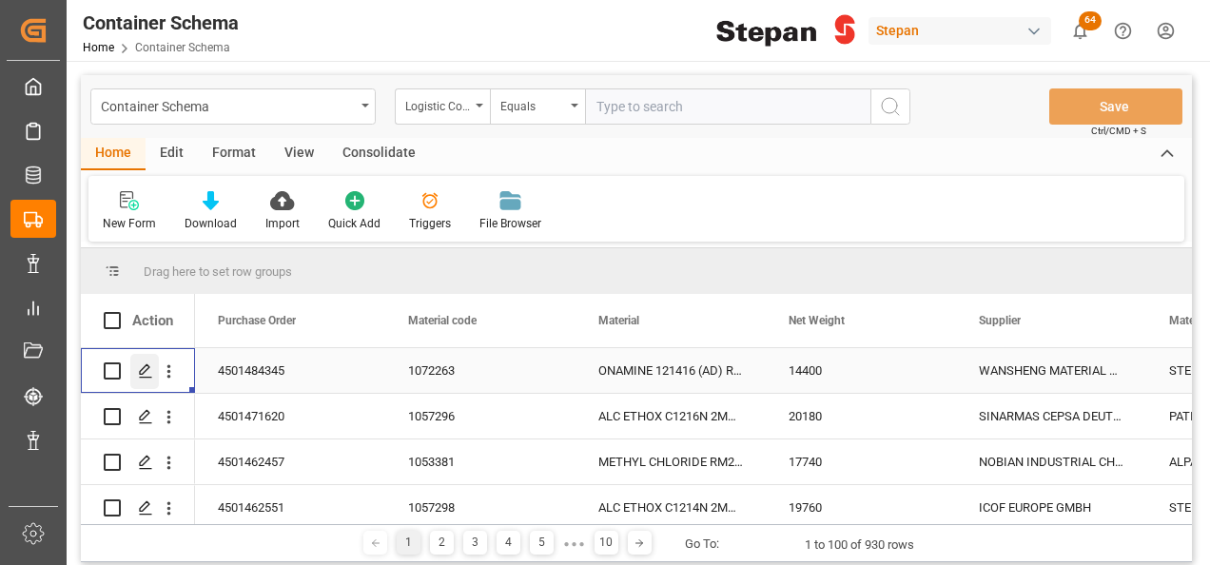
click at [134, 372] on div "Press SPACE to select this row." at bounding box center [144, 371] width 29 height 35
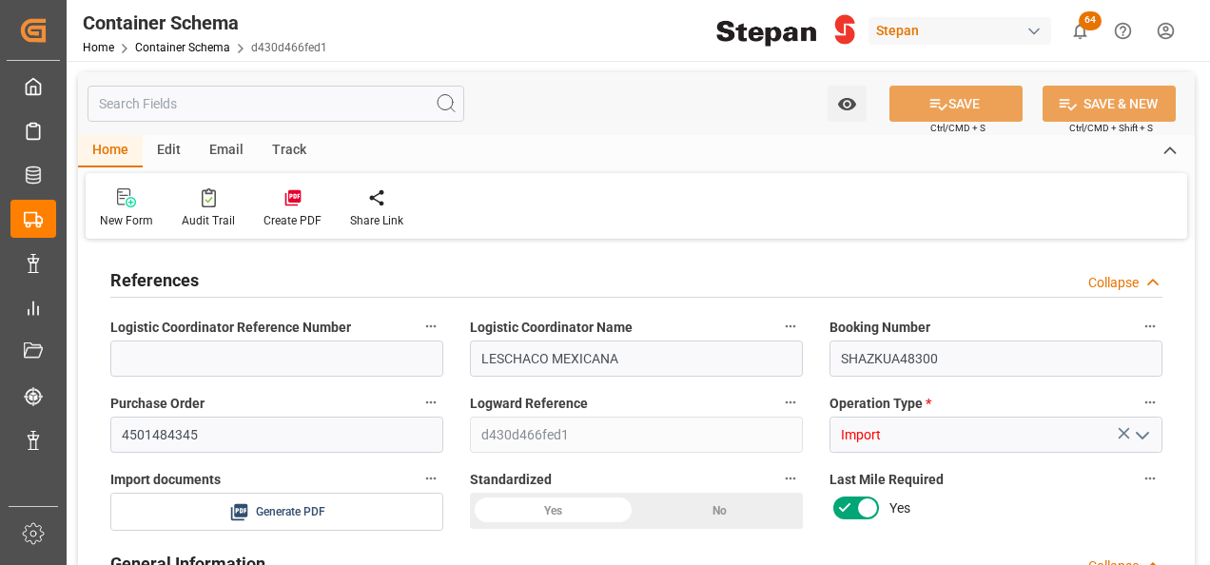
type input "0"
type input "1"
type input "18"
type input "14400"
type input "15426"
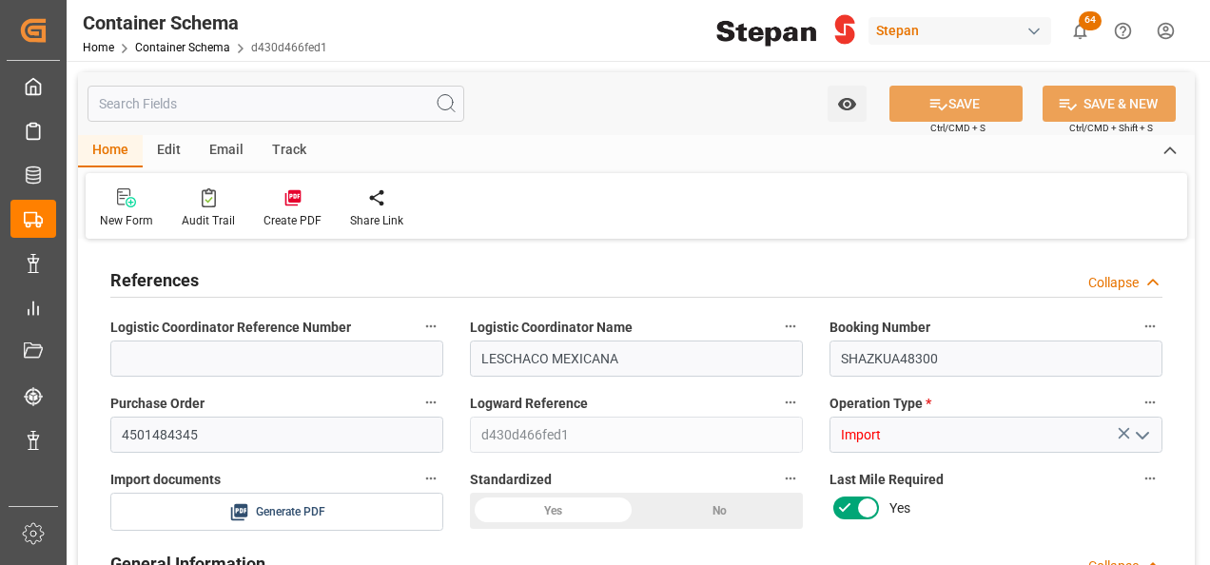
type input "0"
type input "Hyundai"
type input "Hyundai Merchant Marine Co.Ltd."
type input "CNSHA"
type input "MXZLO"
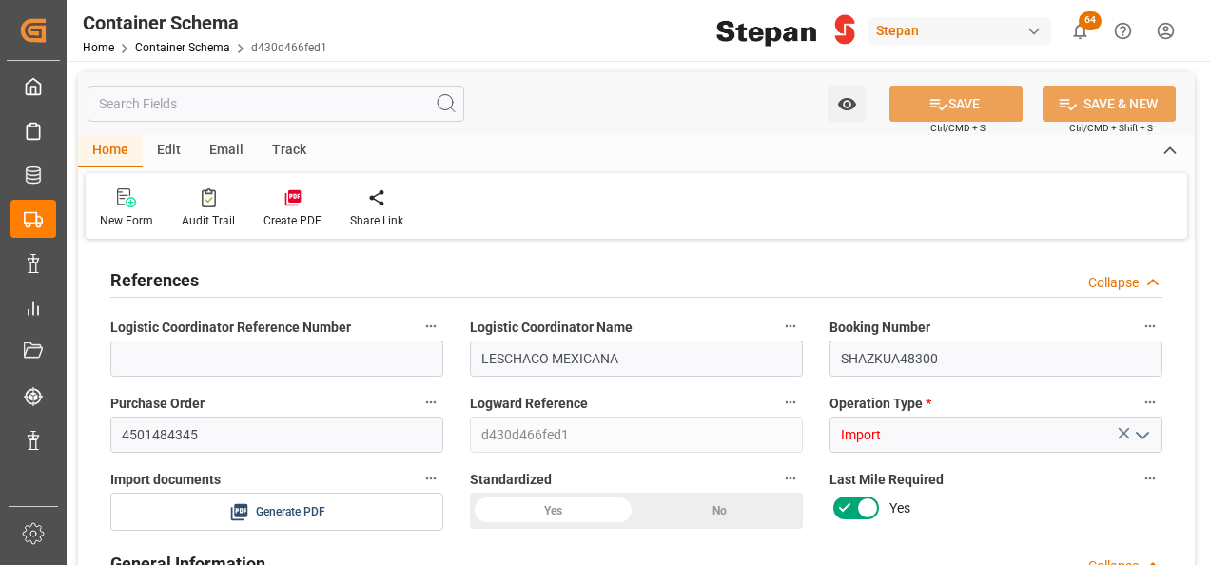
type input "MXZLO"
type input "9330721"
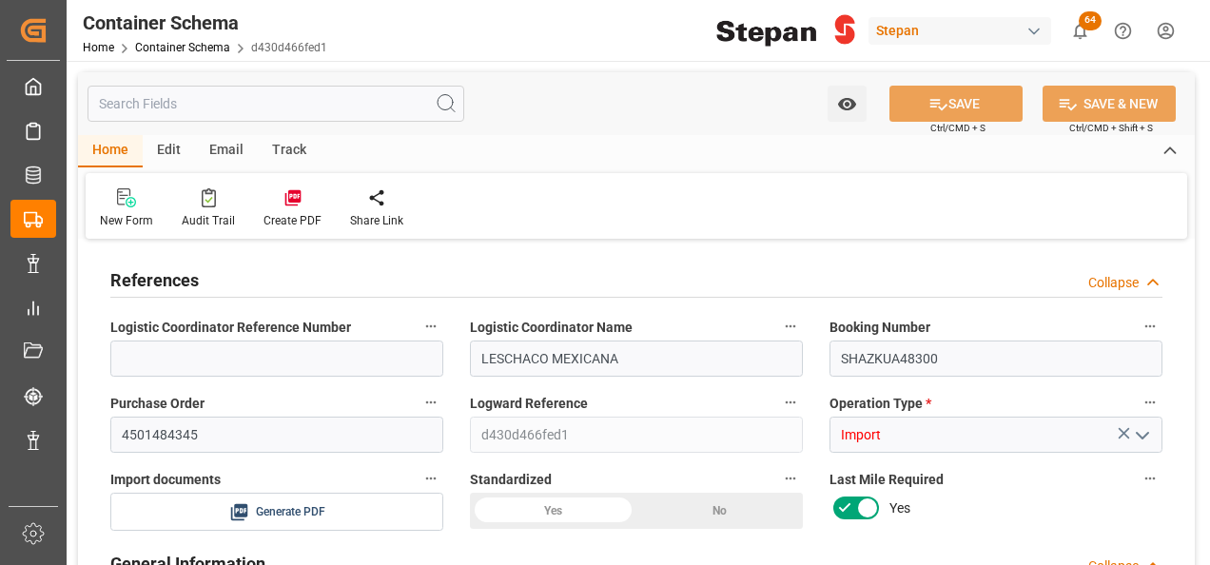
type input "0"
type input "22-09-2025 00:00"
type input "[DATE]"
type input "17-09-2025 00:00"
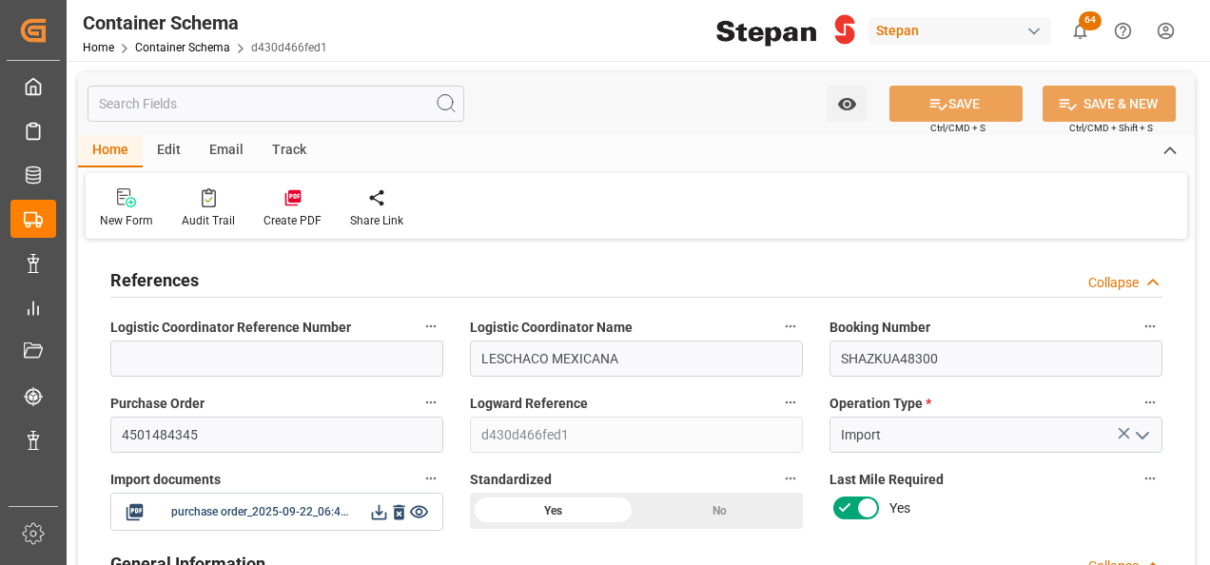
type input "17-09-2025 00:00"
type input "10-10-2025 00:00"
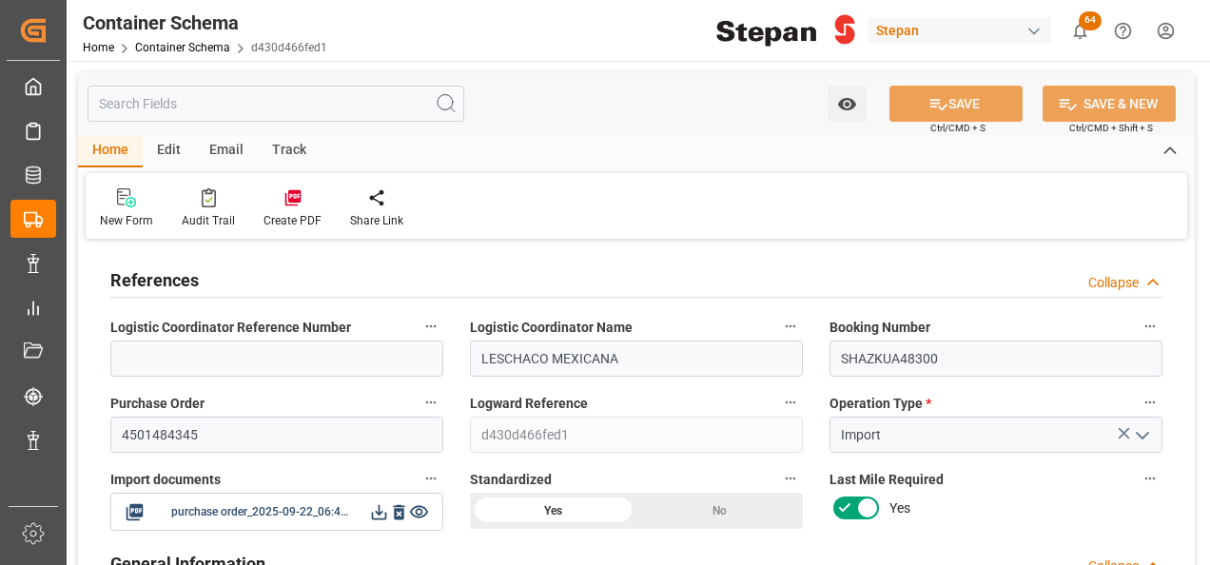
type input "[DATE]"
type input "22-09-2025 18:47"
type input "22-09-2025 18:29"
type input "[DATE]"
click at [377, 514] on icon at bounding box center [379, 512] width 20 height 20
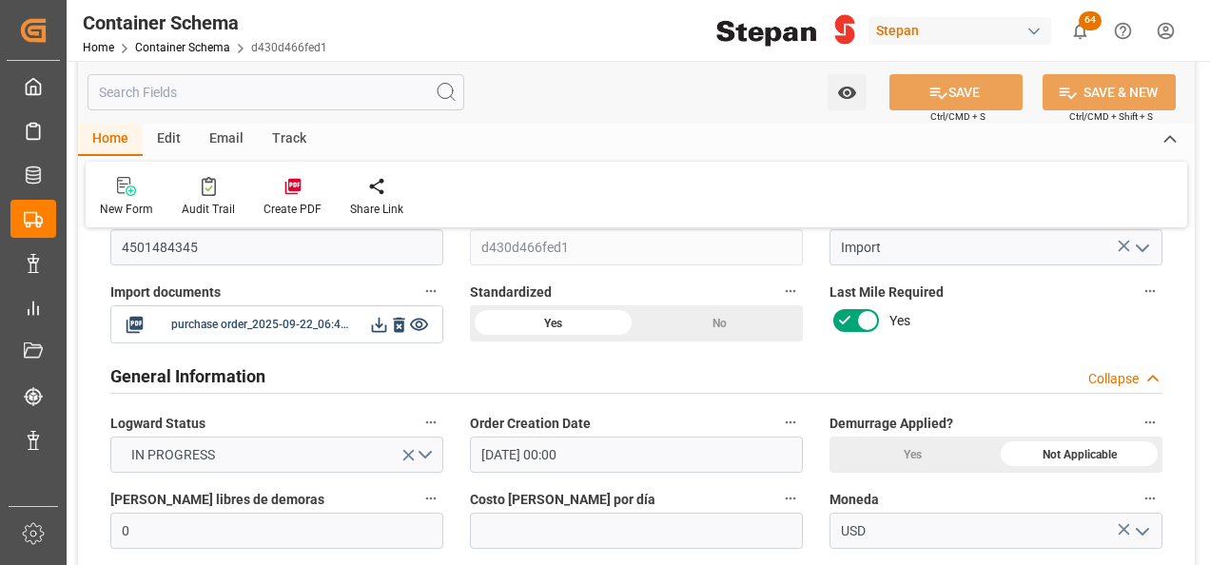
scroll to position [190, 0]
